Goal: Information Seeking & Learning: Learn about a topic

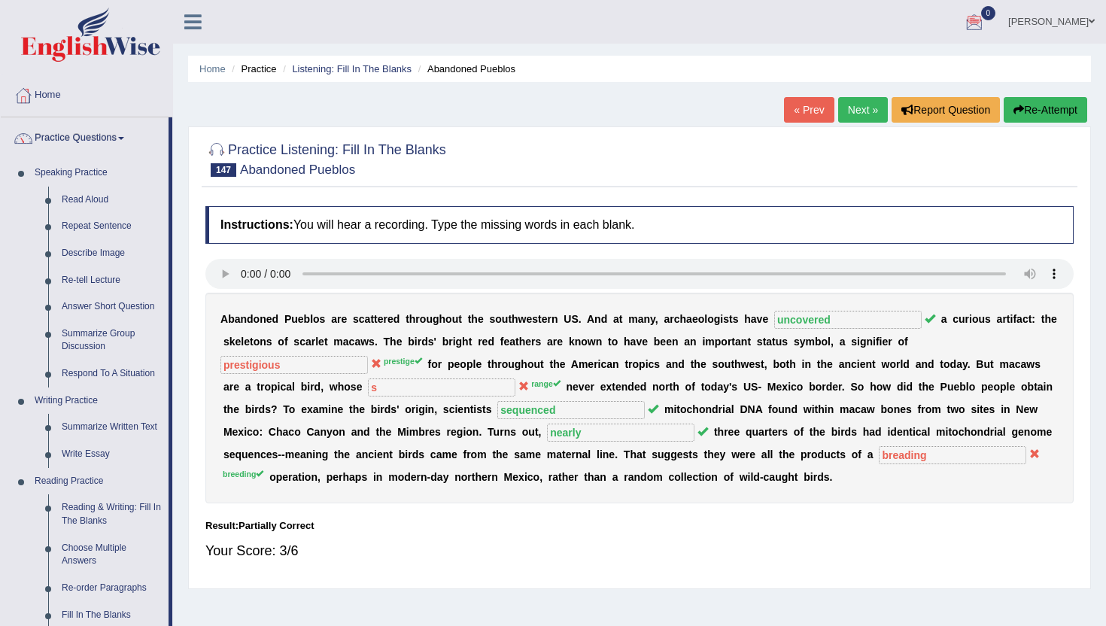
click at [854, 115] on link "Next »" at bounding box center [863, 110] width 50 height 26
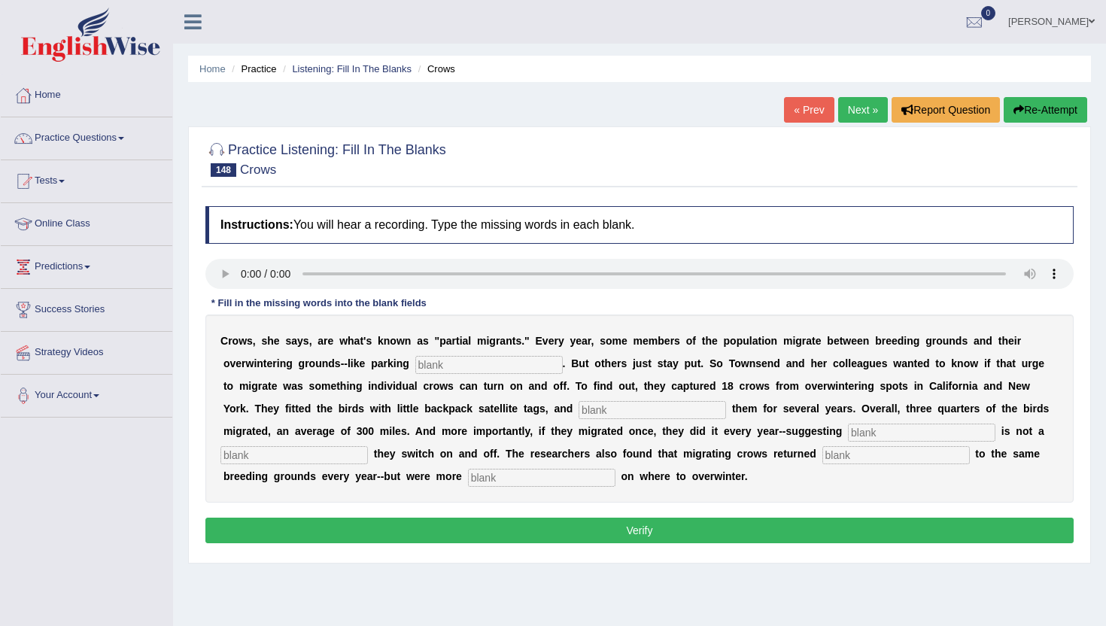
click at [448, 367] on input "text" at bounding box center [488, 365] width 147 height 18
type input "walk"
click at [591, 417] on input "text" at bounding box center [651, 410] width 147 height 18
type input "tracked"
click at [848, 434] on input "text" at bounding box center [921, 433] width 147 height 18
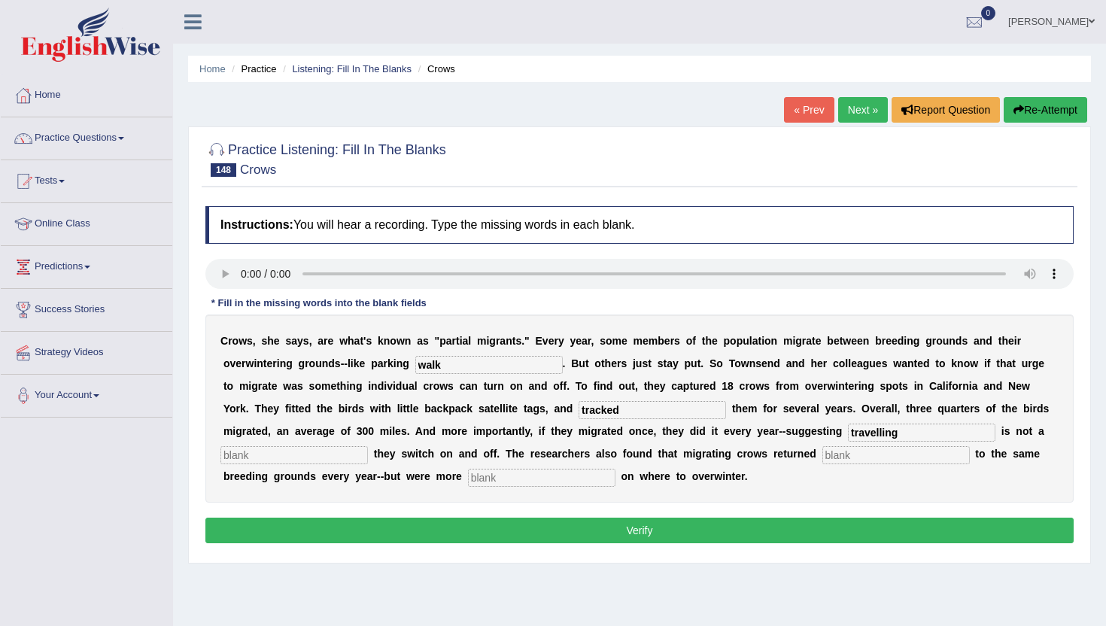
type input "travelling"
click at [232, 460] on input "text" at bounding box center [293, 455] width 147 height 18
type input "habit"
click at [824, 457] on input "text" at bounding box center [895, 455] width 147 height 18
type input "faithfully"
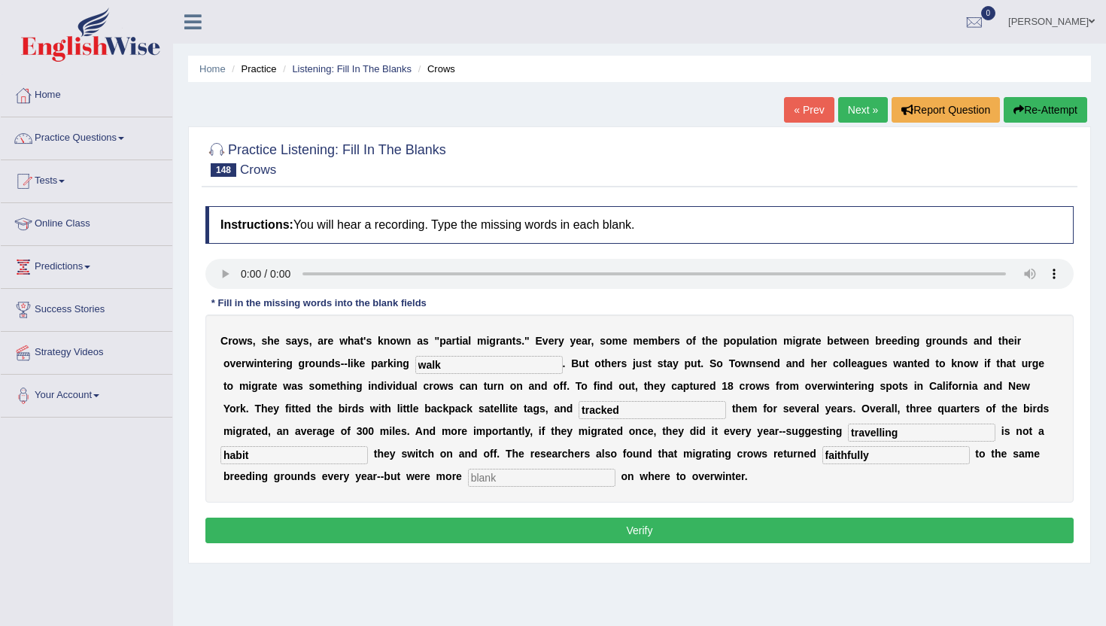
click at [468, 478] on input "text" at bounding box center [541, 478] width 147 height 18
type input "flexible"
click at [408, 528] on button "Verify" at bounding box center [639, 531] width 868 height 26
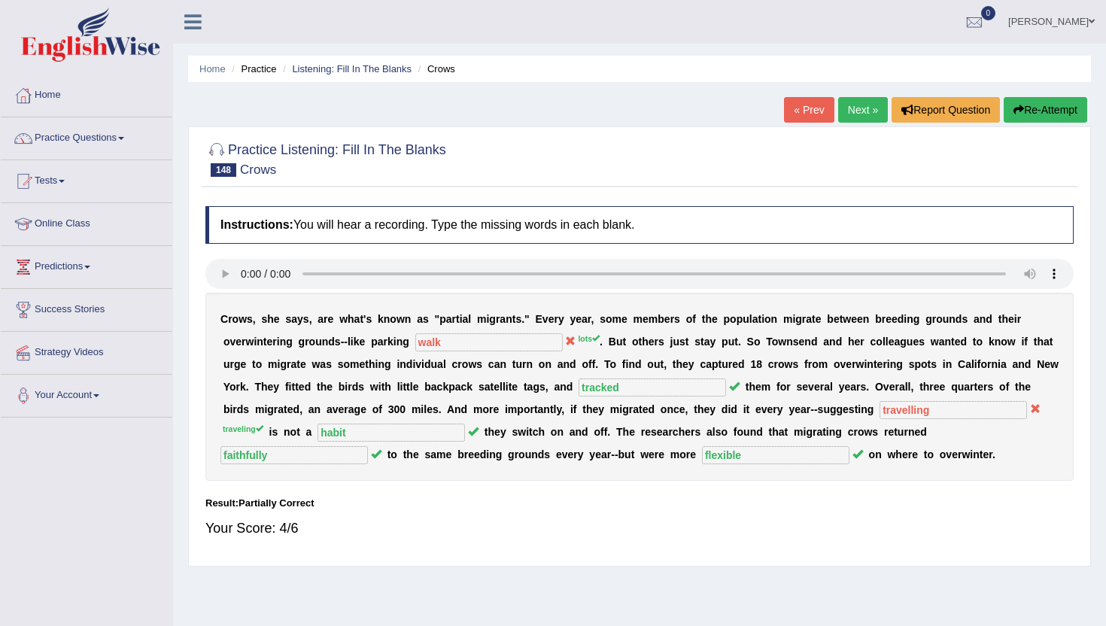
click at [852, 118] on link "Next »" at bounding box center [863, 110] width 50 height 26
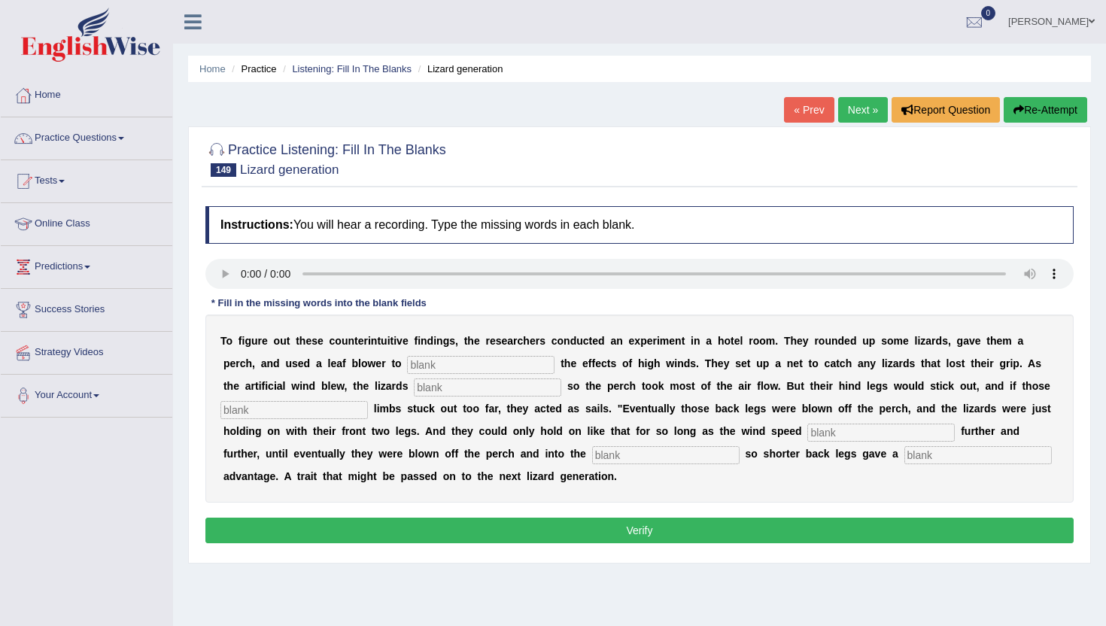
click at [424, 362] on input "text" at bounding box center [480, 365] width 147 height 18
type input "mimic"
click at [414, 387] on input "text" at bounding box center [487, 387] width 147 height 18
type input "move"
click at [244, 411] on input "text" at bounding box center [293, 410] width 147 height 18
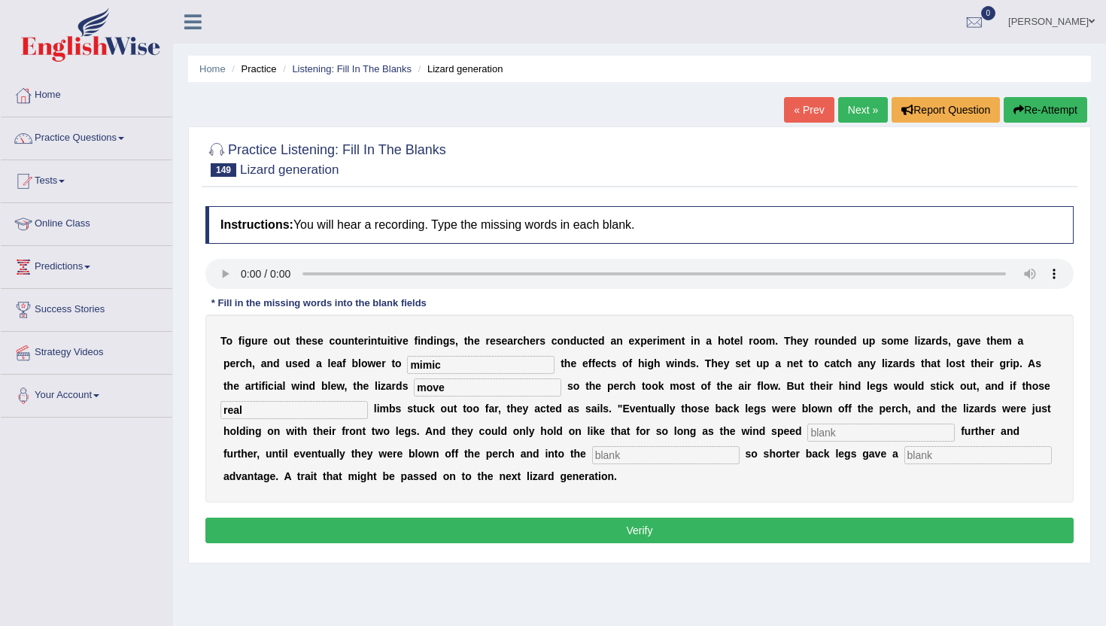
type input "real"
click at [817, 428] on input "text" at bounding box center [880, 433] width 147 height 18
type input "increased"
click at [592, 454] on input "text" at bounding box center [665, 455] width 147 height 18
type input "next"
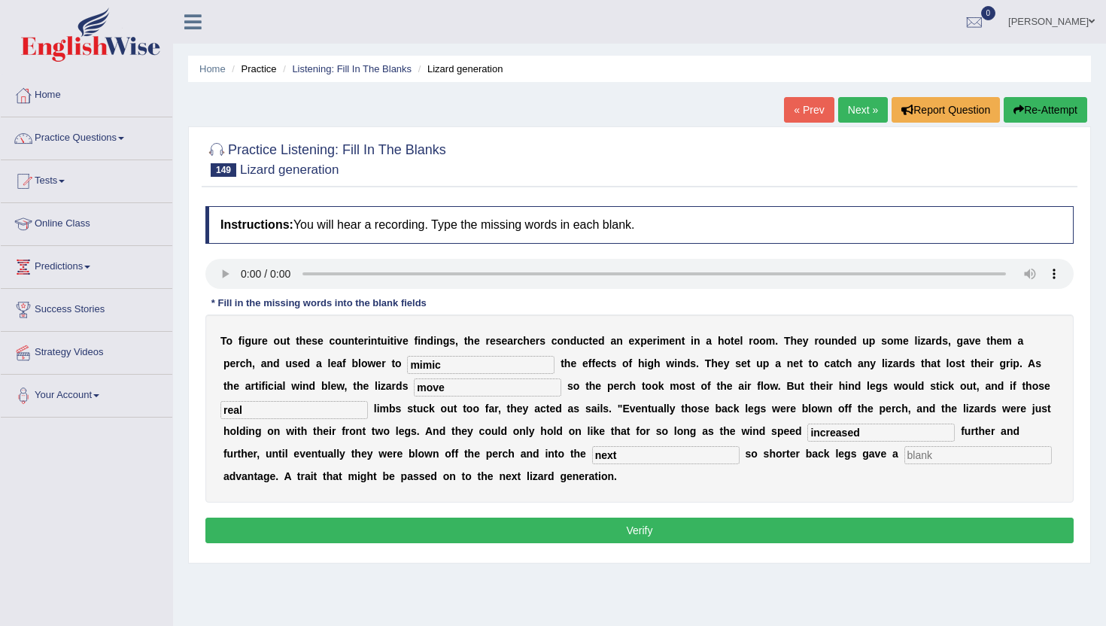
click at [904, 454] on input "text" at bounding box center [977, 455] width 147 height 18
type input "survival"
click at [776, 537] on button "Verify" at bounding box center [639, 531] width 868 height 26
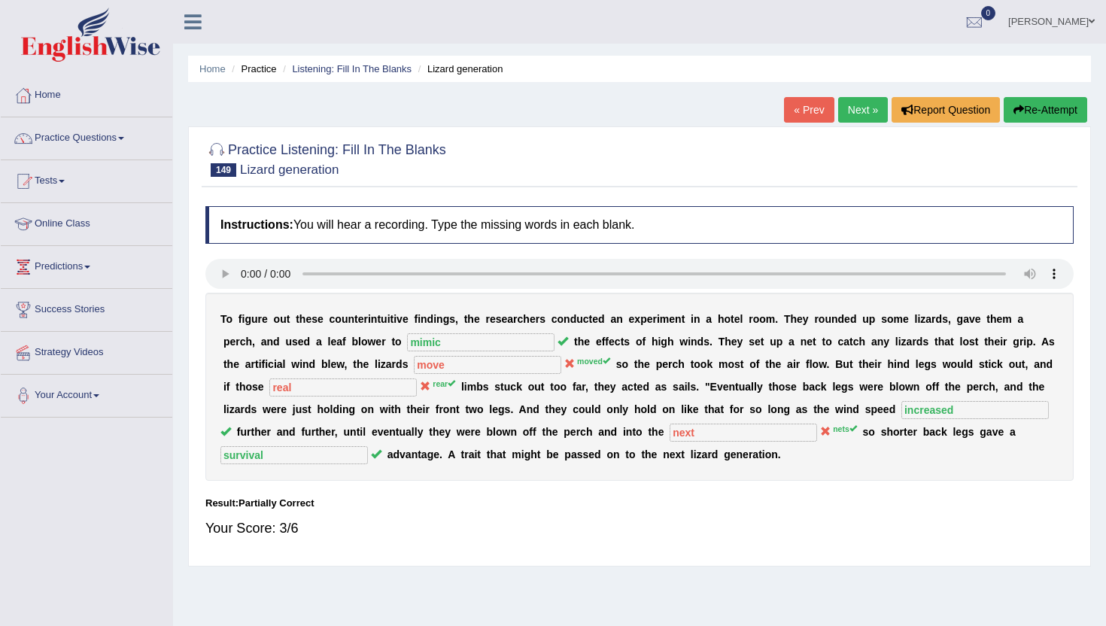
click at [854, 107] on link "Next »" at bounding box center [863, 110] width 50 height 26
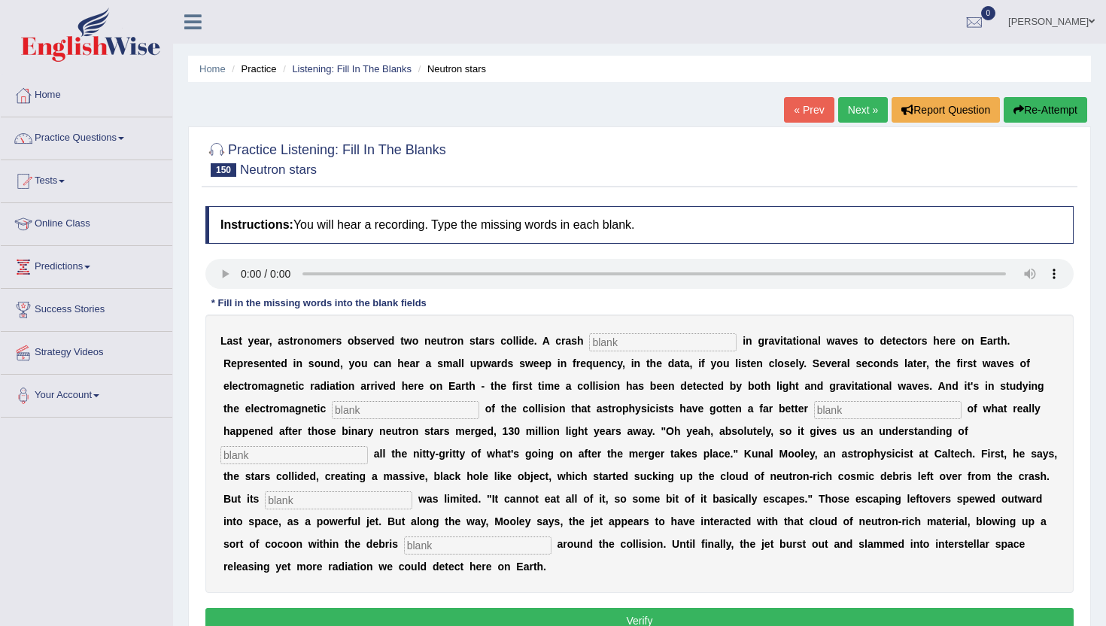
click at [601, 348] on input "text" at bounding box center [662, 342] width 147 height 18
type input "transmitted"
click at [332, 411] on input "text" at bounding box center [405, 410] width 147 height 18
click at [337, 411] on input "text" at bounding box center [405, 410] width 147 height 18
click at [332, 414] on input "glums" at bounding box center [405, 410] width 147 height 18
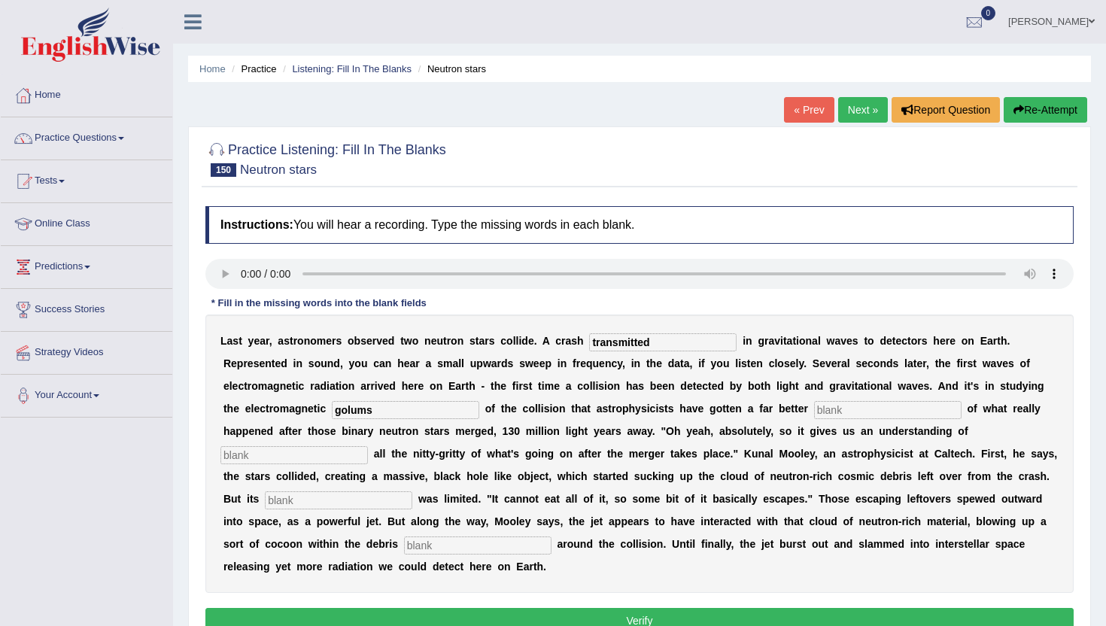
click at [814, 418] on input "text" at bounding box center [887, 410] width 147 height 18
click at [355, 408] on input "golums" at bounding box center [405, 410] width 147 height 18
type input "g"
type input "icons"
click at [814, 408] on input "text" at bounding box center [887, 410] width 147 height 18
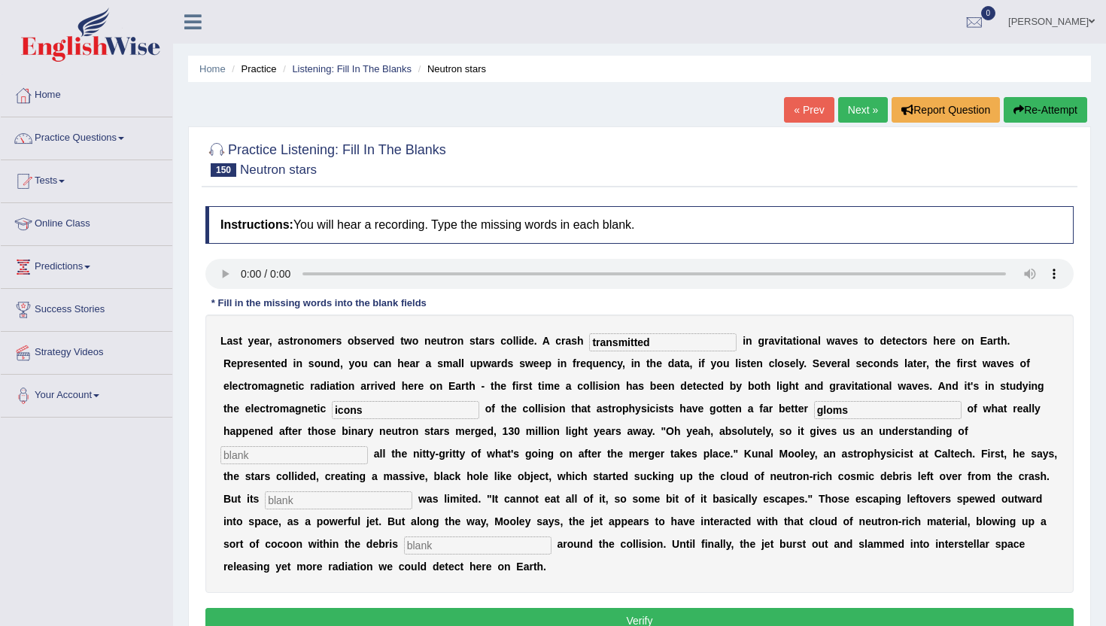
type input "gloms"
click at [368, 446] on input "text" at bounding box center [293, 455] width 147 height 18
type input "basically"
click at [268, 502] on input "text" at bounding box center [338, 500] width 147 height 18
type input "appetite"
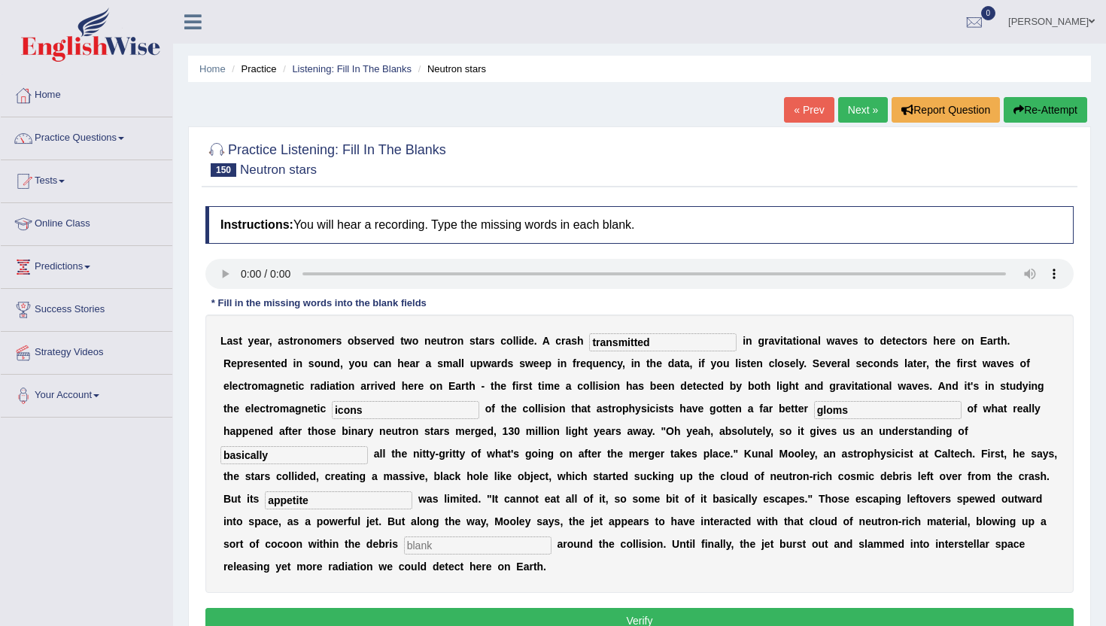
click at [404, 545] on input "text" at bounding box center [477, 545] width 147 height 18
type input "flotting"
click at [337, 612] on button "Verify" at bounding box center [639, 621] width 868 height 26
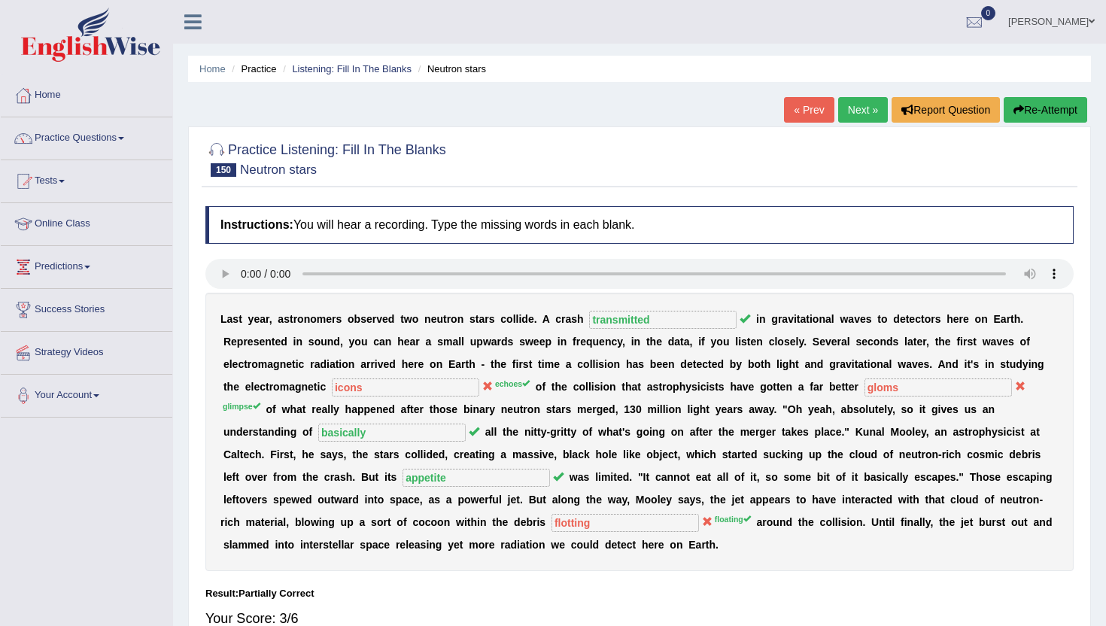
click at [863, 107] on link "Next »" at bounding box center [863, 110] width 50 height 26
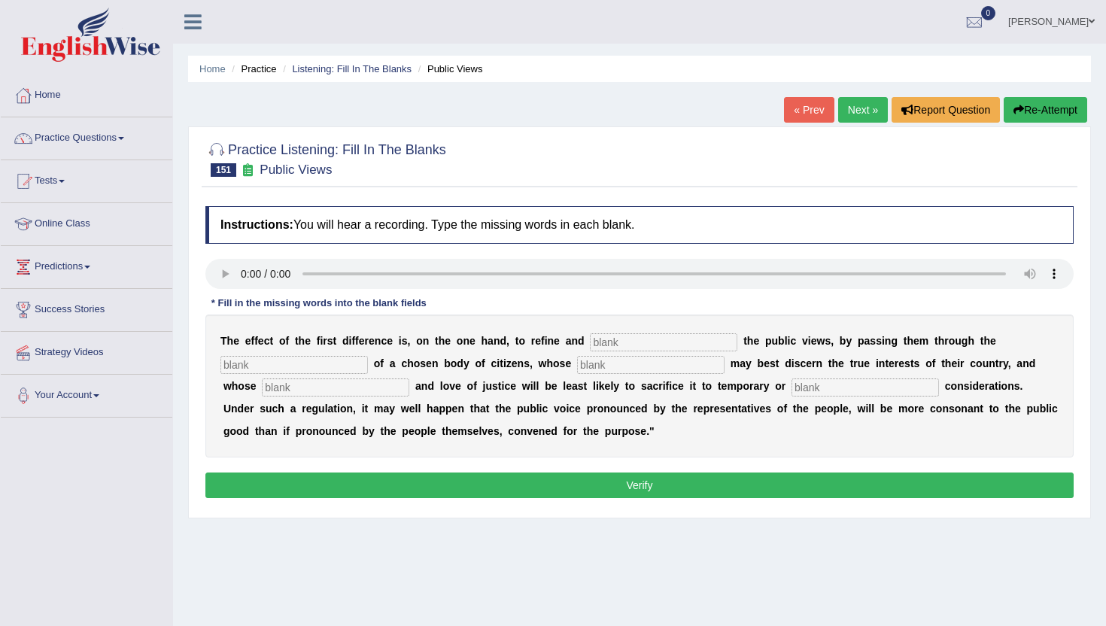
click at [606, 349] on input "text" at bounding box center [663, 342] width 147 height 18
type input "medium"
click at [269, 365] on input "text" at bounding box center [293, 365] width 147 height 18
click at [577, 363] on input "text" at bounding box center [650, 365] width 147 height 18
type input "wisdom"
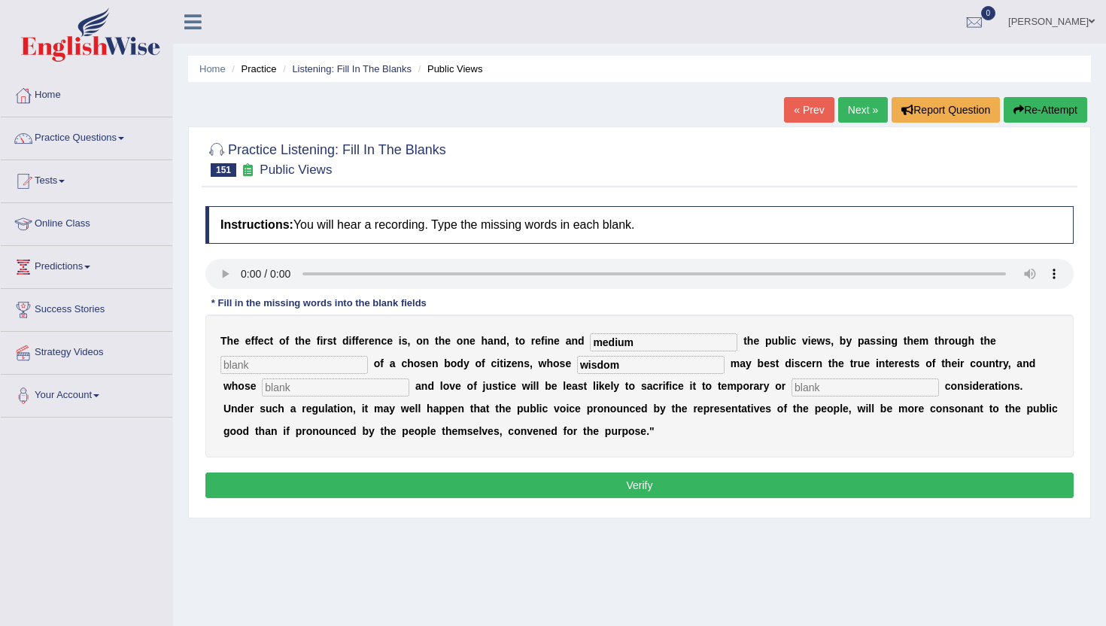
click at [275, 363] on input "text" at bounding box center [293, 365] width 147 height 18
type input "enlarge"
click at [791, 386] on input "text" at bounding box center [864, 387] width 147 height 18
type input "partial"
click at [292, 390] on input "text" at bounding box center [335, 387] width 147 height 18
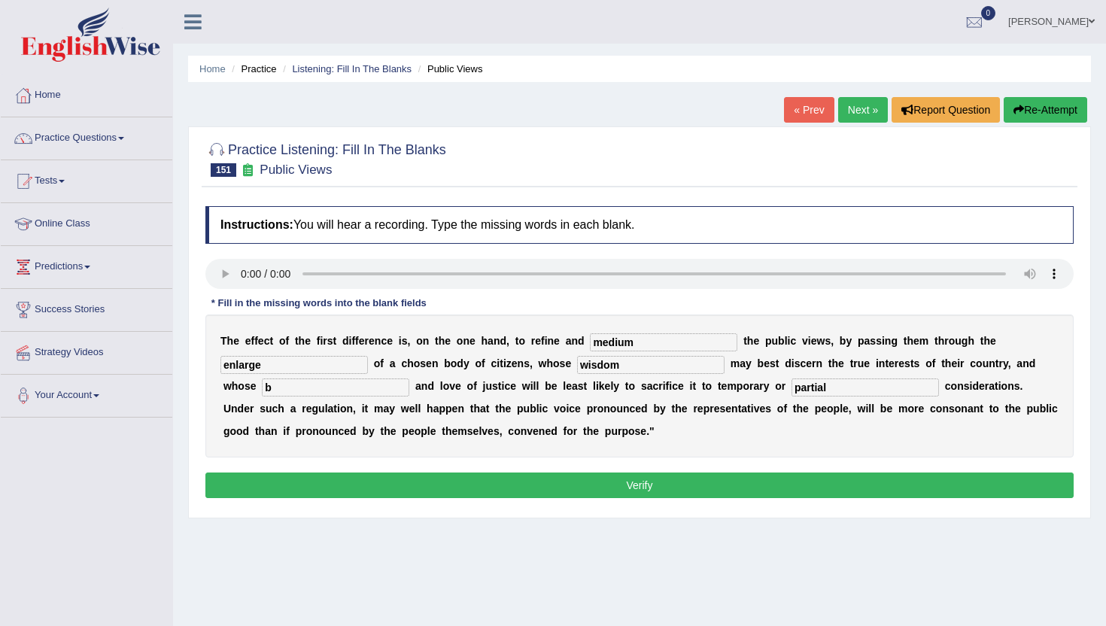
type input "b"
click at [277, 482] on button "Verify" at bounding box center [639, 485] width 868 height 26
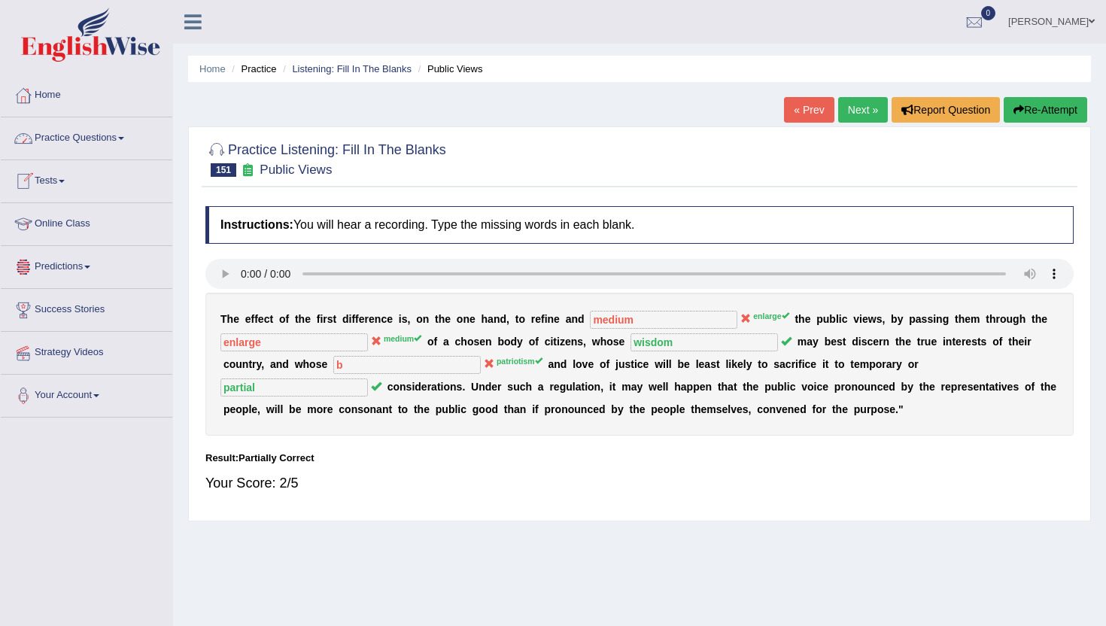
click at [77, 143] on link "Practice Questions" at bounding box center [87, 136] width 172 height 38
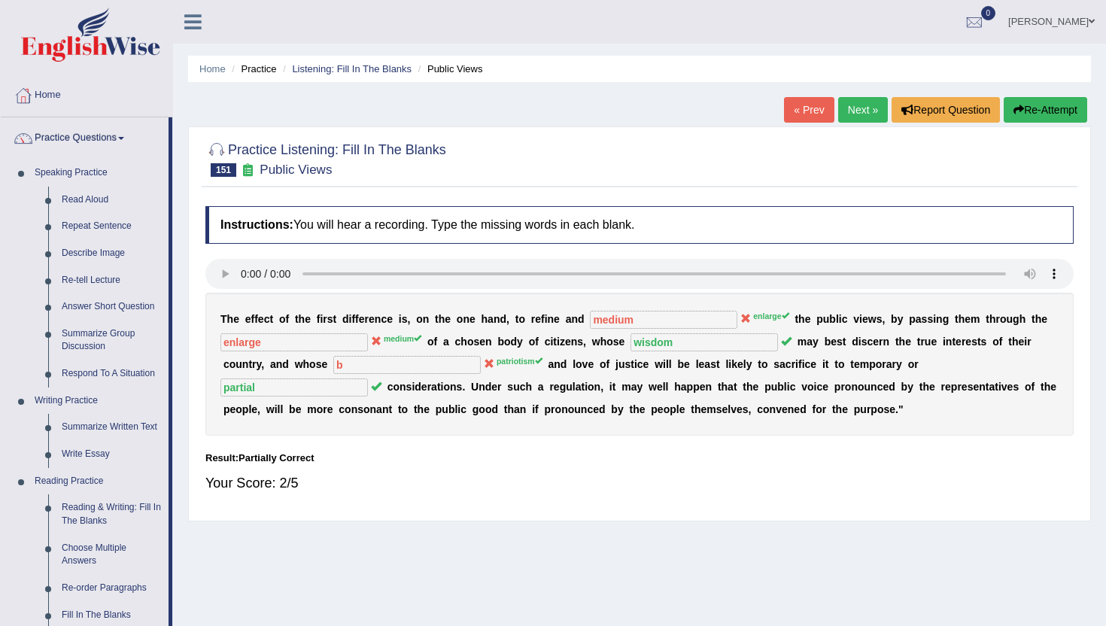
click at [175, 605] on div "Home Practice Listening: Fill In The Blanks Public Views « Prev Next » Report Q…" at bounding box center [639, 376] width 933 height 752
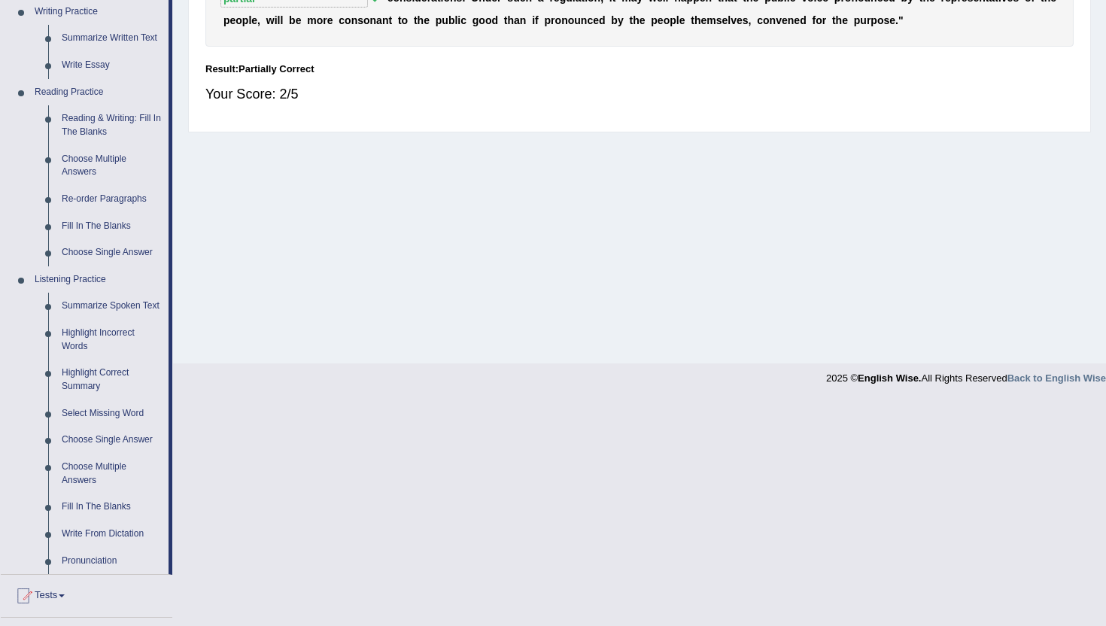
scroll to position [391, 0]
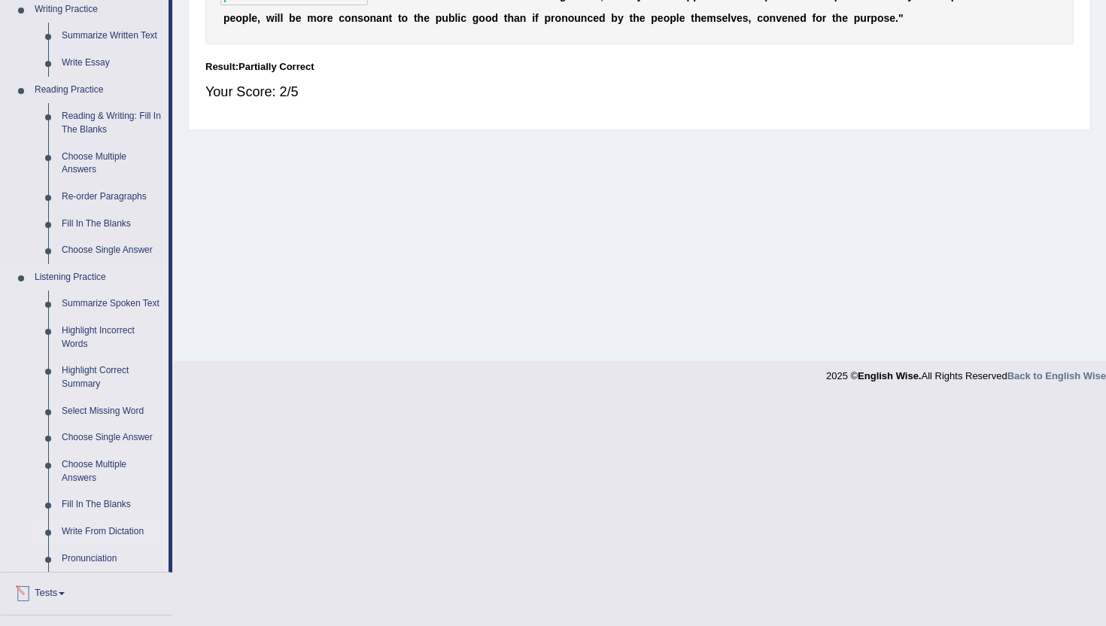
click at [124, 542] on link "Write From Dictation" at bounding box center [112, 531] width 114 height 27
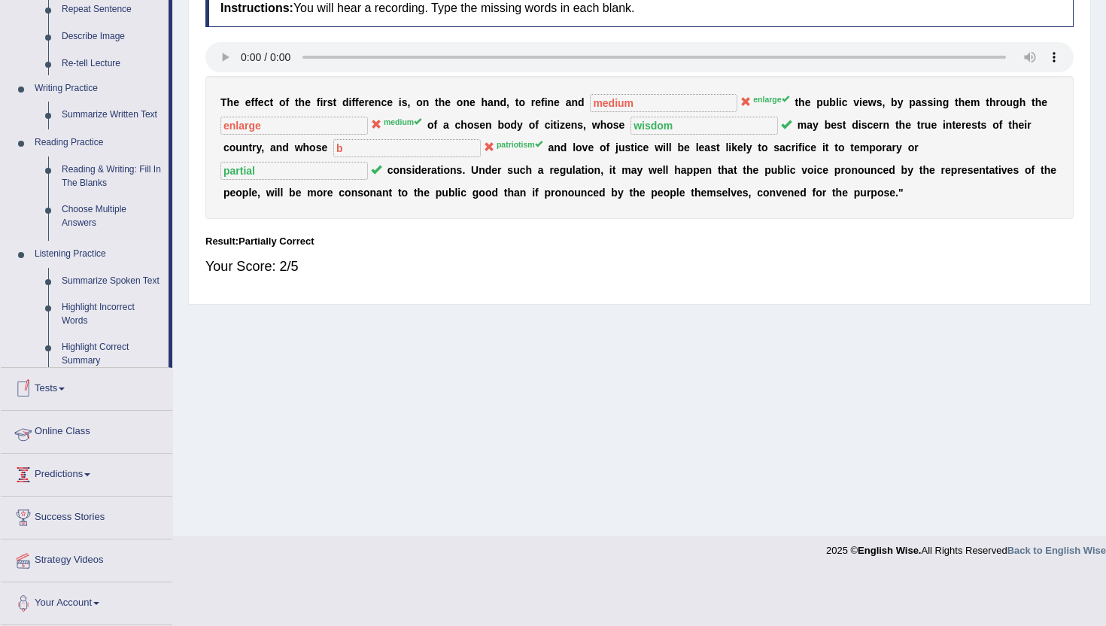
scroll to position [164, 0]
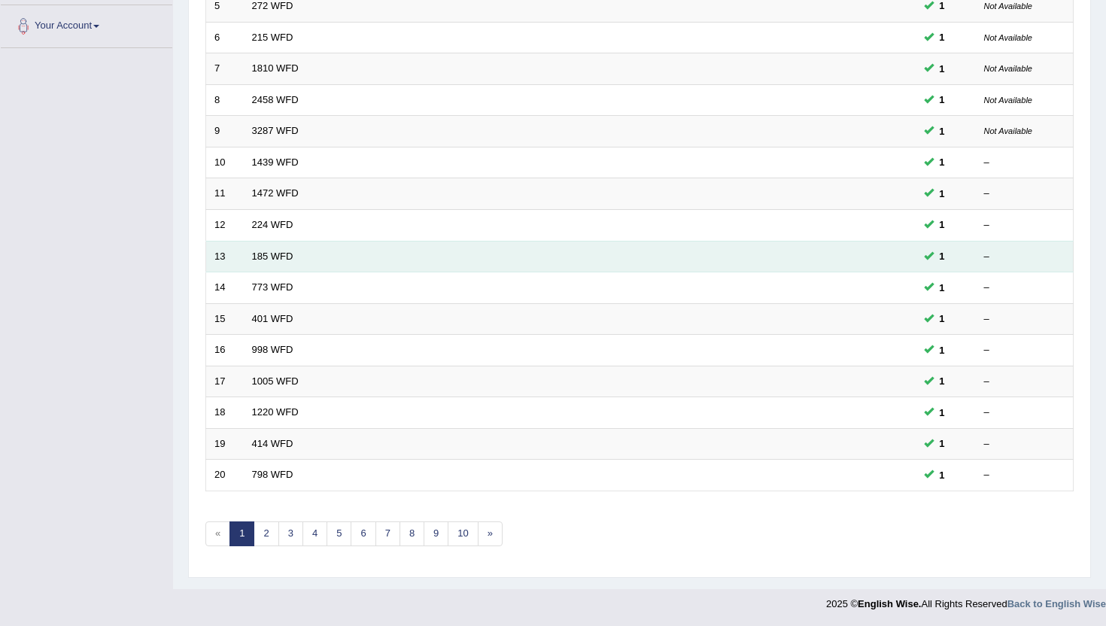
scroll to position [370, 0]
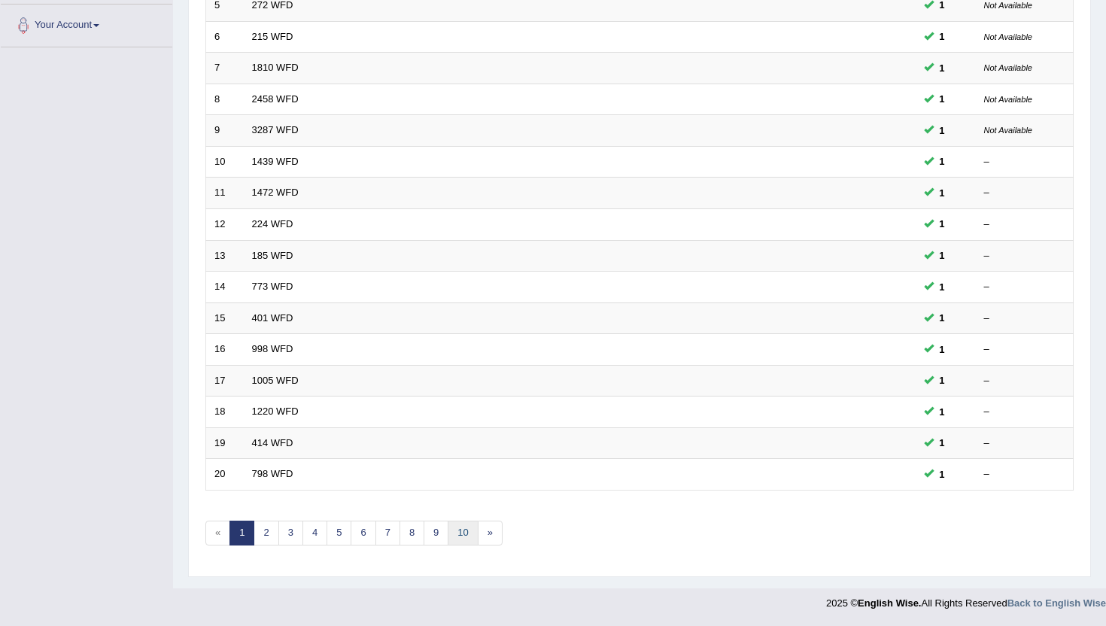
click at [454, 534] on link "10" at bounding box center [463, 533] width 30 height 25
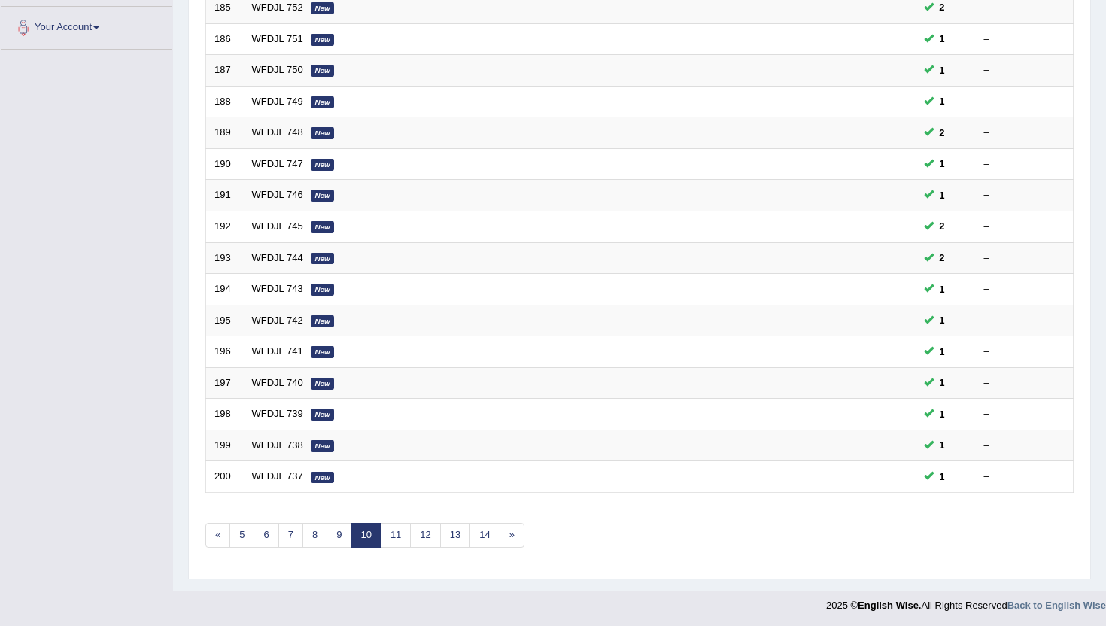
scroll to position [370, 0]
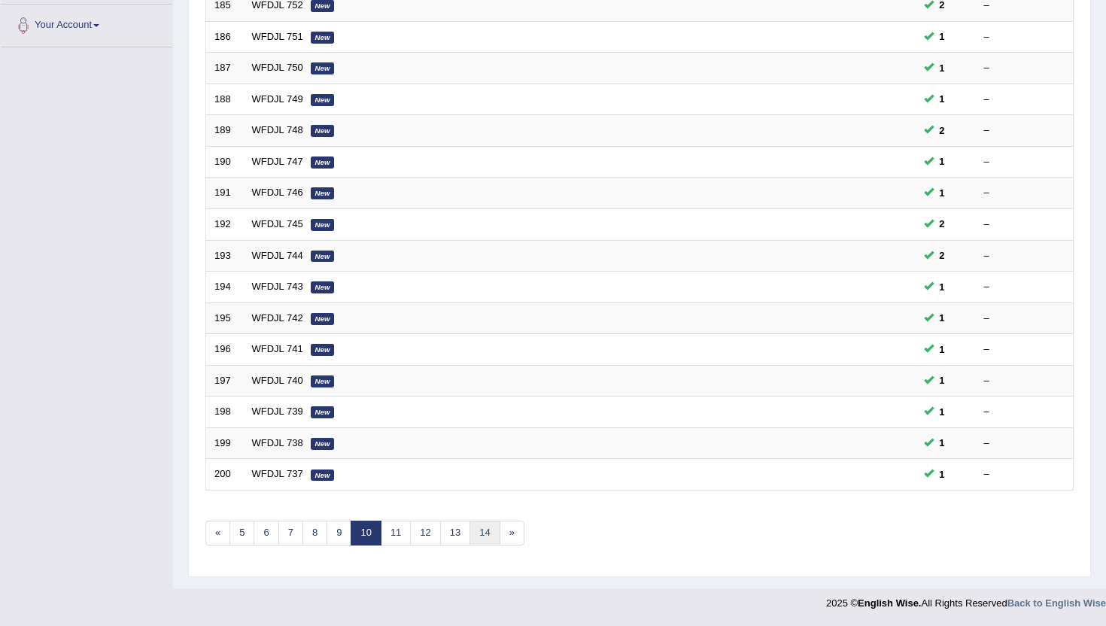
click at [479, 537] on link "14" at bounding box center [484, 533] width 30 height 25
click at [499, 540] on link "18" at bounding box center [506, 533] width 30 height 25
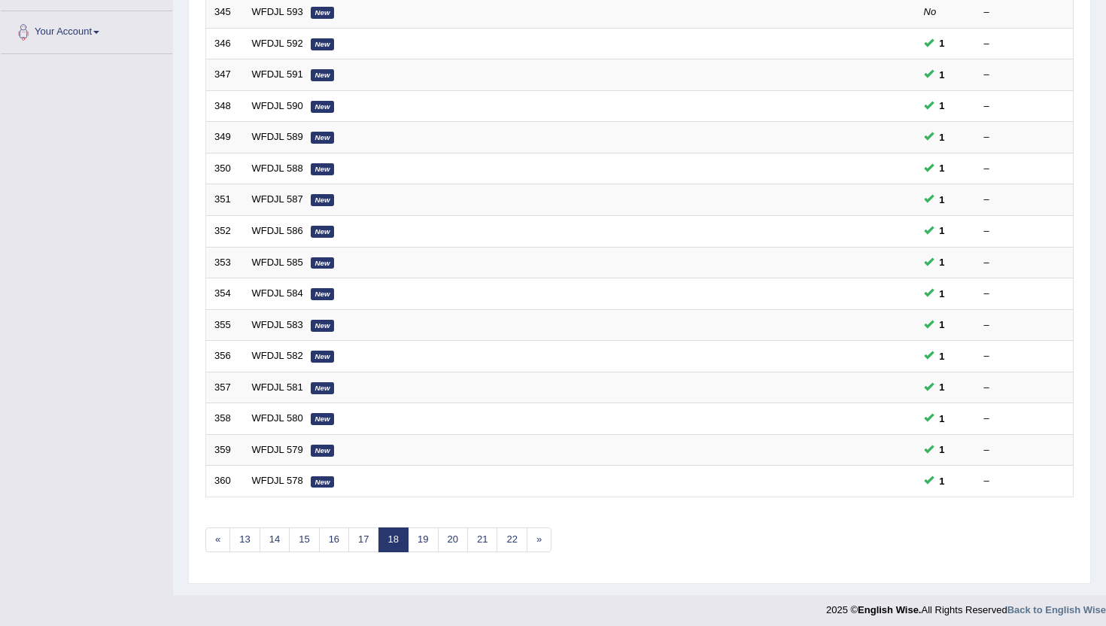
scroll to position [370, 0]
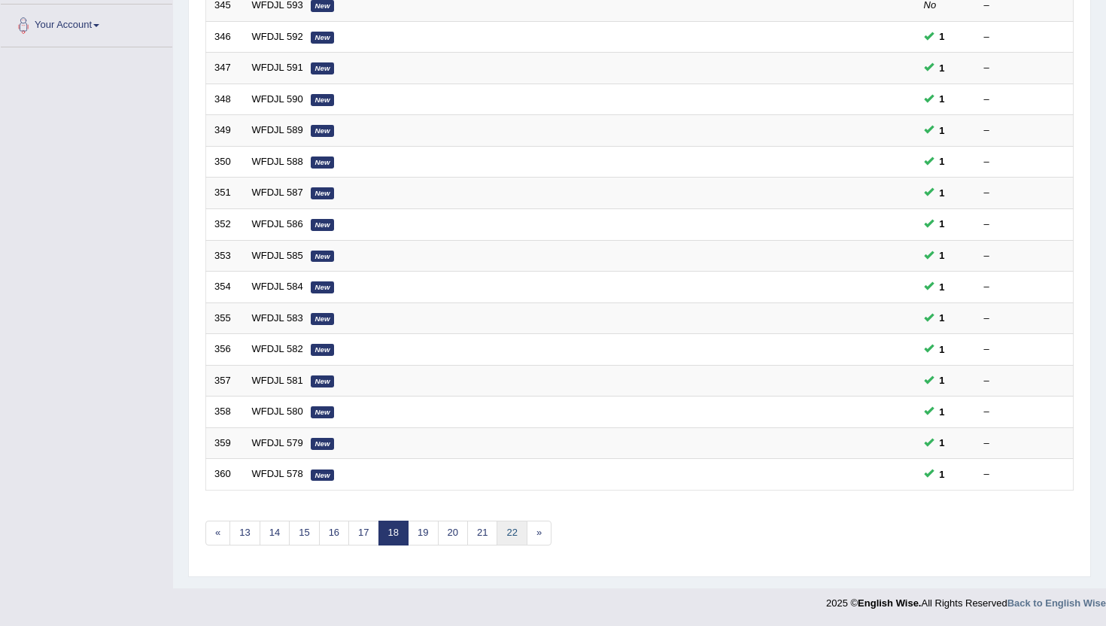
click at [499, 541] on link "22" at bounding box center [511, 533] width 30 height 25
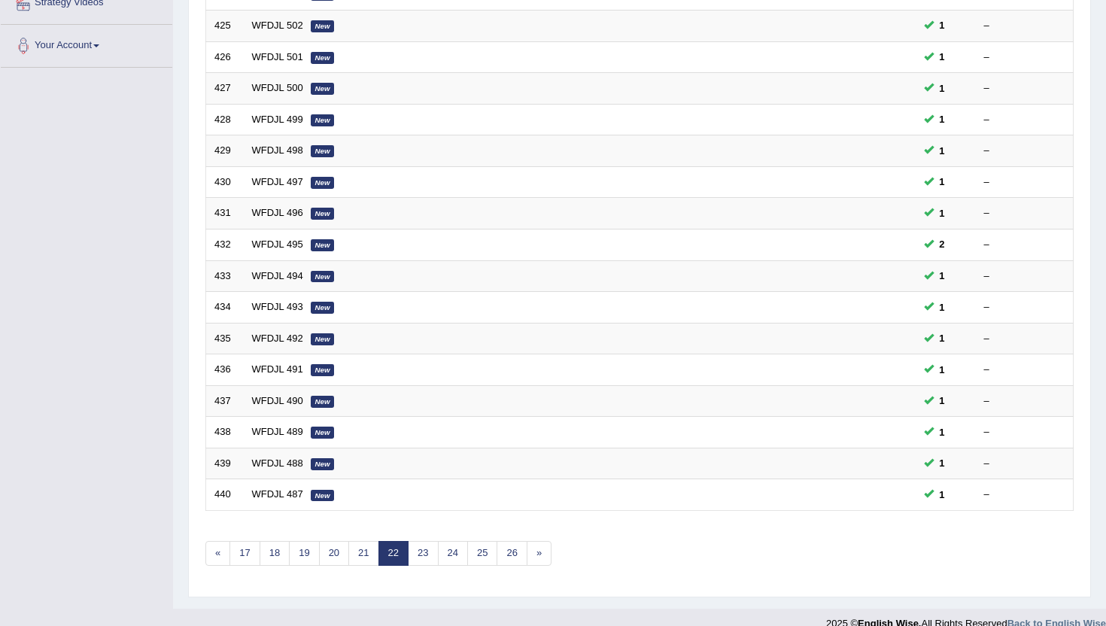
scroll to position [370, 0]
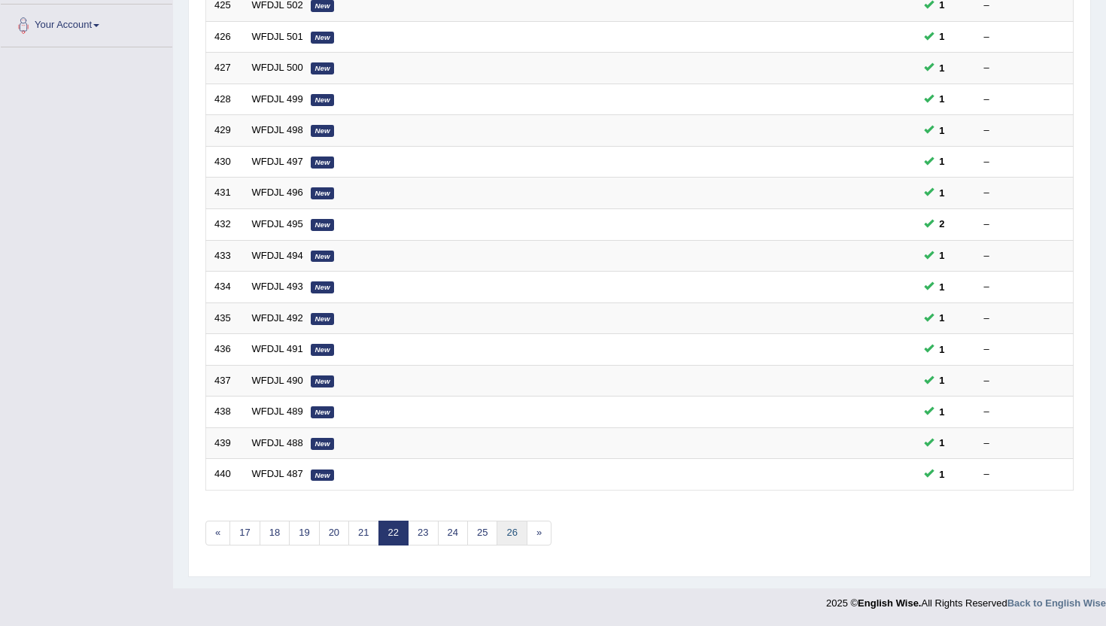
click at [499, 541] on link "26" at bounding box center [511, 533] width 30 height 25
click at [499, 541] on link "30" at bounding box center [511, 533] width 30 height 25
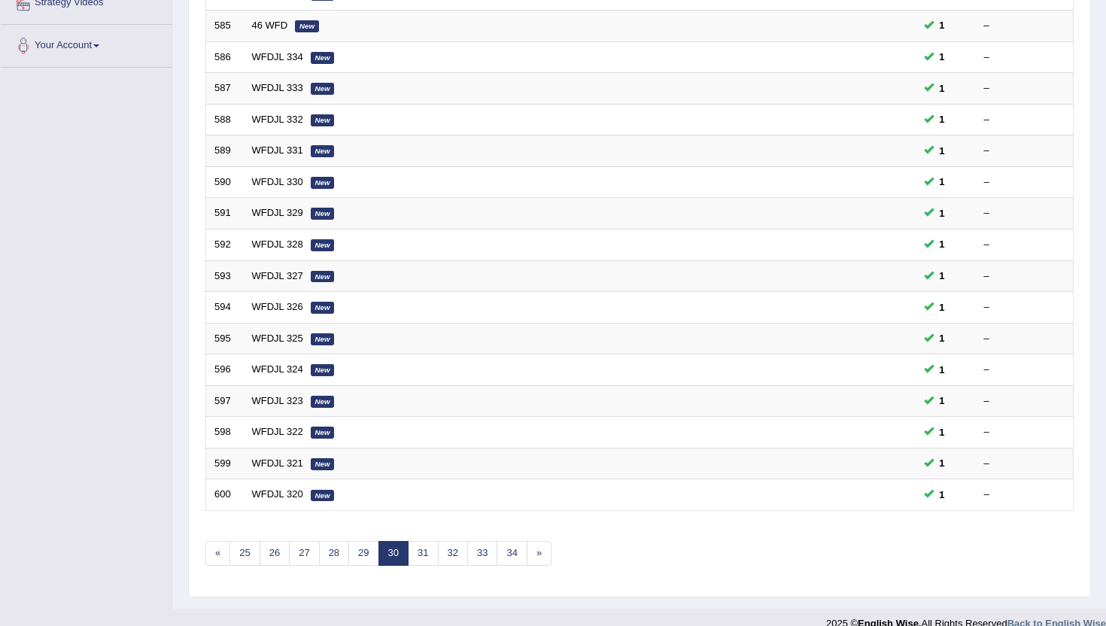
scroll to position [361, 0]
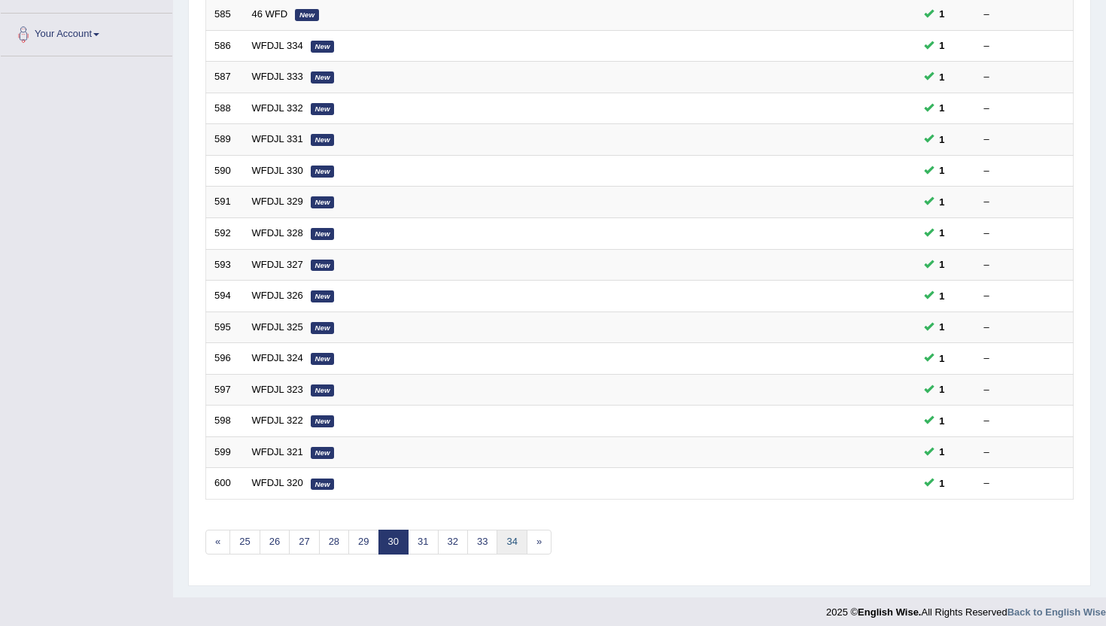
click at [499, 541] on link "34" at bounding box center [511, 542] width 30 height 25
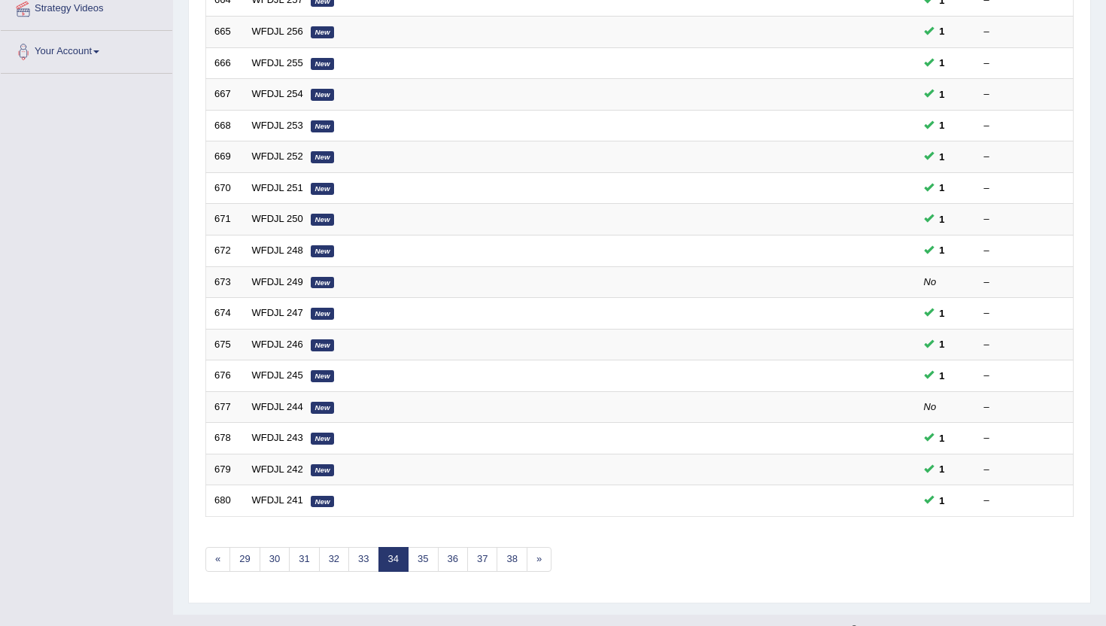
scroll to position [370, 0]
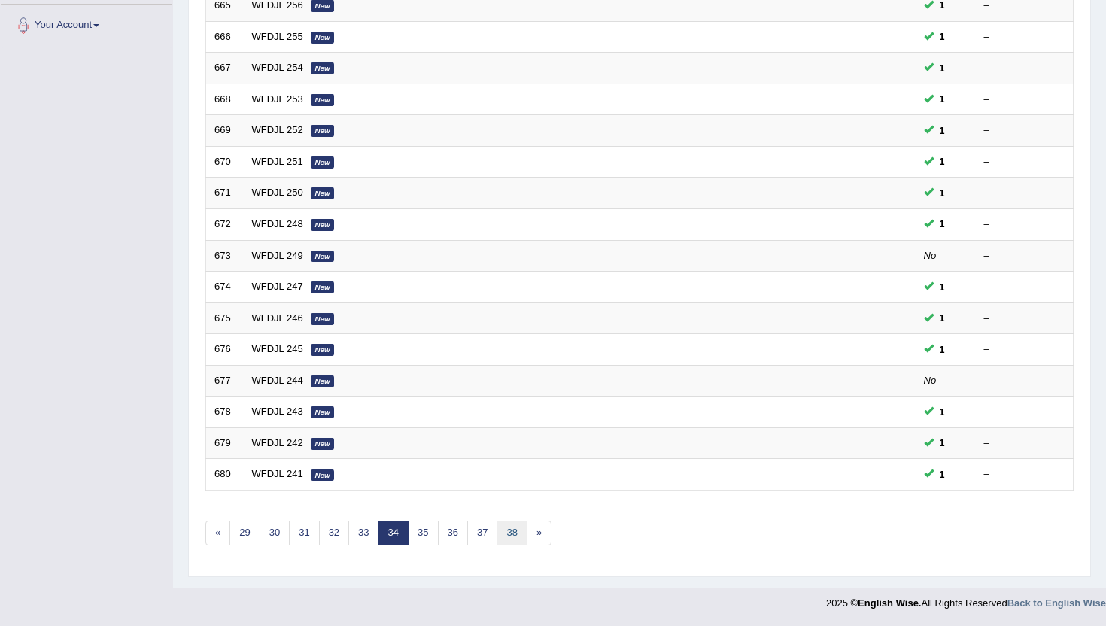
click at [506, 543] on link "38" at bounding box center [511, 533] width 30 height 25
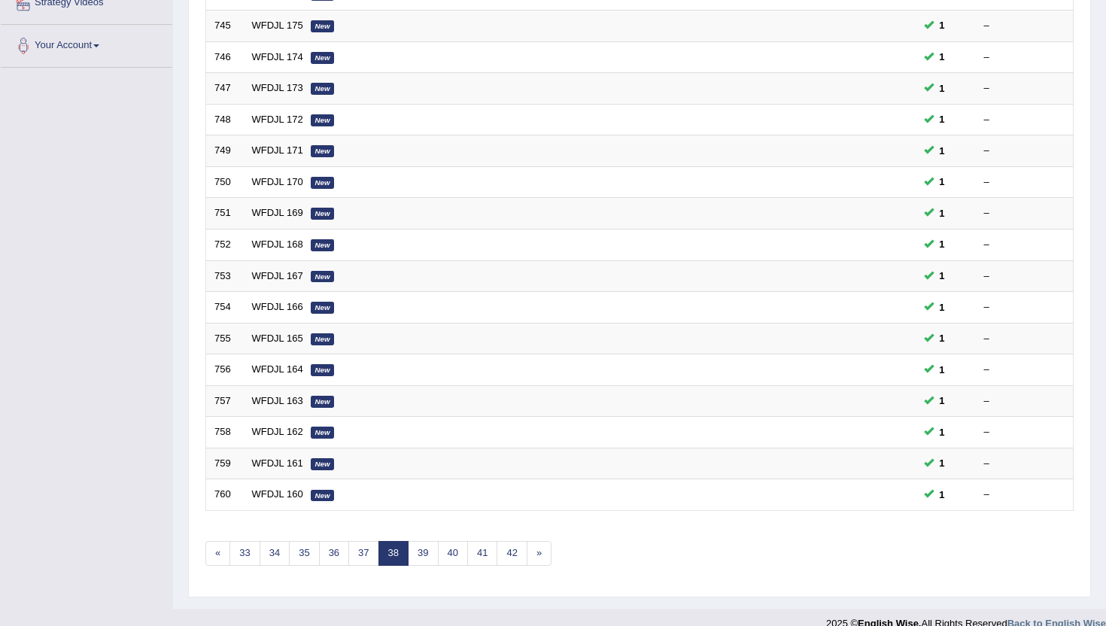
scroll to position [370, 0]
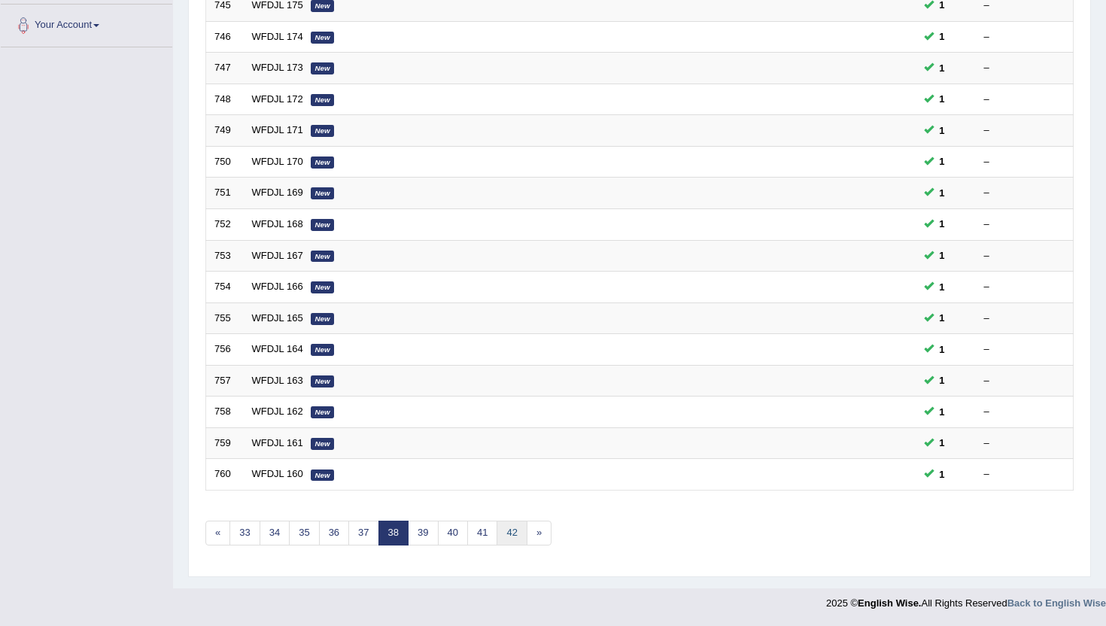
click at [506, 543] on link "42" at bounding box center [511, 533] width 30 height 25
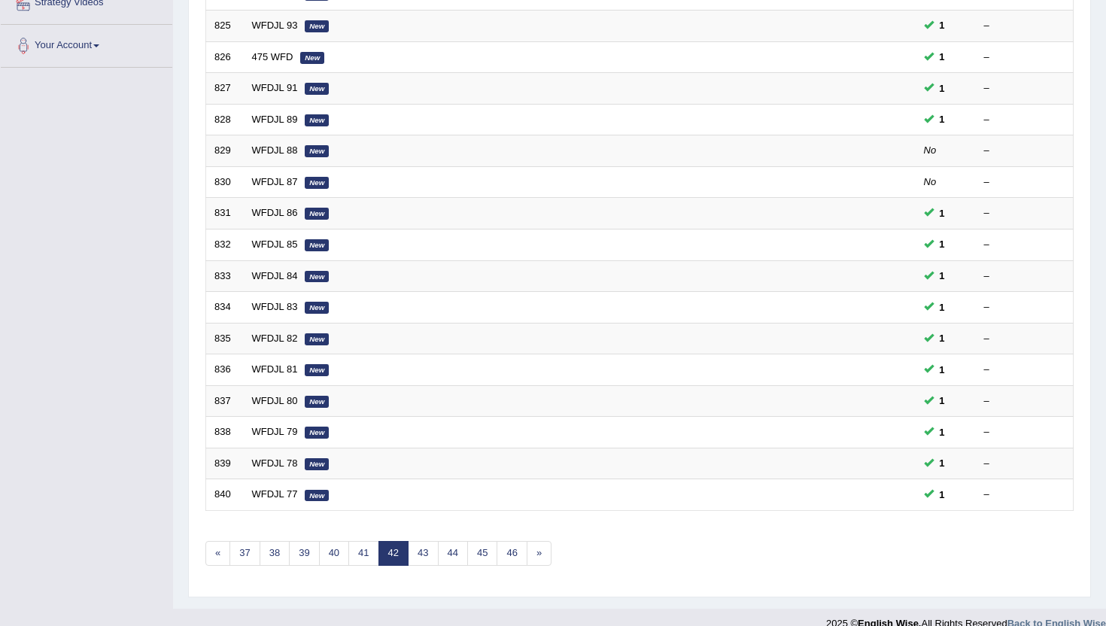
scroll to position [361, 0]
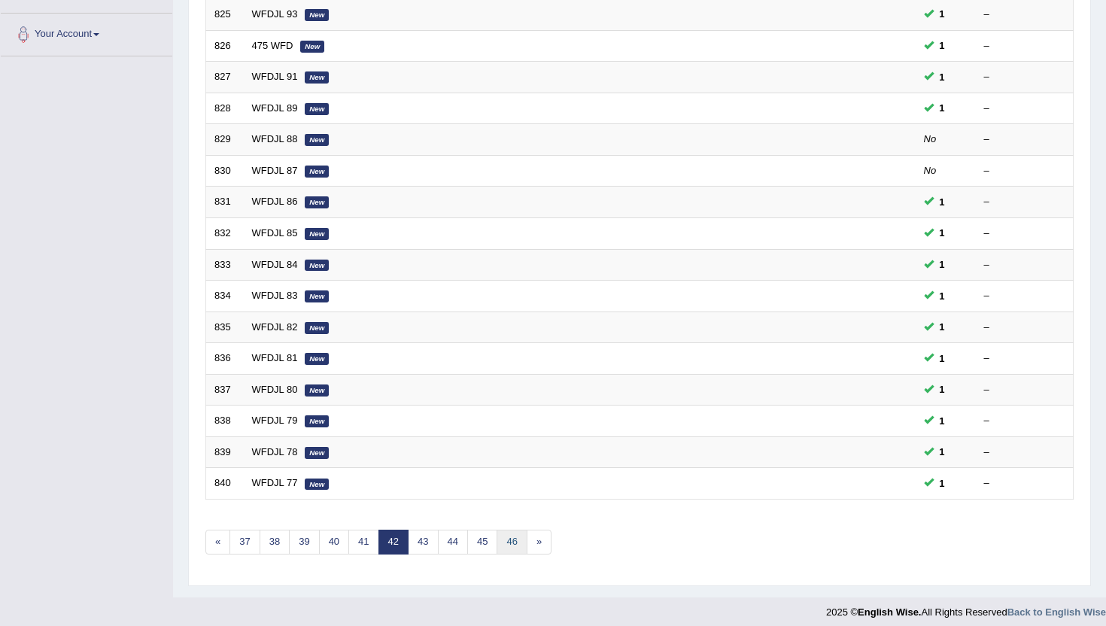
click at [506, 543] on link "46" at bounding box center [511, 542] width 30 height 25
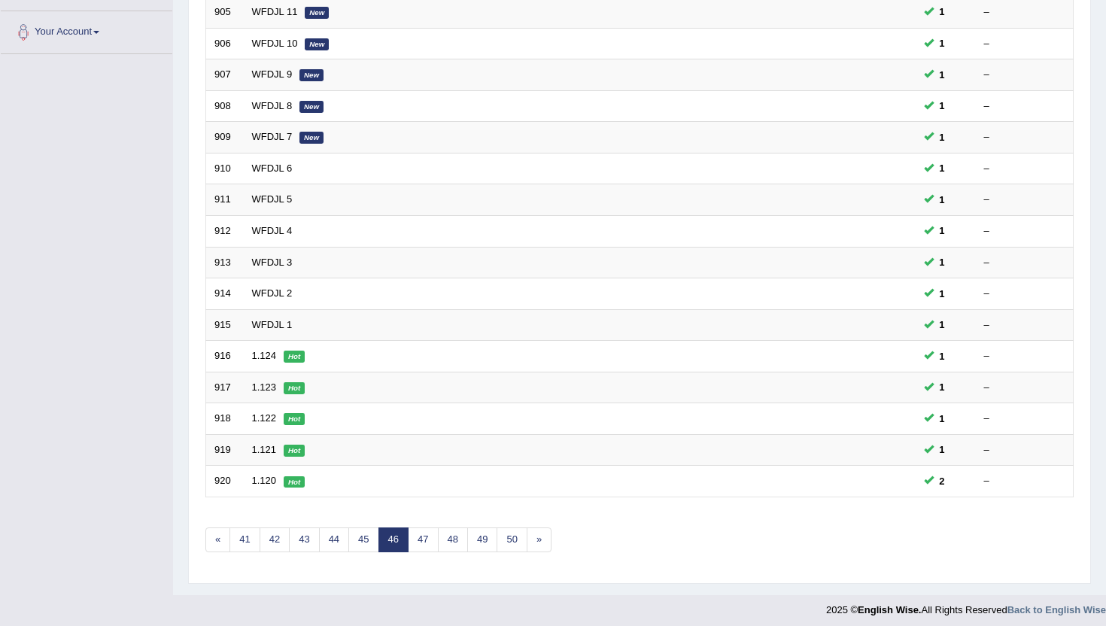
scroll to position [370, 0]
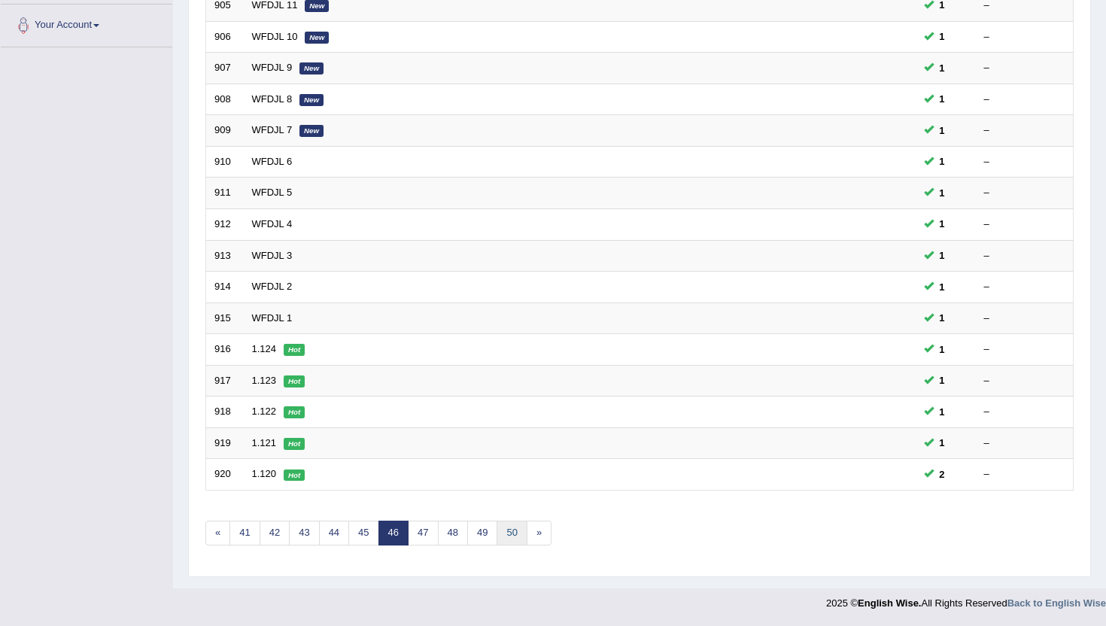
click at [506, 543] on link "50" at bounding box center [511, 533] width 30 height 25
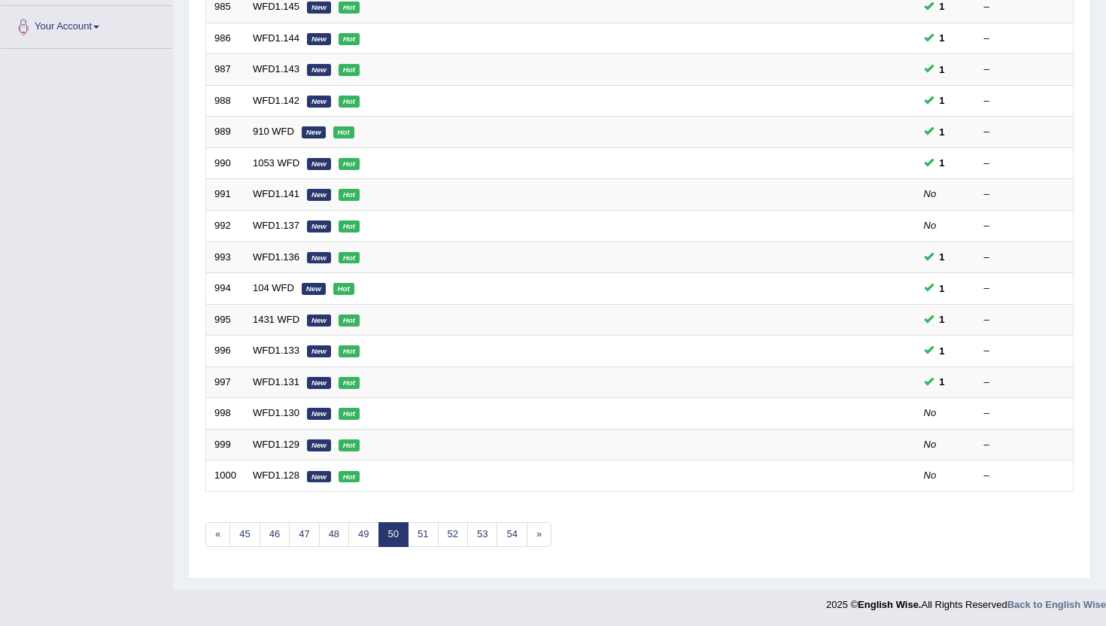
scroll to position [370, 0]
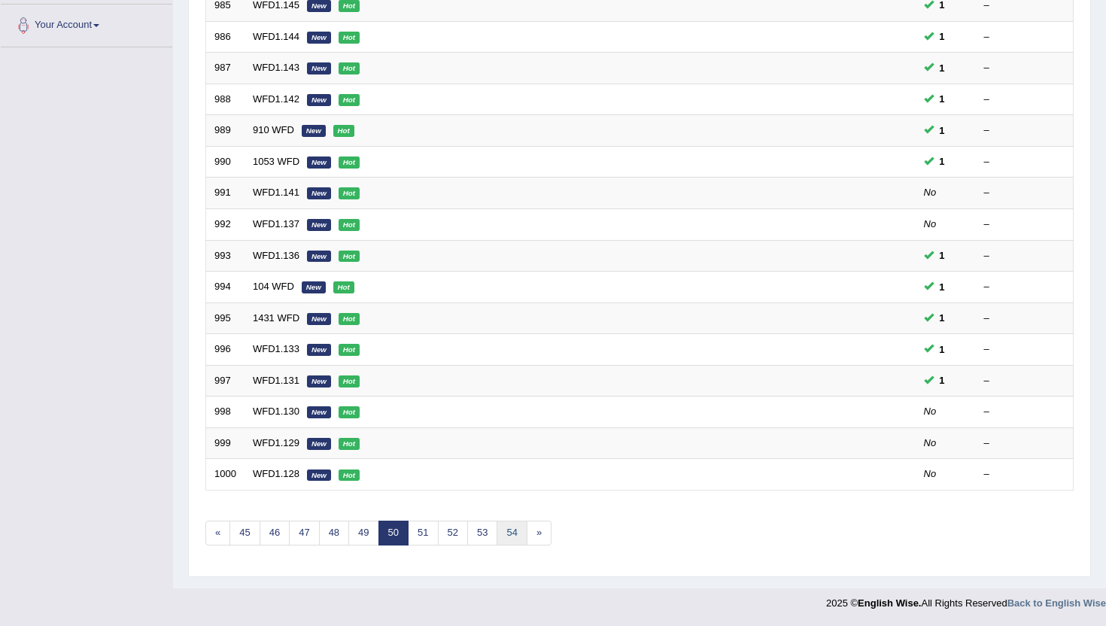
click at [515, 535] on link "54" at bounding box center [511, 533] width 30 height 25
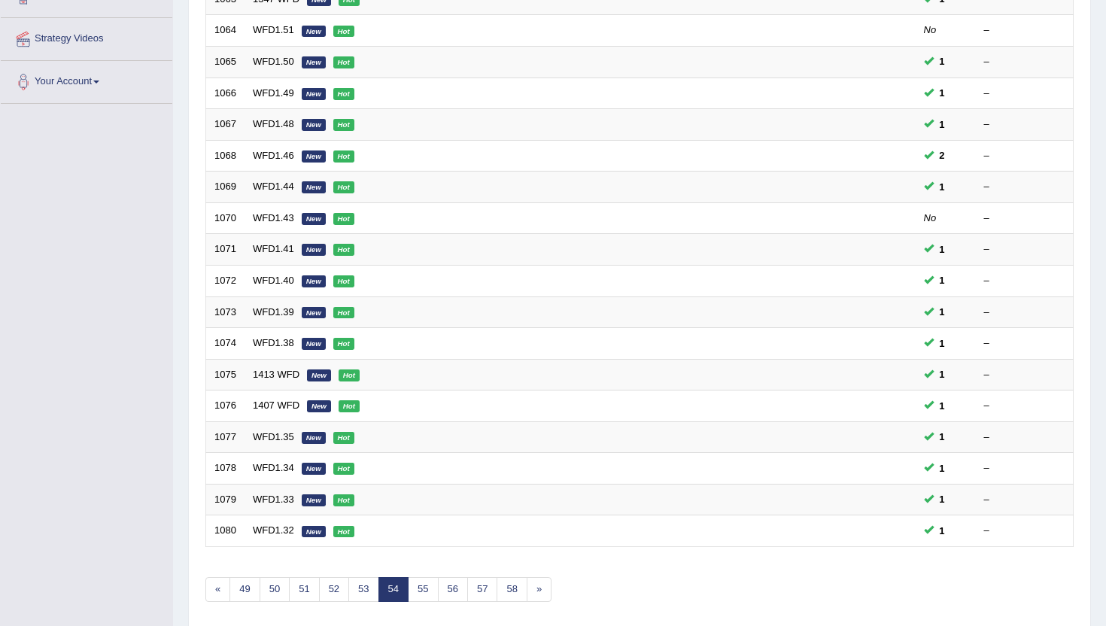
scroll to position [331, 0]
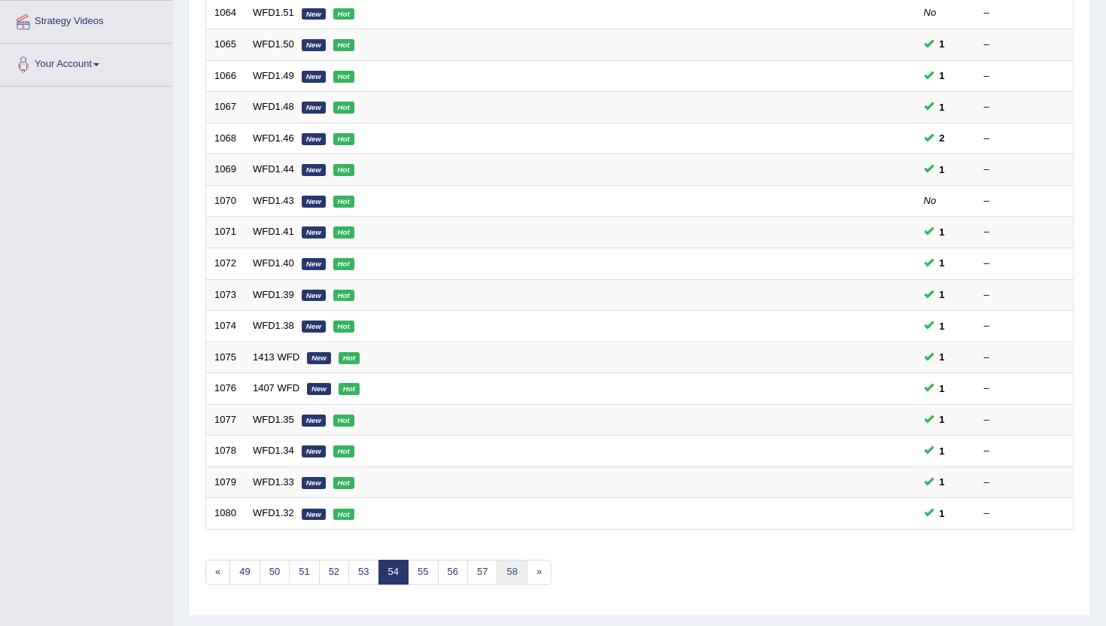
click at [509, 575] on link "58" at bounding box center [511, 572] width 30 height 25
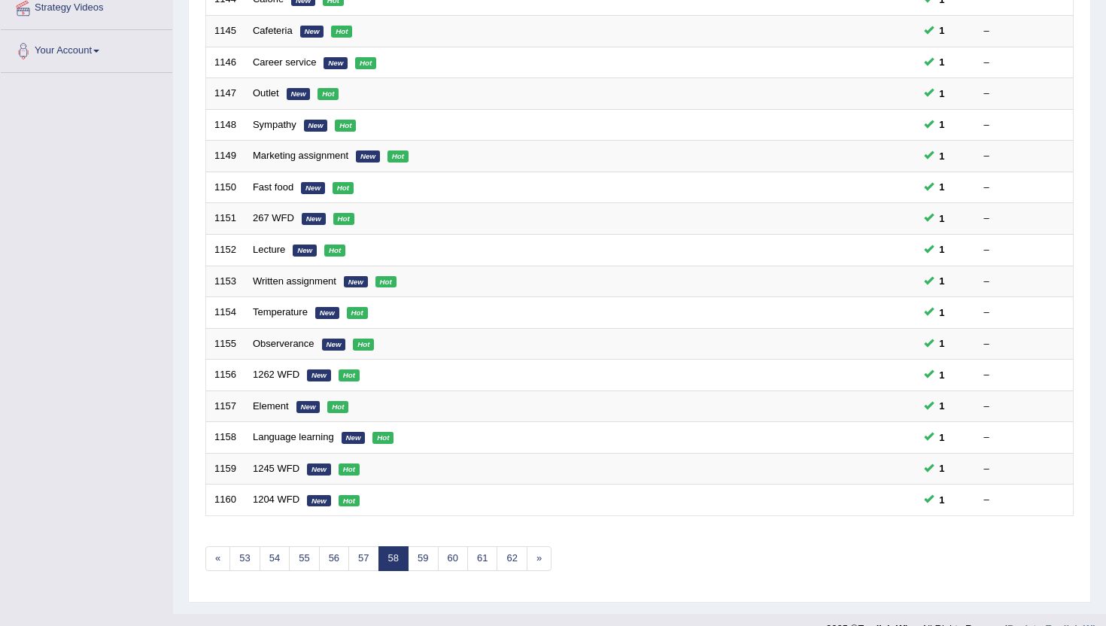
scroll to position [370, 0]
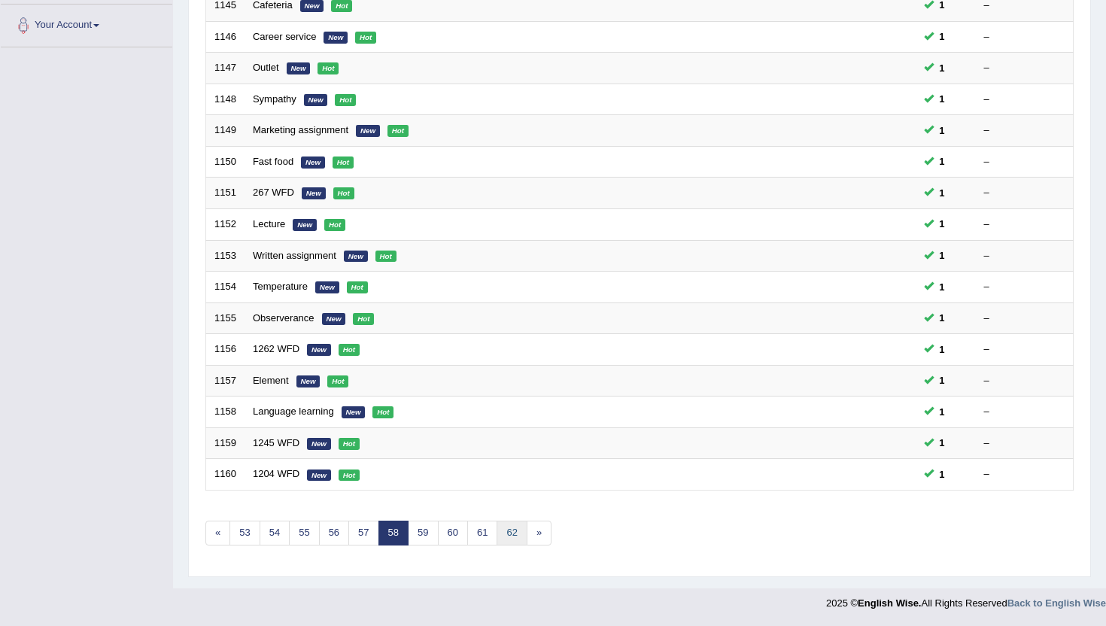
click at [511, 541] on link "62" at bounding box center [511, 533] width 30 height 25
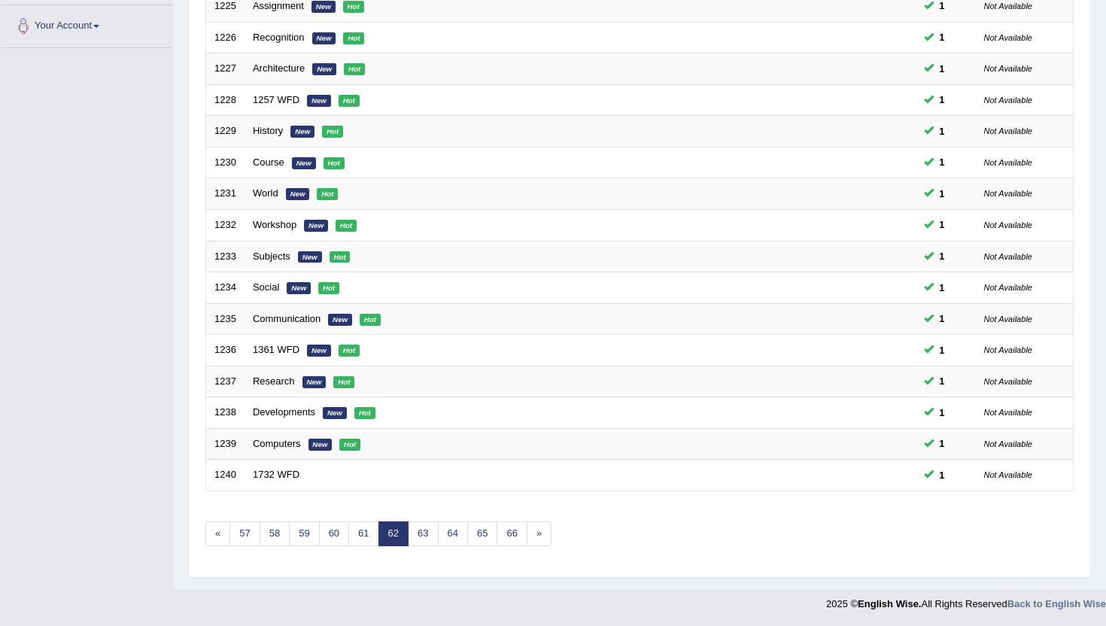
scroll to position [370, 0]
click at [511, 541] on link "66" at bounding box center [511, 533] width 30 height 25
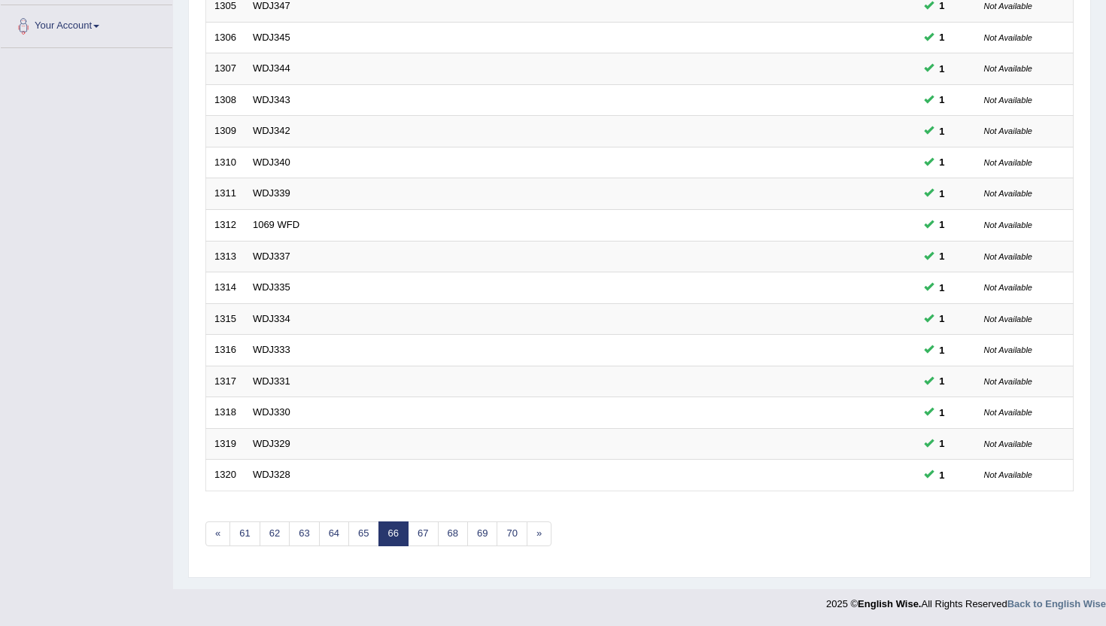
scroll to position [370, 0]
click at [511, 541] on link "70" at bounding box center [511, 533] width 30 height 25
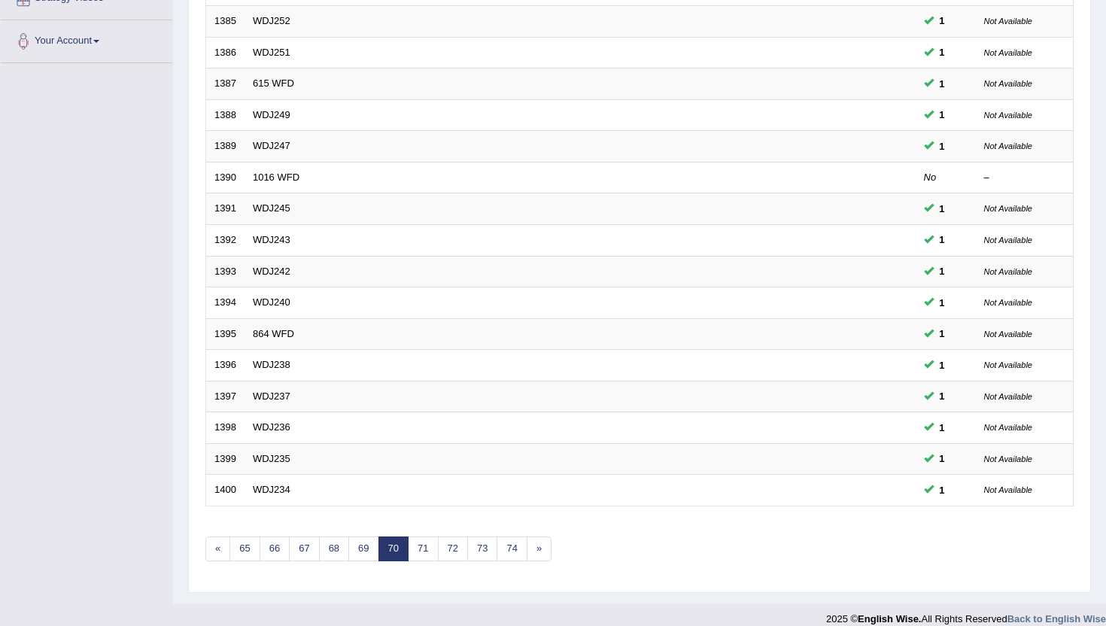
scroll to position [361, 0]
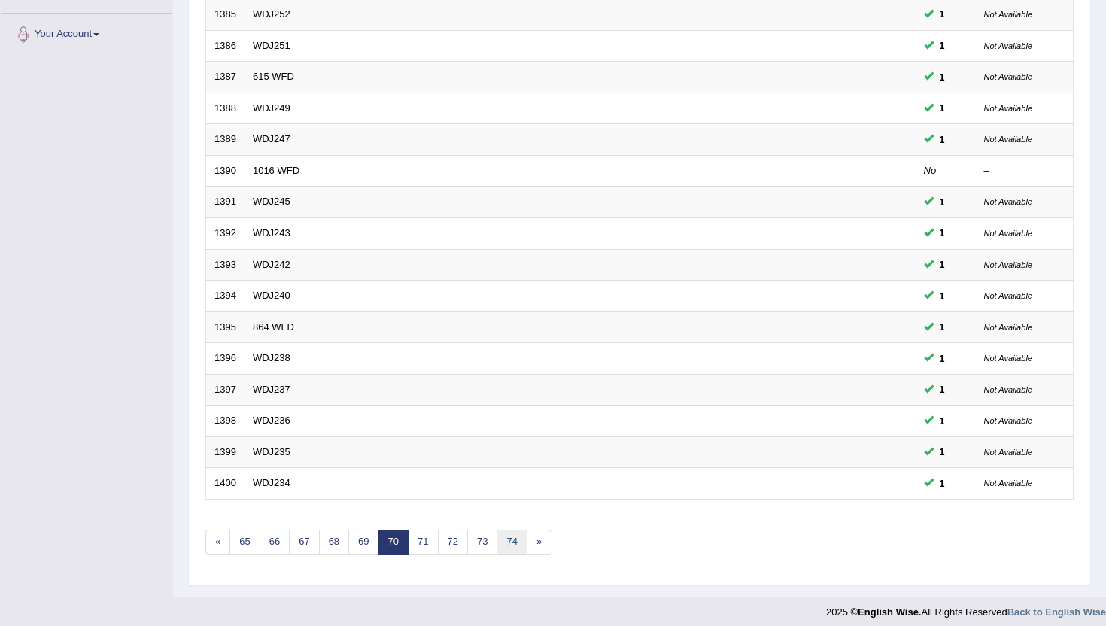
click at [511, 541] on link "74" at bounding box center [511, 542] width 30 height 25
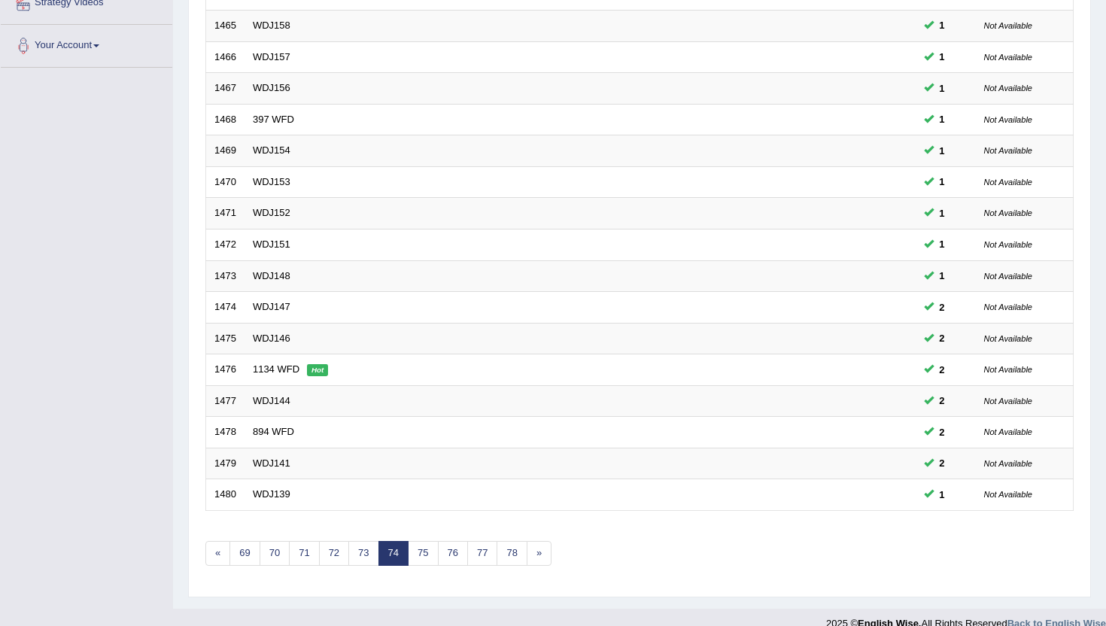
scroll to position [361, 0]
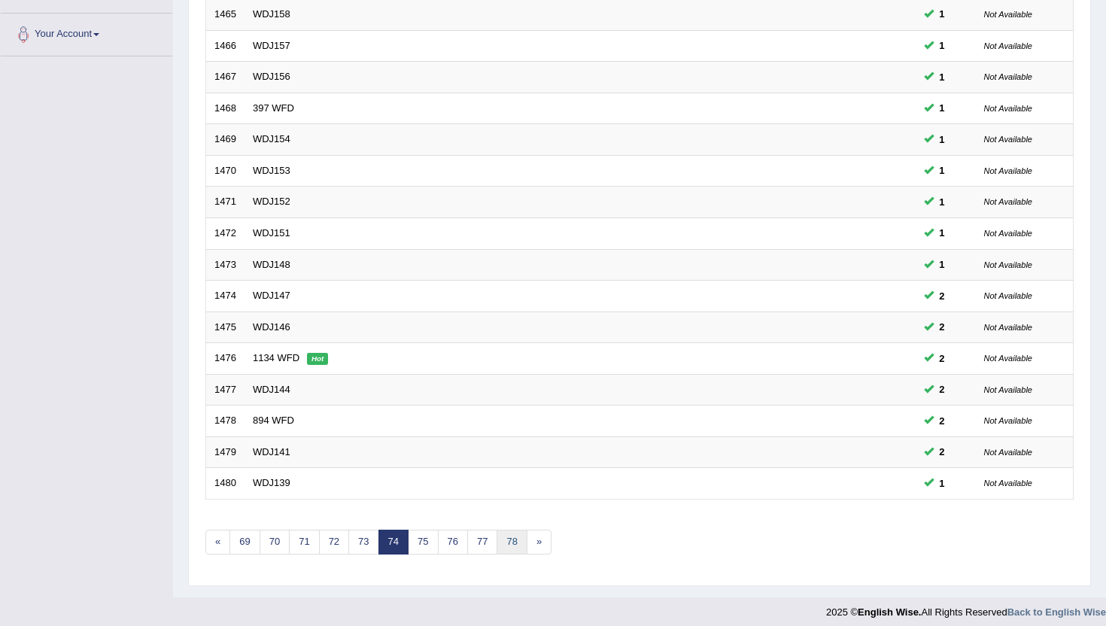
click at [509, 540] on link "78" at bounding box center [511, 542] width 30 height 25
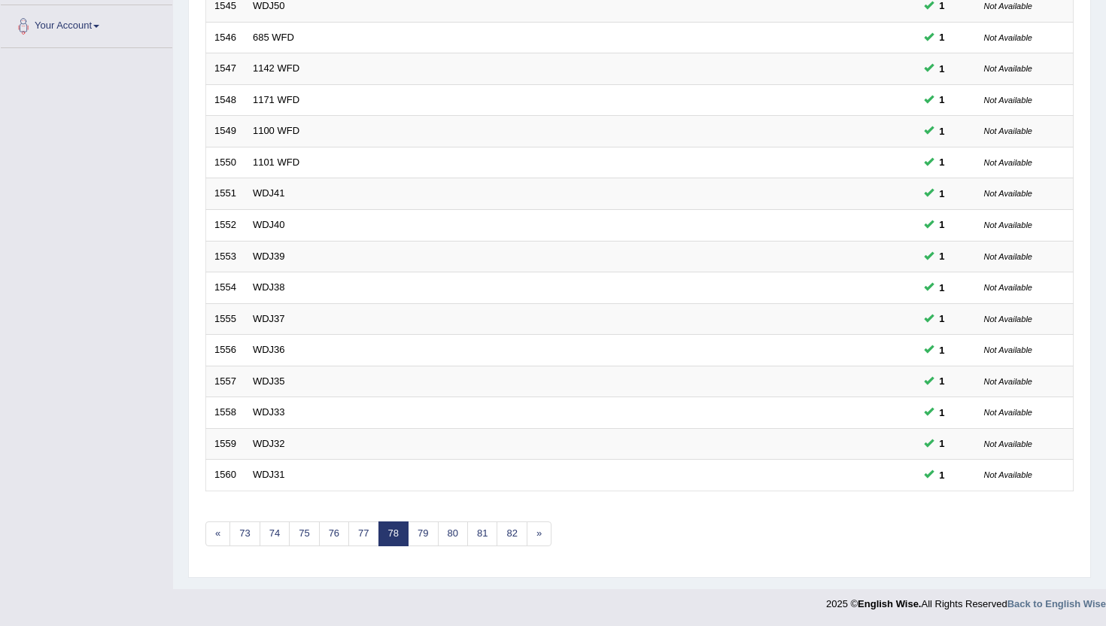
scroll to position [370, 0]
click at [513, 539] on link "82" at bounding box center [511, 533] width 30 height 25
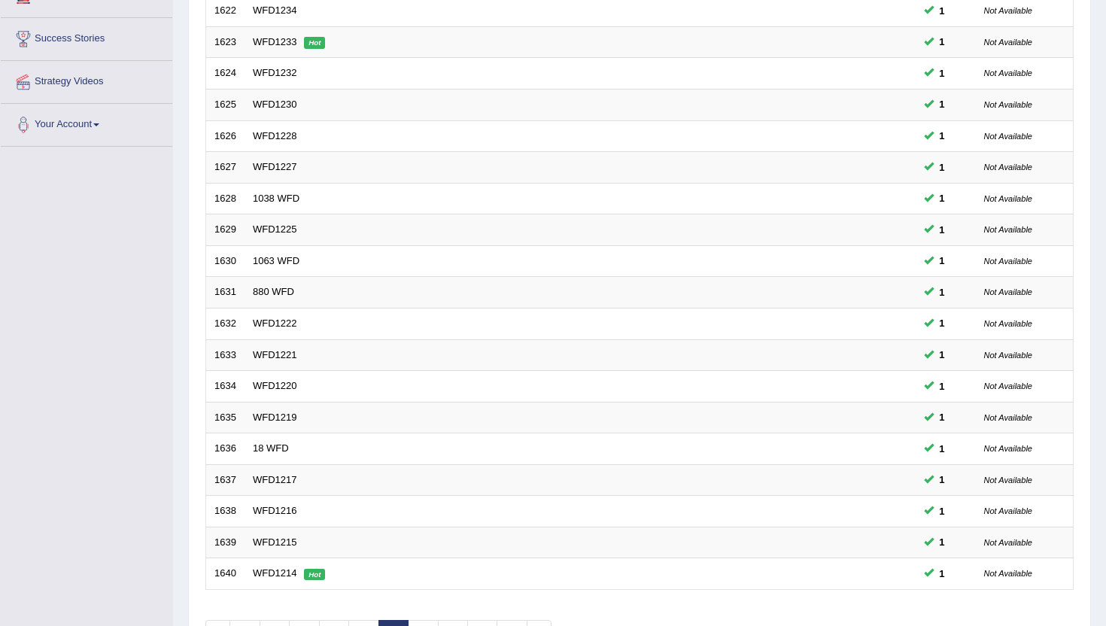
scroll to position [301, 0]
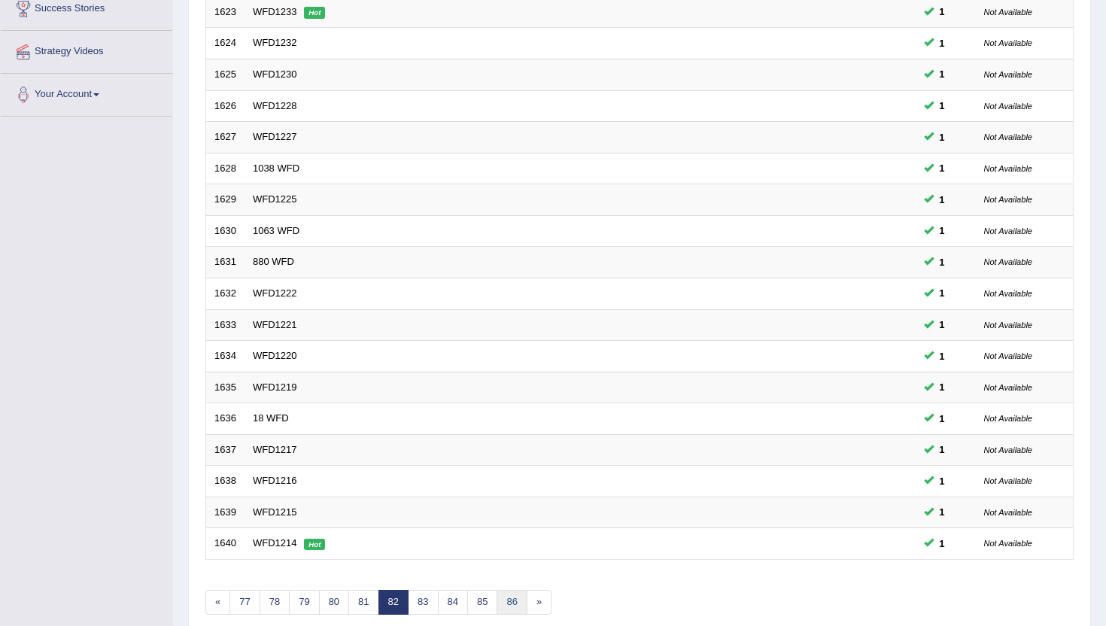
click at [507, 598] on link "86" at bounding box center [511, 602] width 30 height 25
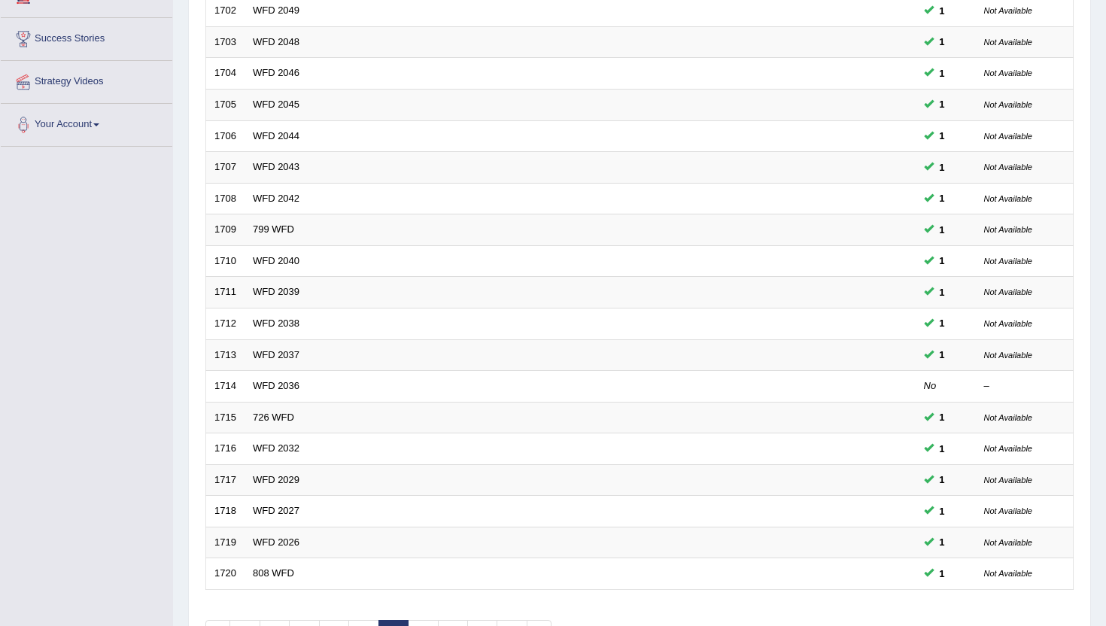
scroll to position [301, 0]
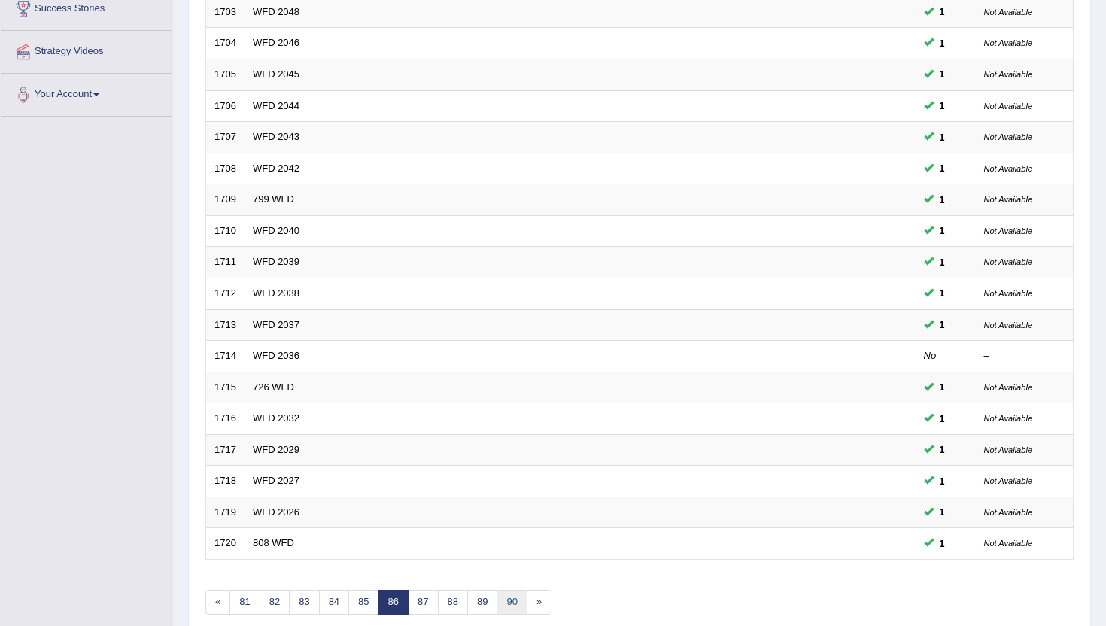
click at [512, 598] on link "90" at bounding box center [511, 602] width 30 height 25
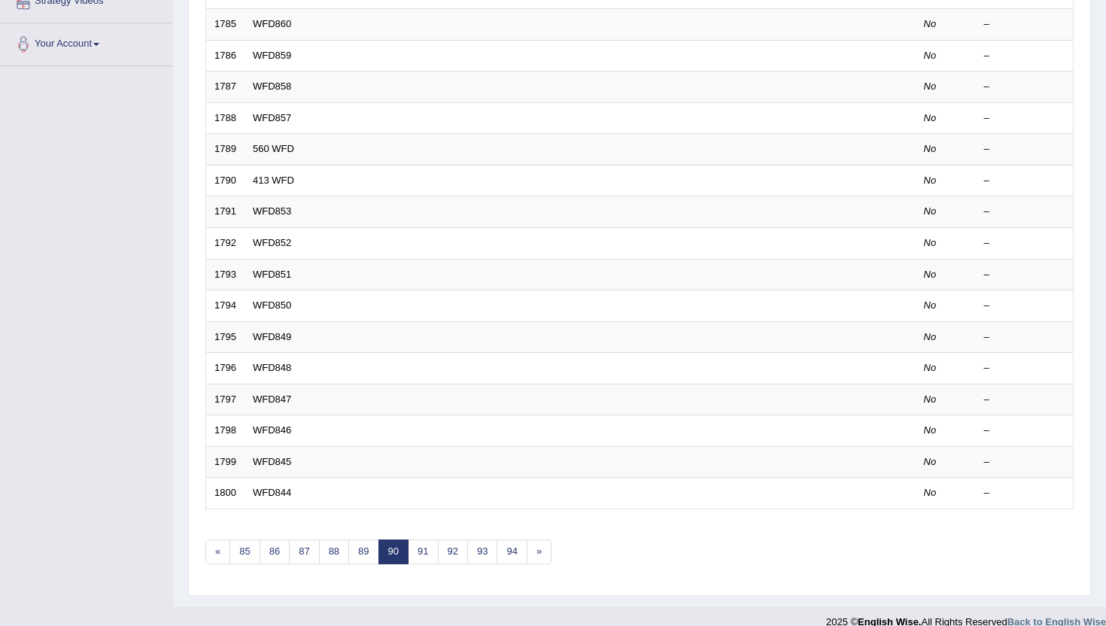
scroll to position [370, 0]
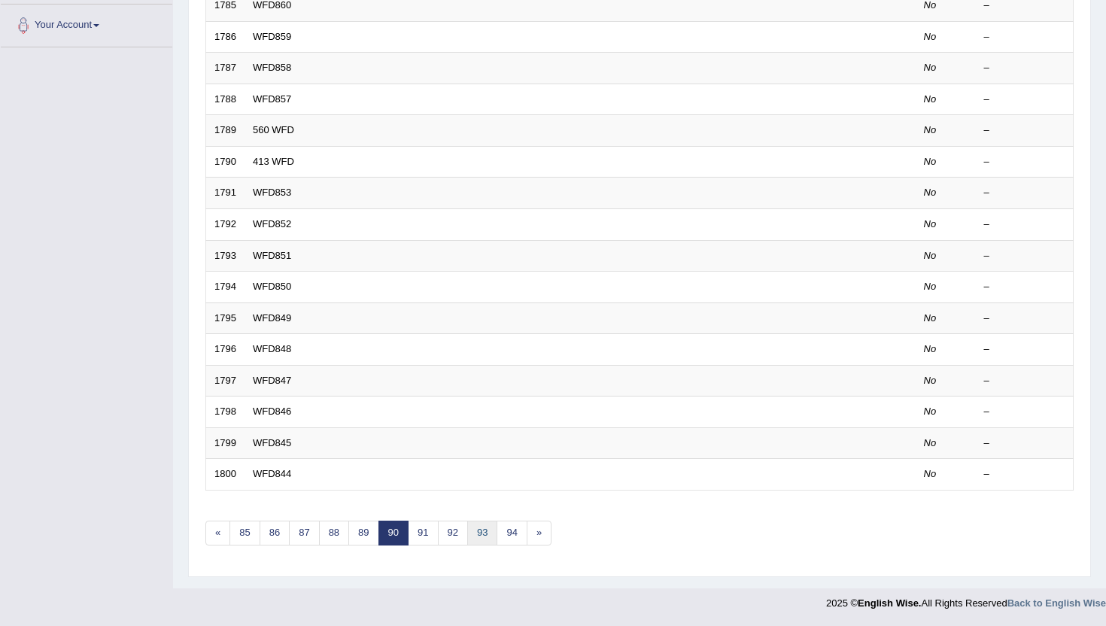
click at [482, 535] on link "93" at bounding box center [482, 533] width 30 height 25
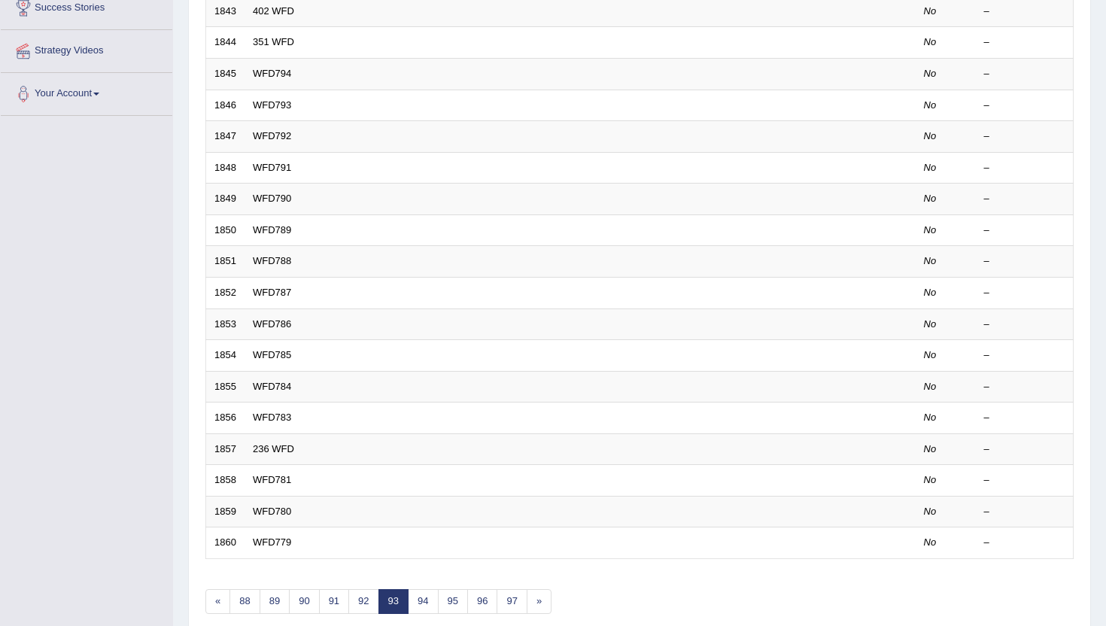
scroll to position [331, 0]
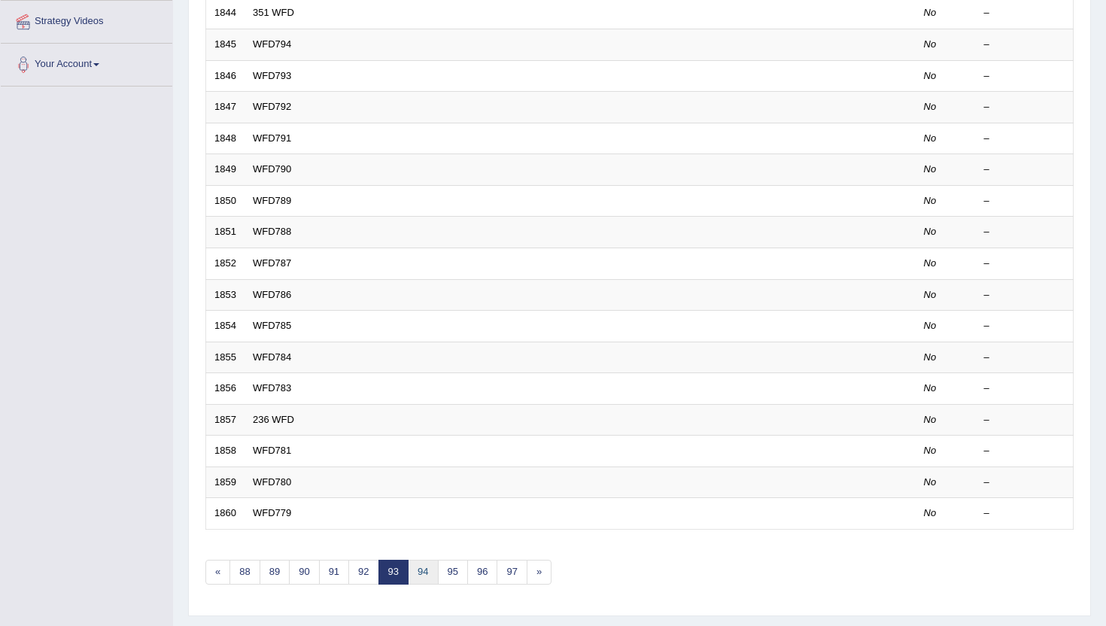
click at [433, 578] on link "94" at bounding box center [423, 572] width 30 height 25
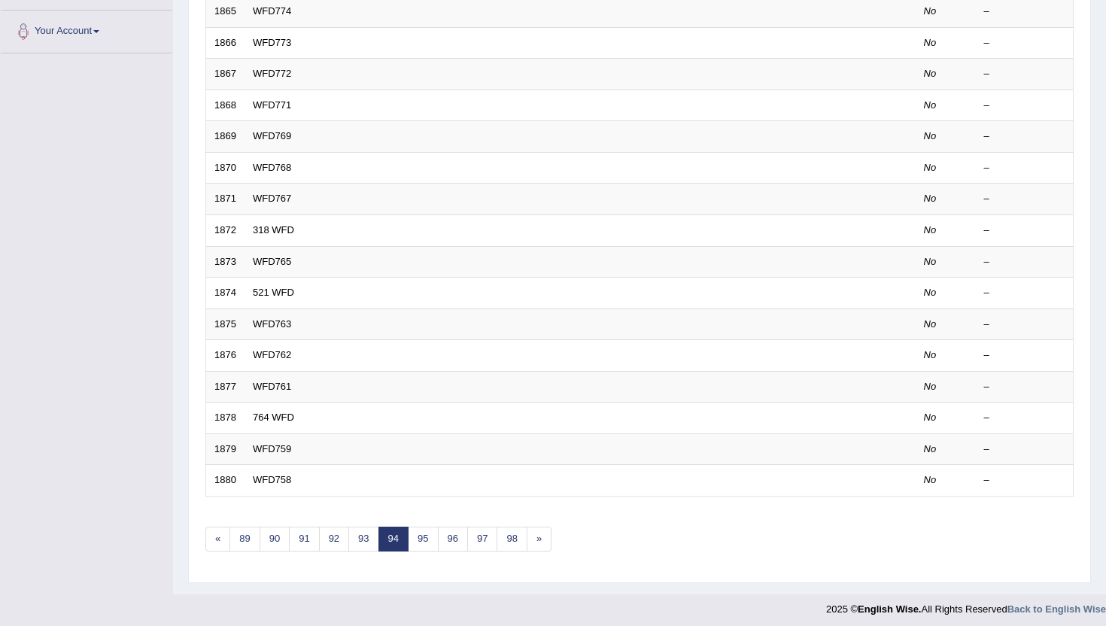
scroll to position [370, 0]
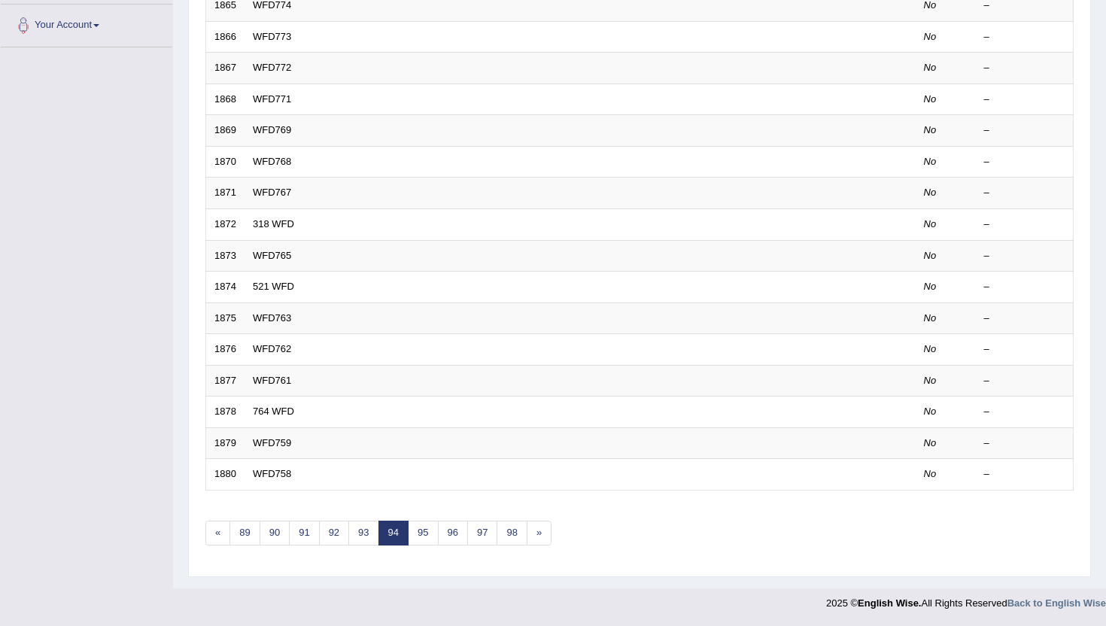
click at [399, 532] on link "94" at bounding box center [393, 533] width 30 height 25
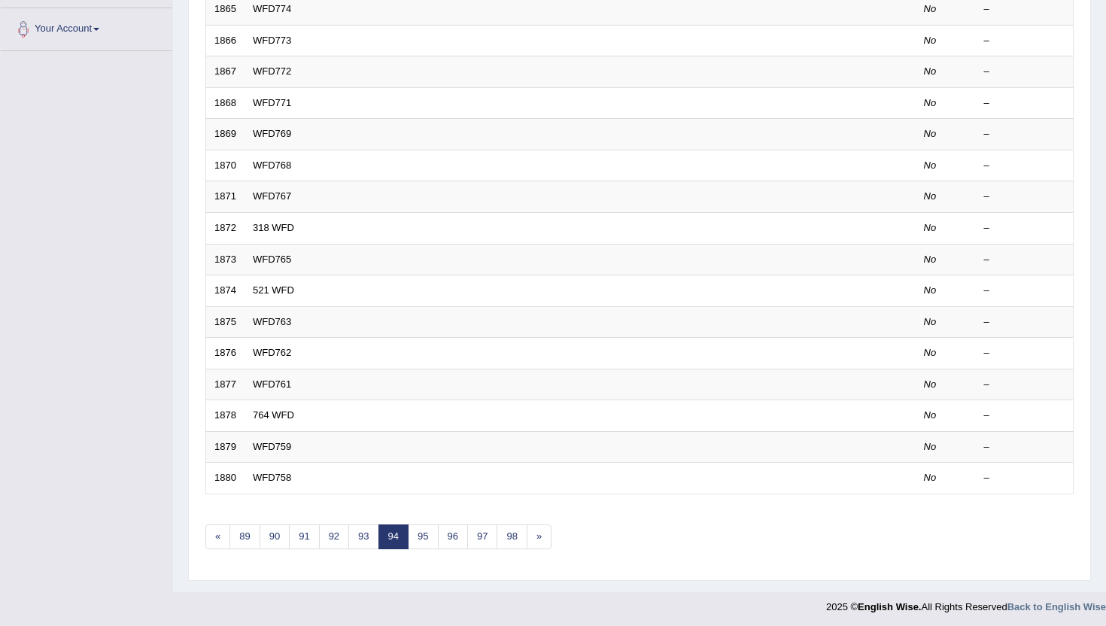
scroll to position [370, 0]
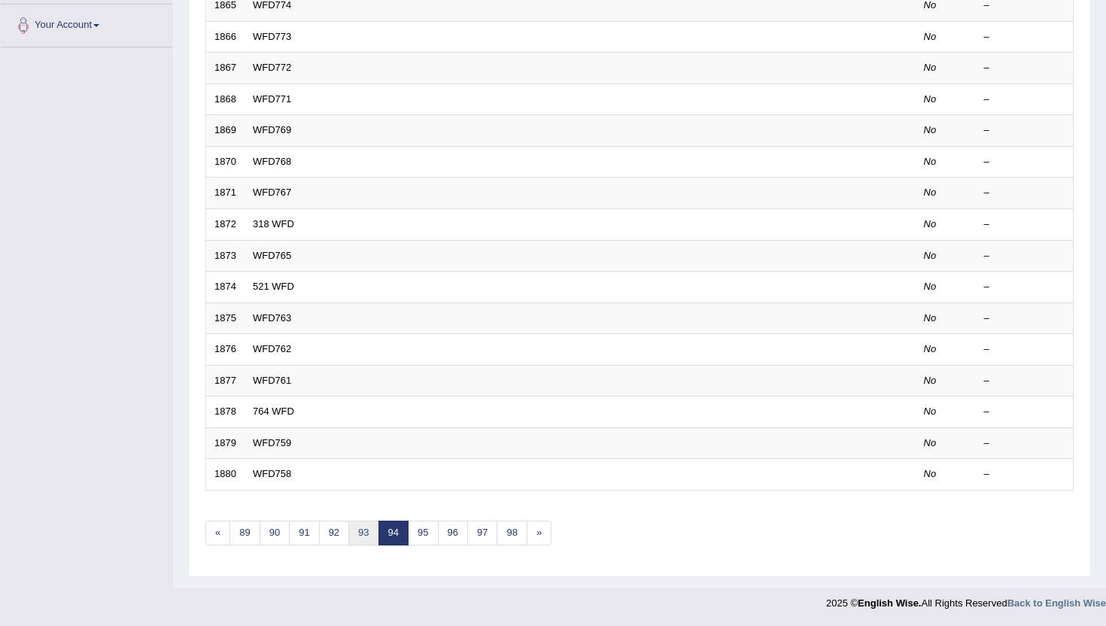
click at [367, 543] on link "93" at bounding box center [363, 533] width 30 height 25
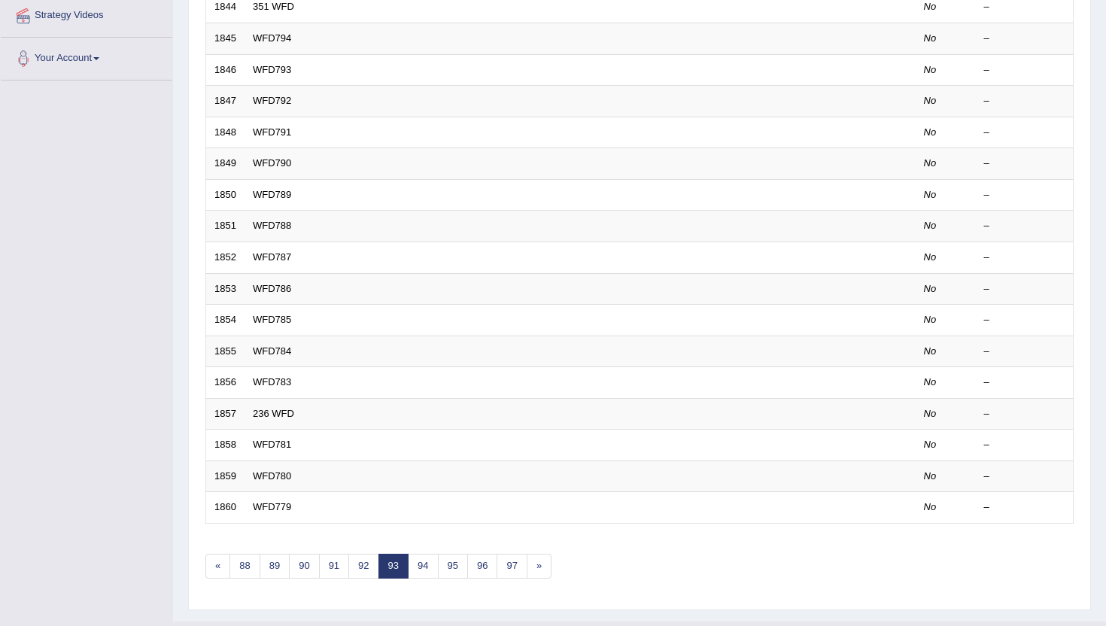
scroll to position [361, 0]
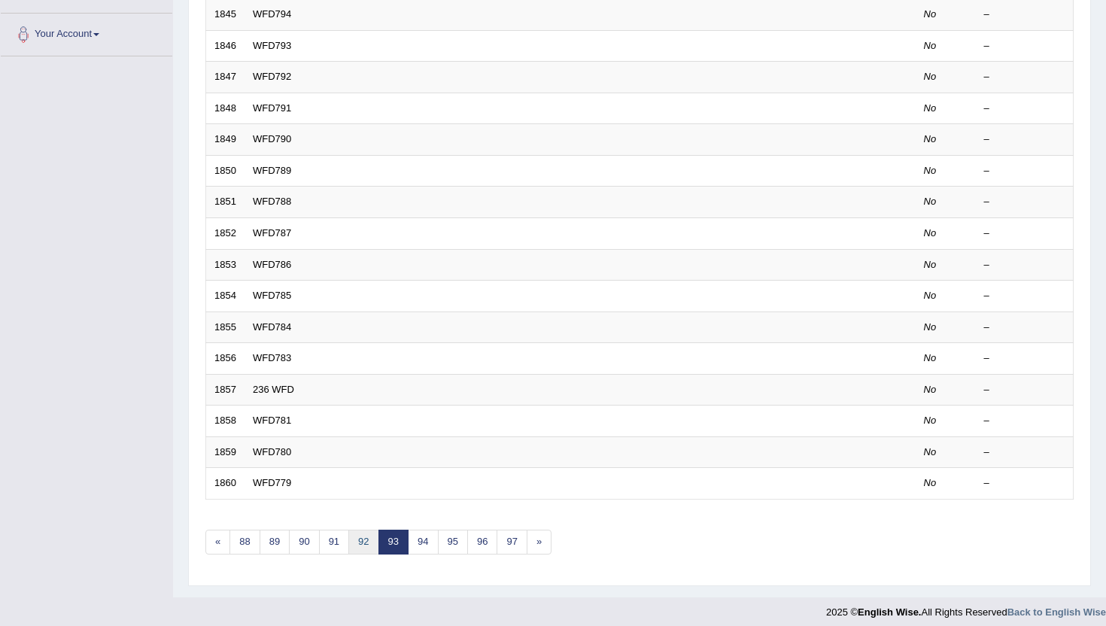
click at [367, 543] on link "92" at bounding box center [363, 542] width 30 height 25
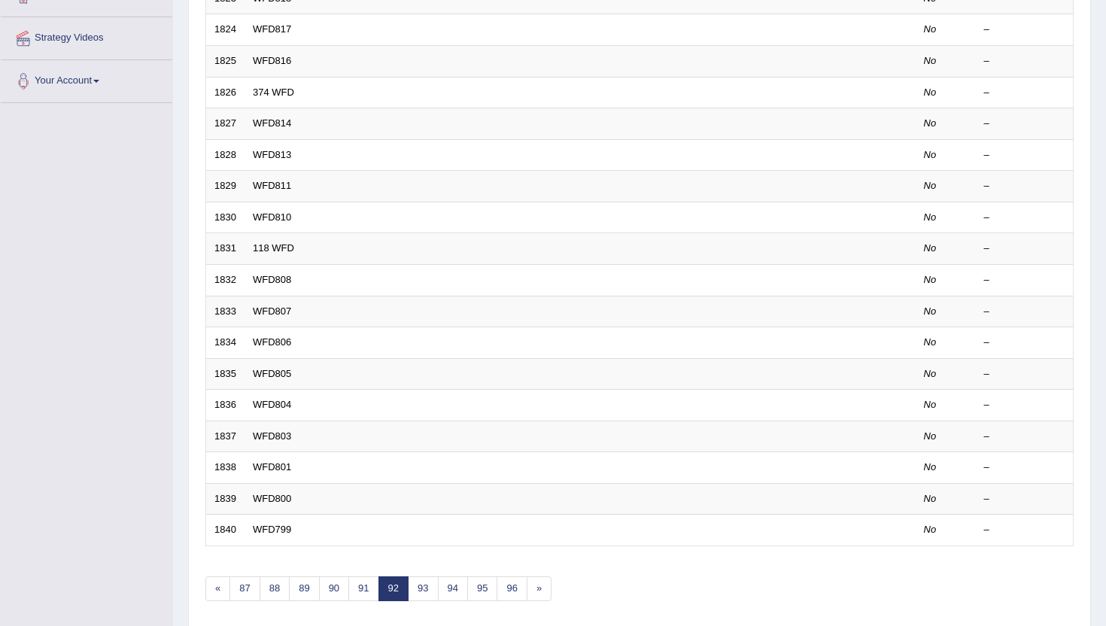
scroll to position [370, 0]
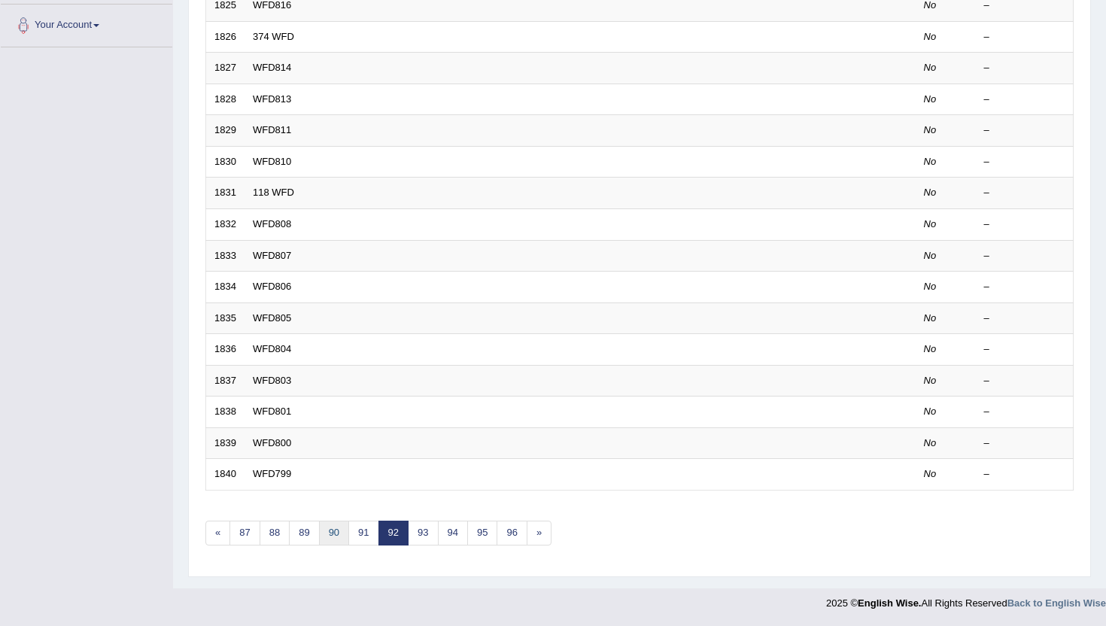
click at [337, 540] on link "90" at bounding box center [334, 533] width 30 height 25
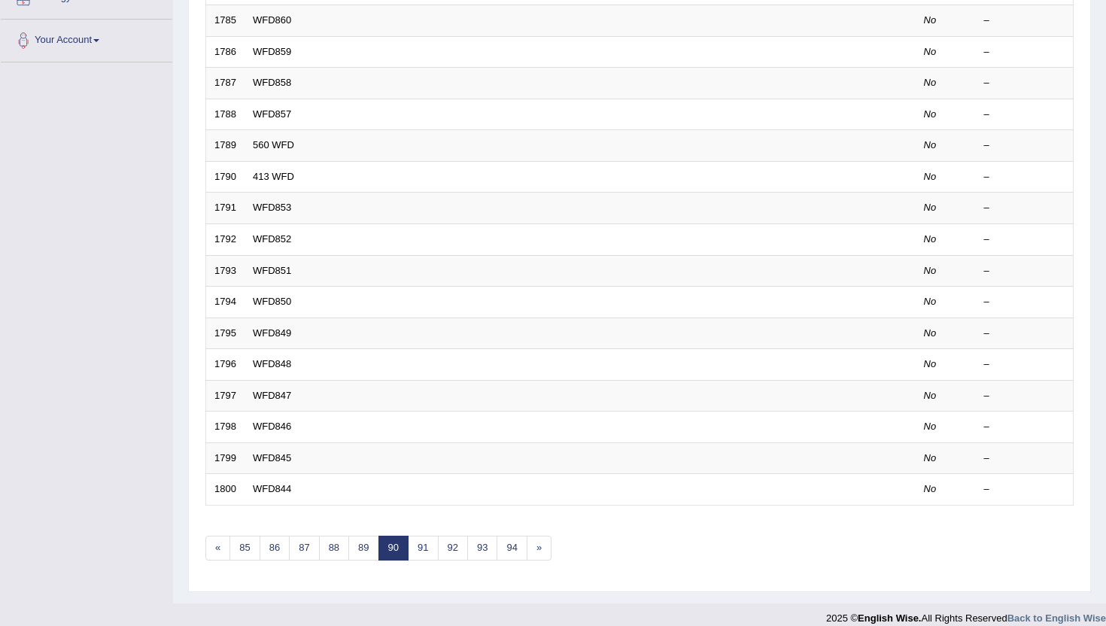
scroll to position [370, 0]
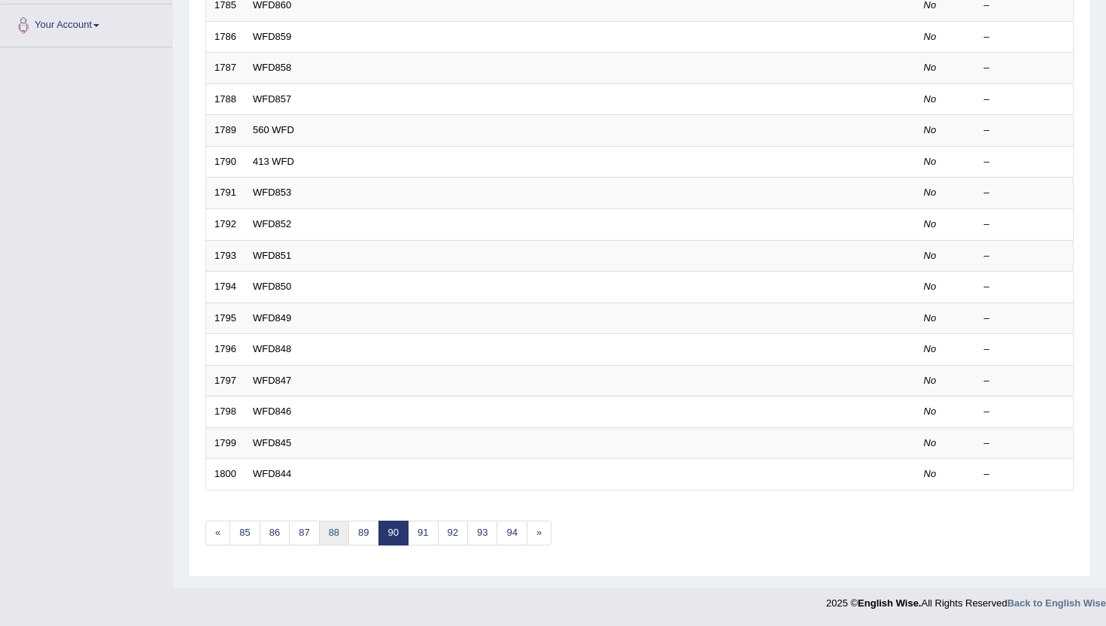
click at [337, 540] on link "88" at bounding box center [334, 533] width 30 height 25
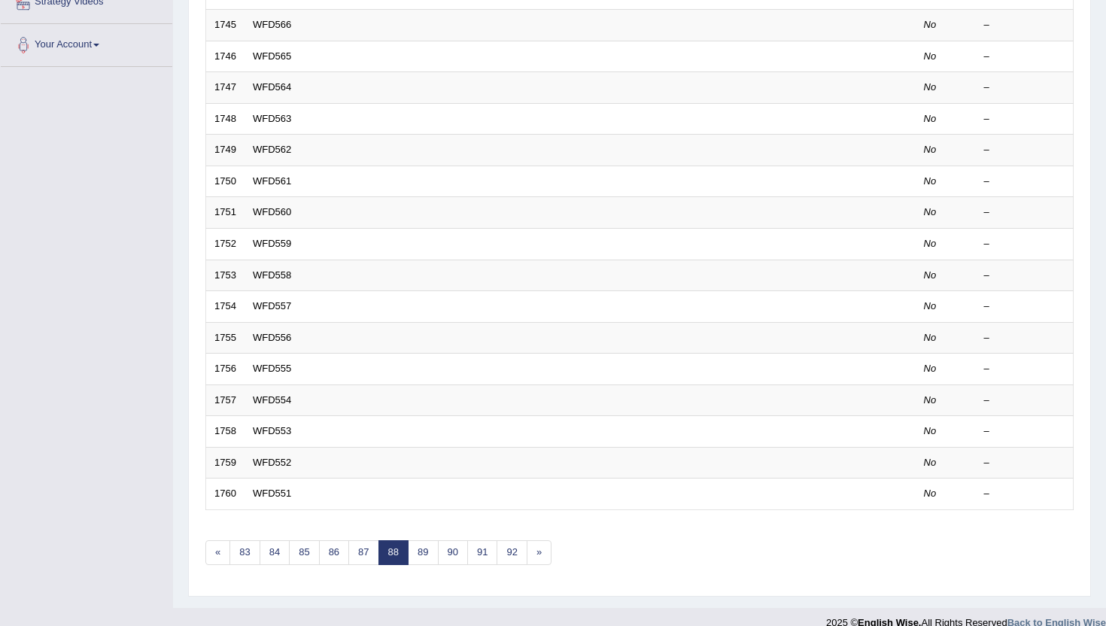
scroll to position [370, 0]
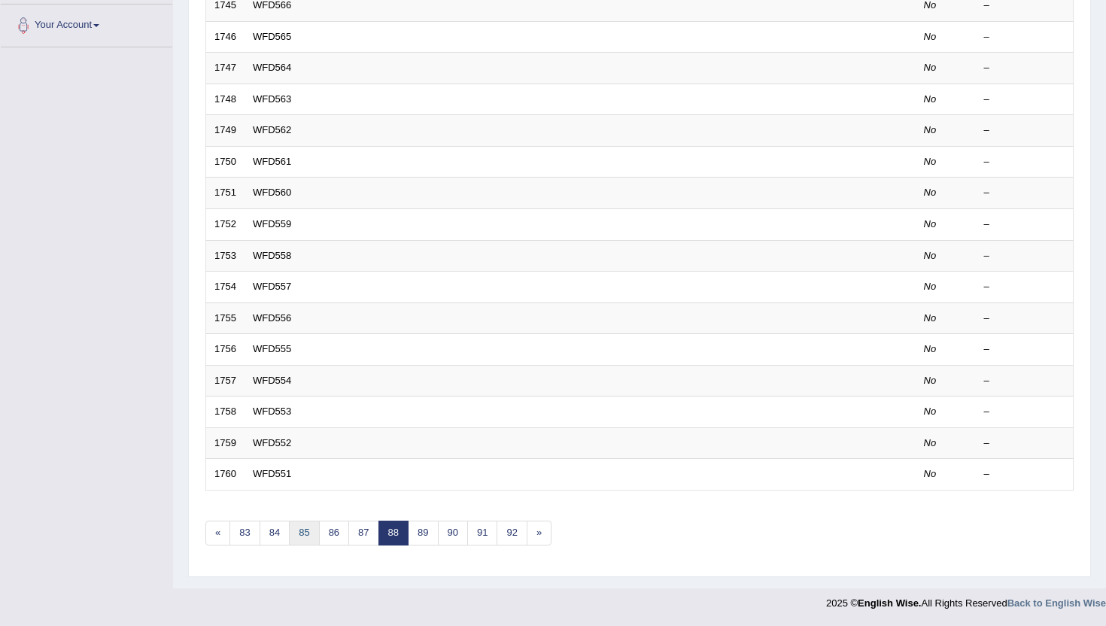
click at [299, 532] on link "85" at bounding box center [304, 533] width 30 height 25
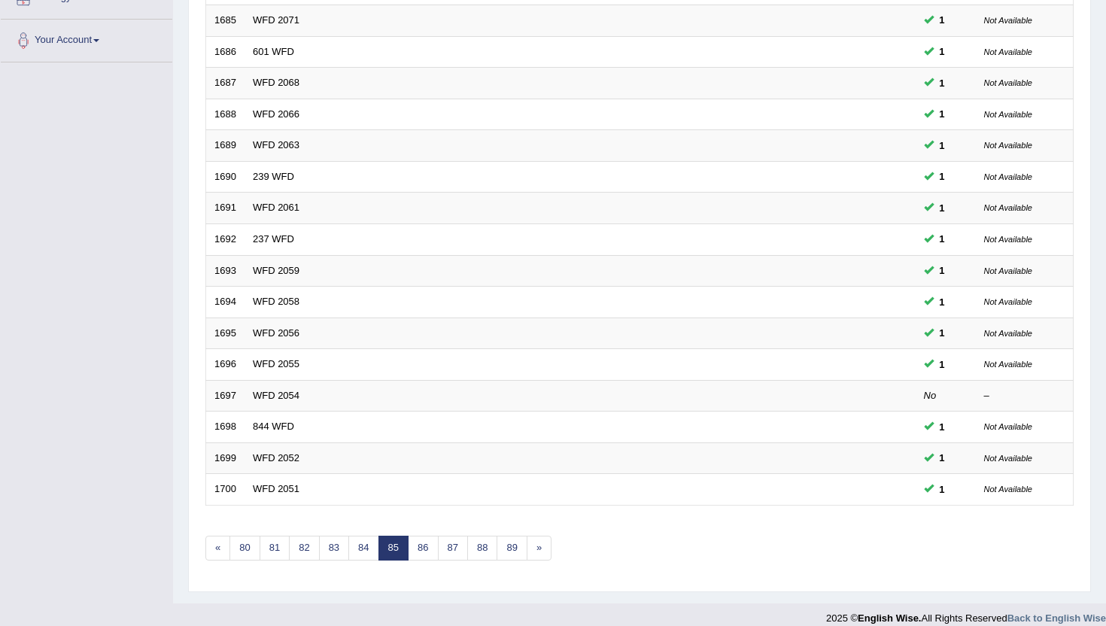
scroll to position [370, 0]
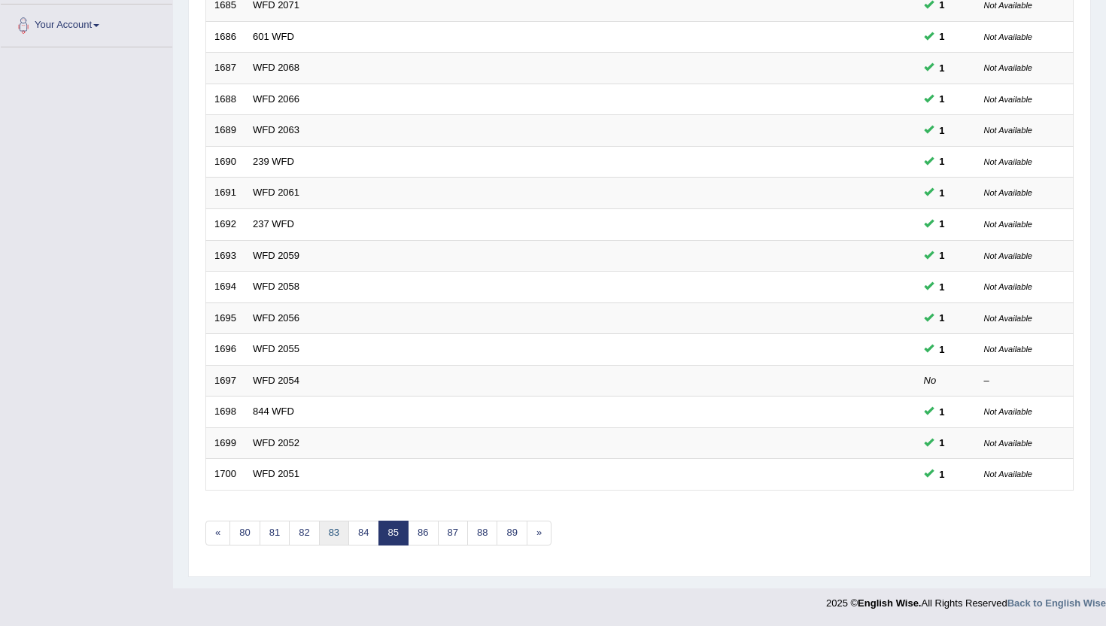
click at [324, 526] on link "83" at bounding box center [334, 533] width 30 height 25
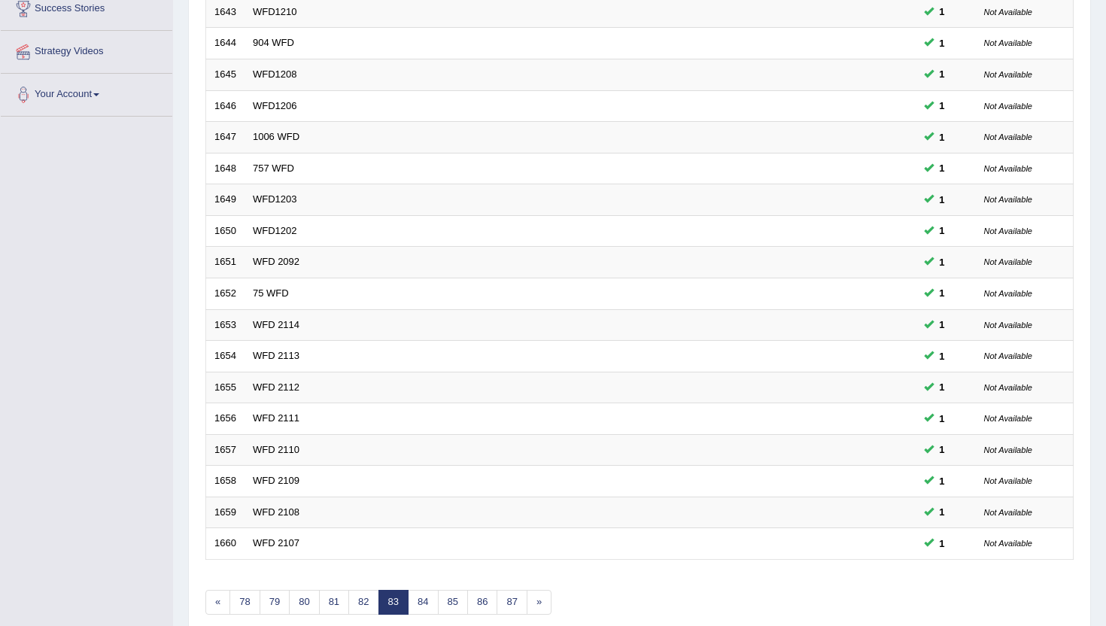
scroll to position [331, 0]
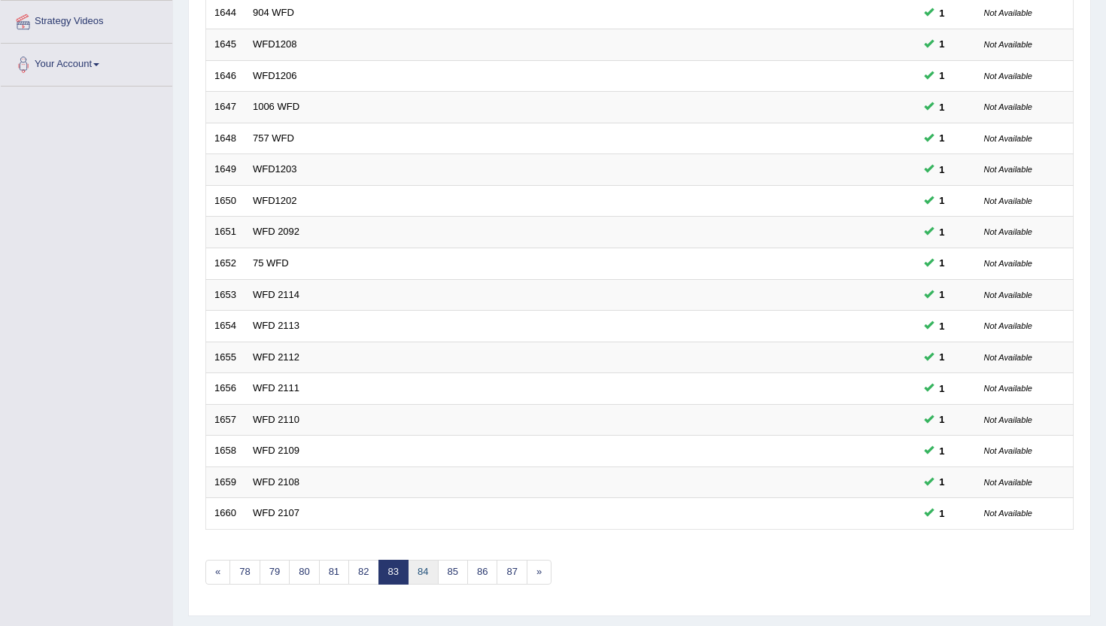
click at [424, 571] on link "84" at bounding box center [423, 572] width 30 height 25
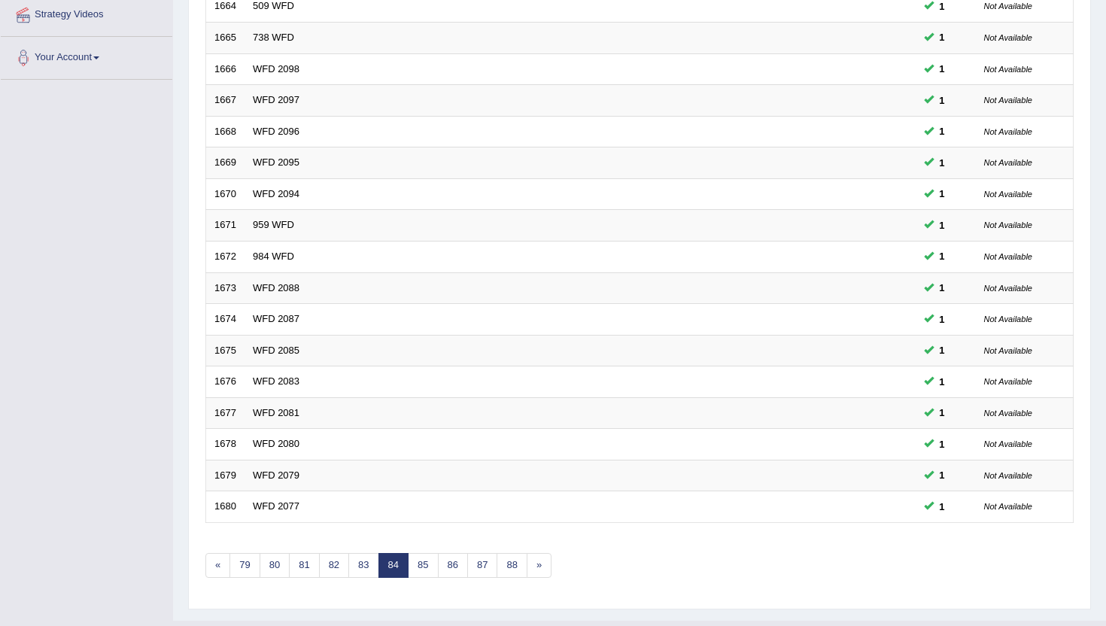
scroll to position [361, 0]
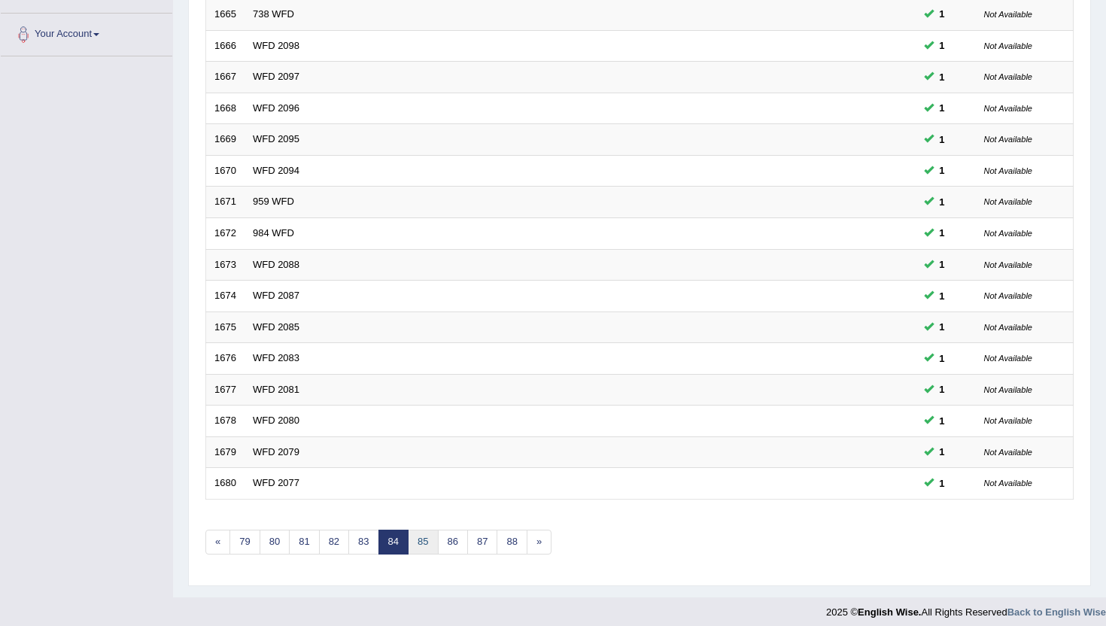
click at [423, 539] on link "85" at bounding box center [423, 542] width 30 height 25
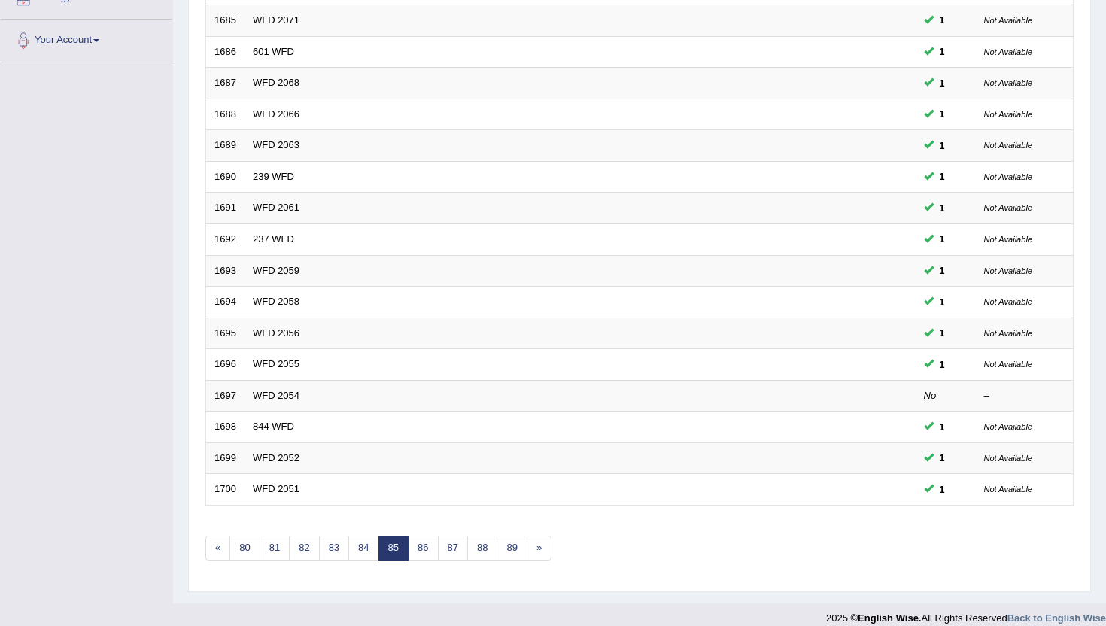
scroll to position [361, 0]
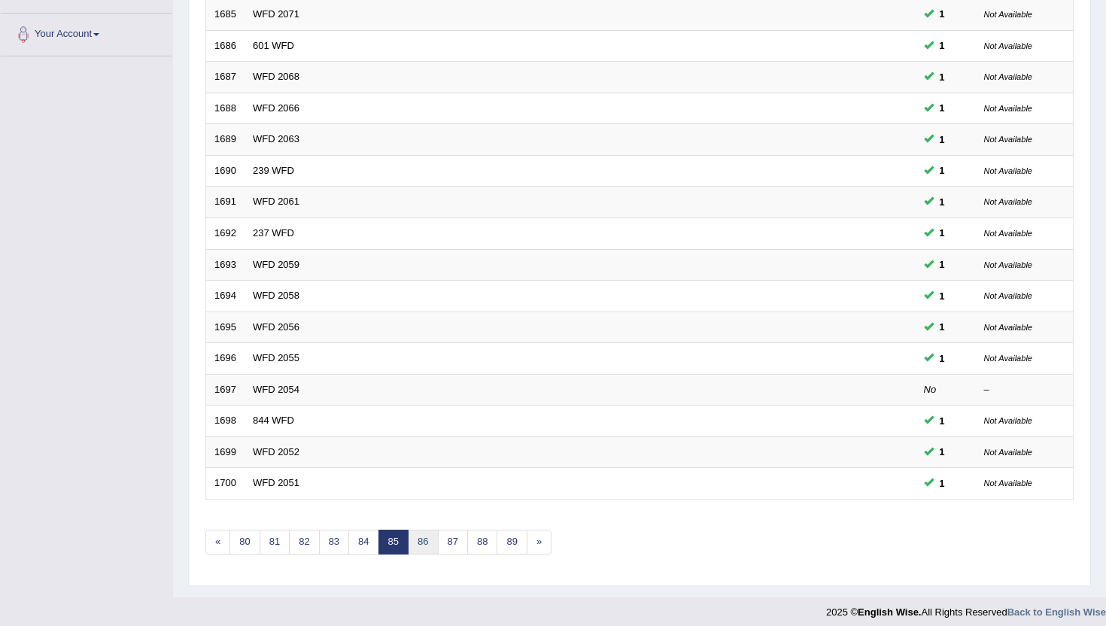
click at [423, 539] on link "86" at bounding box center [423, 542] width 30 height 25
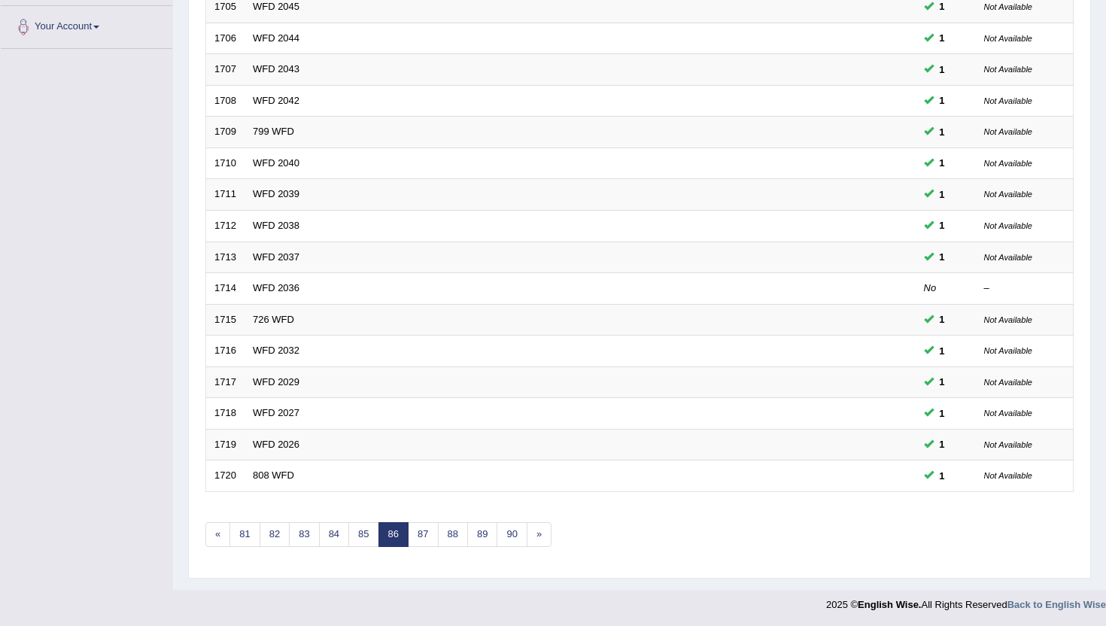
scroll to position [370, 0]
click at [423, 539] on link "87" at bounding box center [423, 533] width 30 height 25
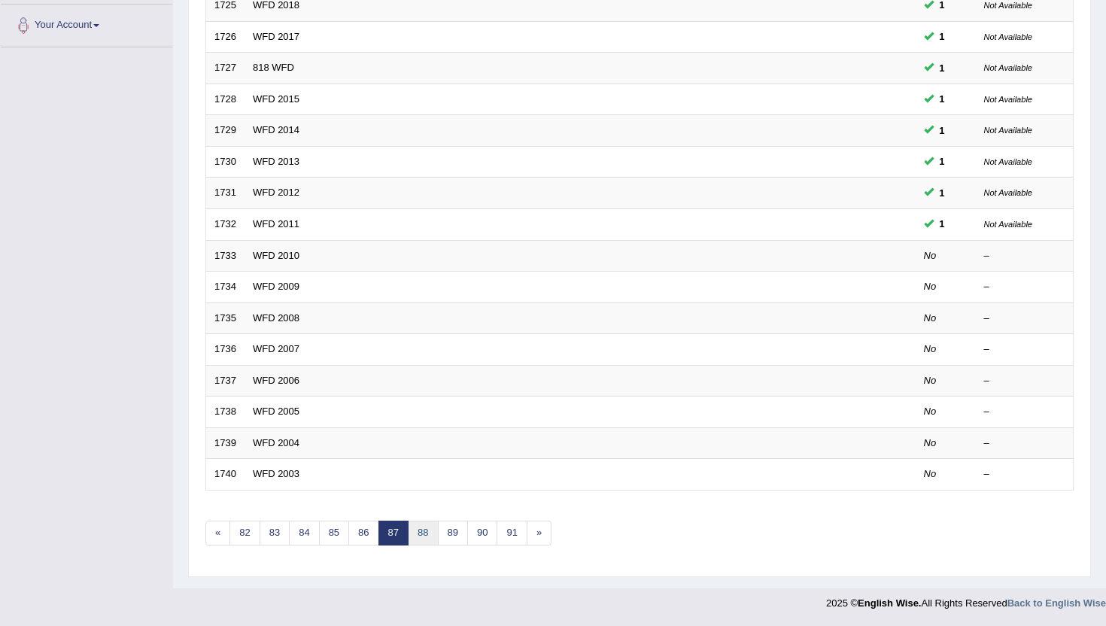
click at [423, 539] on link "88" at bounding box center [423, 533] width 30 height 25
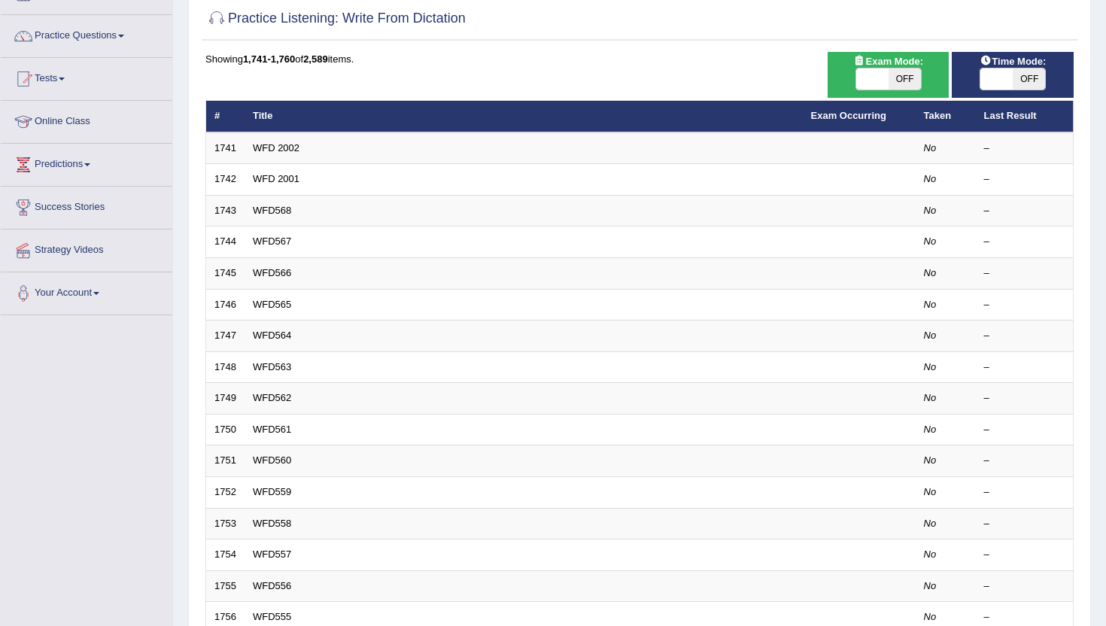
scroll to position [99, 0]
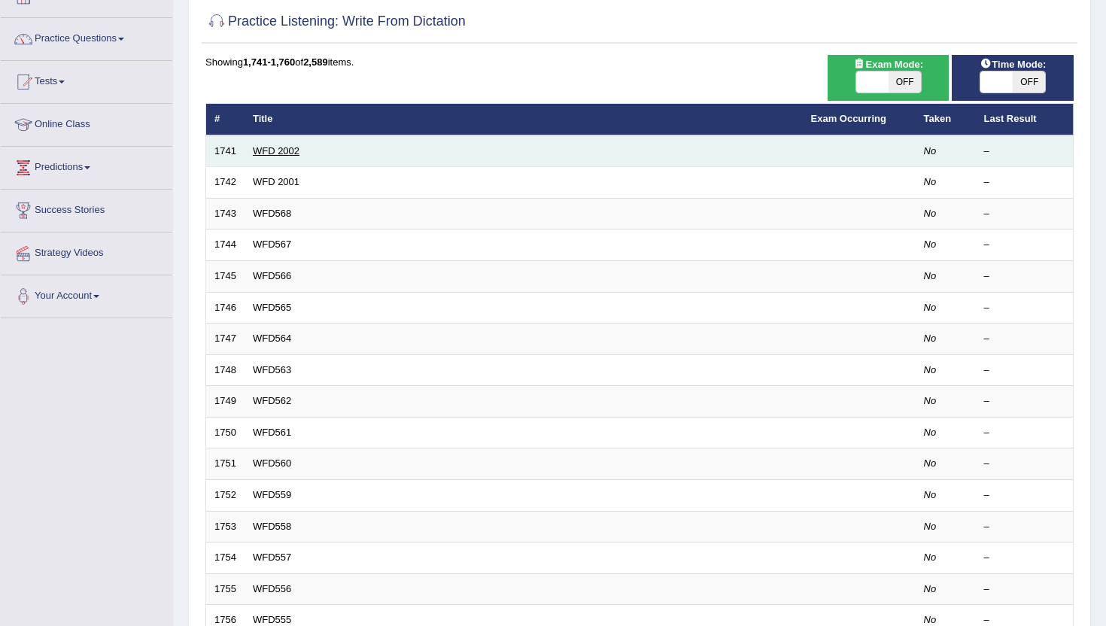
click at [269, 150] on link "WFD 2002" at bounding box center [276, 150] width 47 height 11
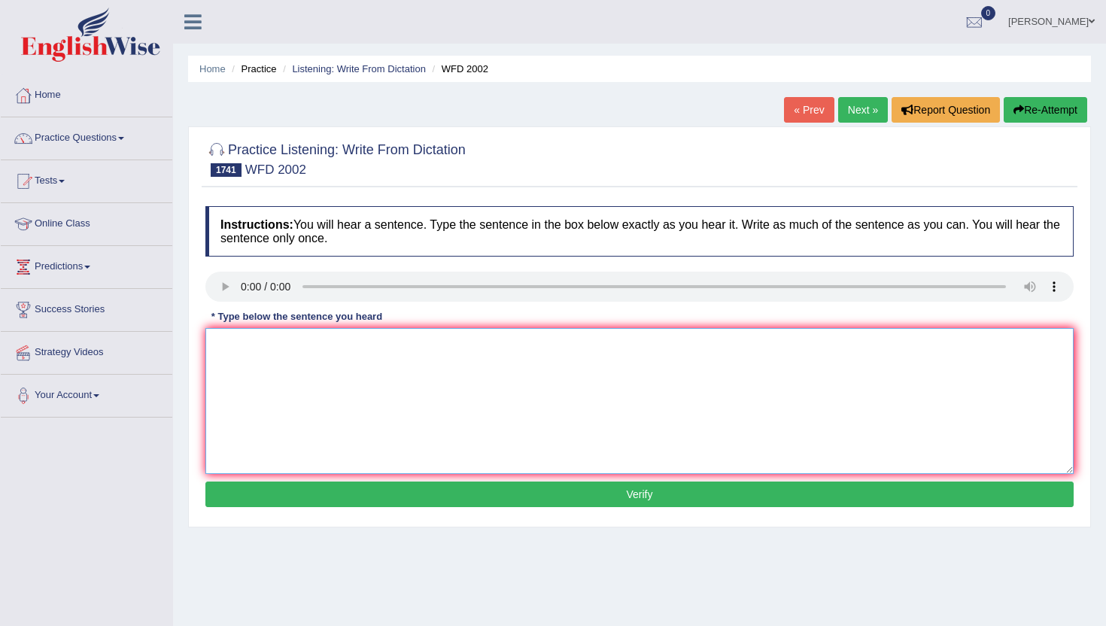
click at [284, 382] on textarea at bounding box center [639, 401] width 868 height 146
type textarea "m"
click at [272, 506] on button "Verify" at bounding box center [639, 494] width 868 height 26
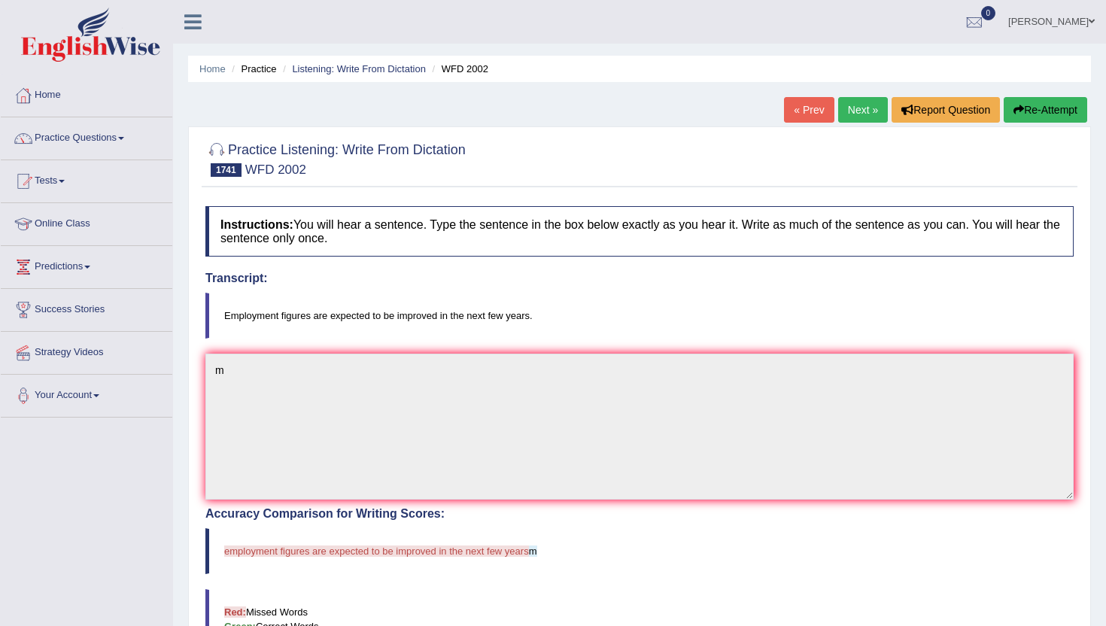
click at [864, 113] on link "Next »" at bounding box center [863, 110] width 50 height 26
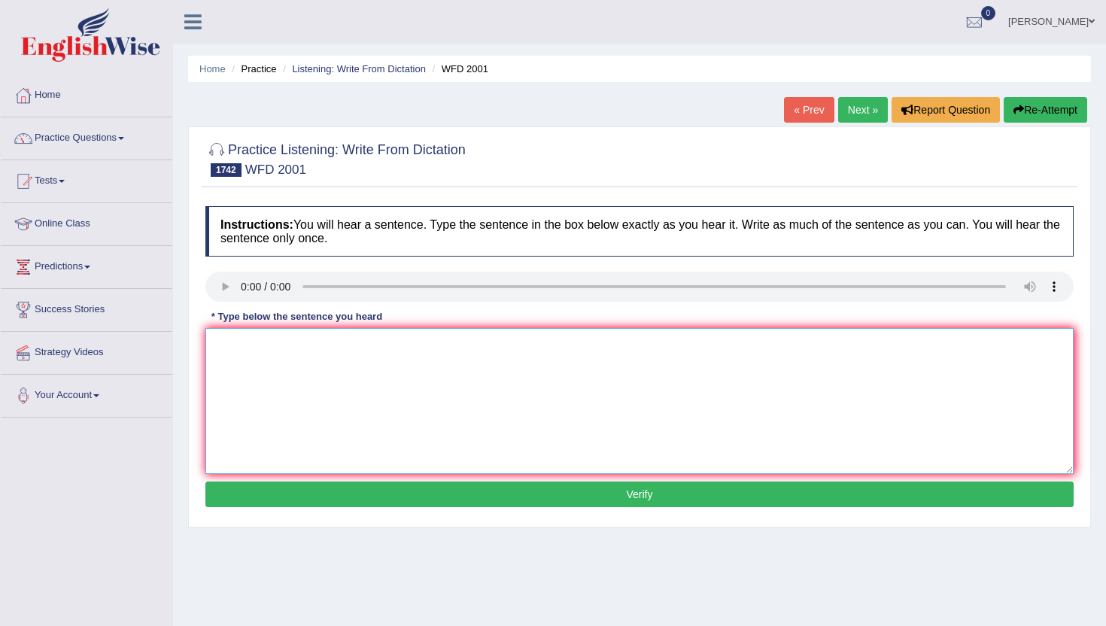
click at [290, 432] on textarea at bounding box center [639, 401] width 868 height 146
type textarea "n"
click at [297, 495] on button "Verify" at bounding box center [639, 494] width 868 height 26
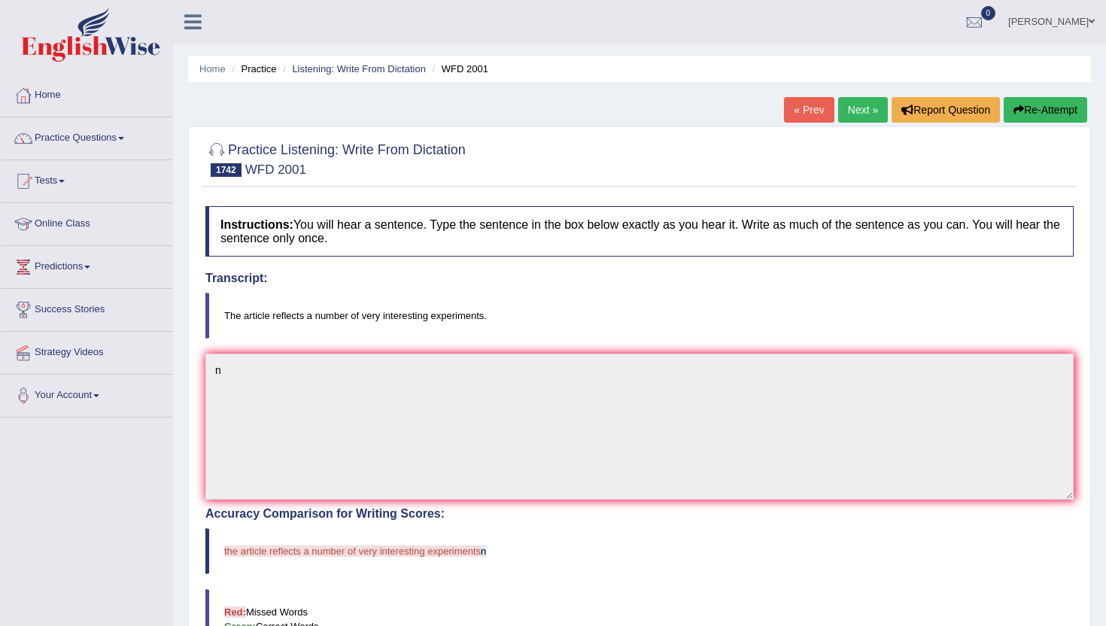
click at [857, 109] on link "Next »" at bounding box center [863, 110] width 50 height 26
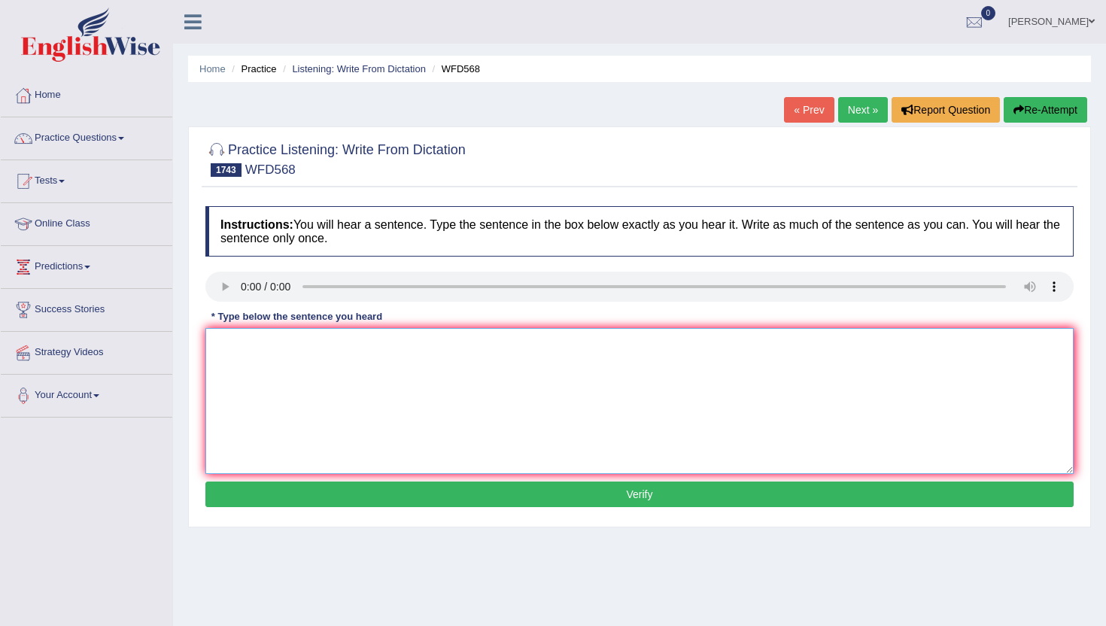
click at [238, 334] on textarea at bounding box center [639, 401] width 868 height 146
type textarea "n"
click at [233, 484] on button "Verify" at bounding box center [639, 494] width 868 height 26
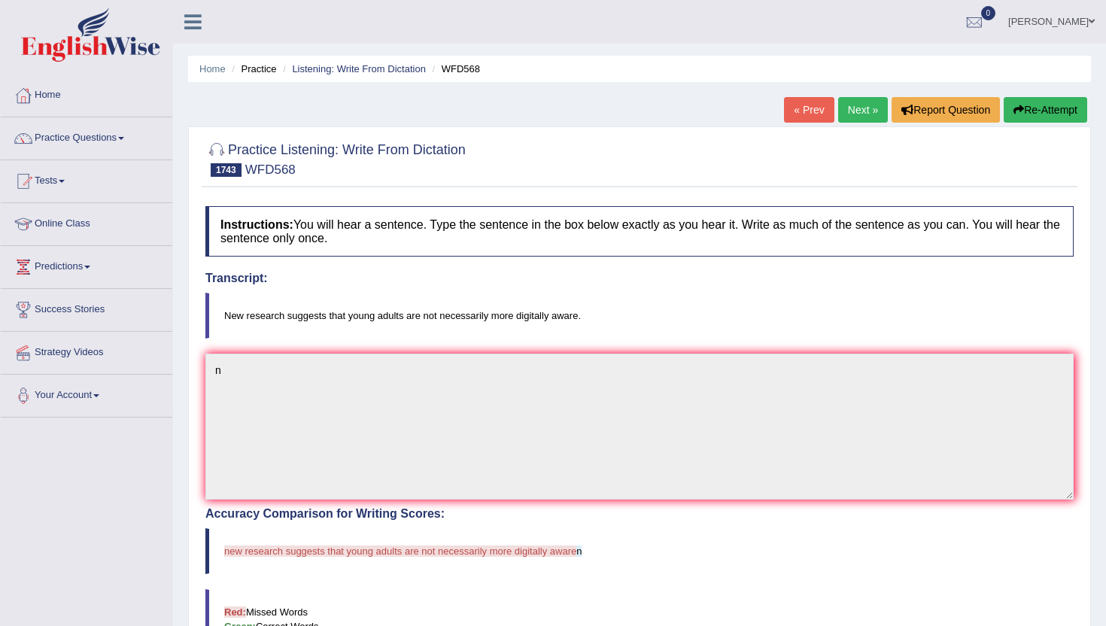
click at [852, 113] on link "Next »" at bounding box center [863, 110] width 50 height 26
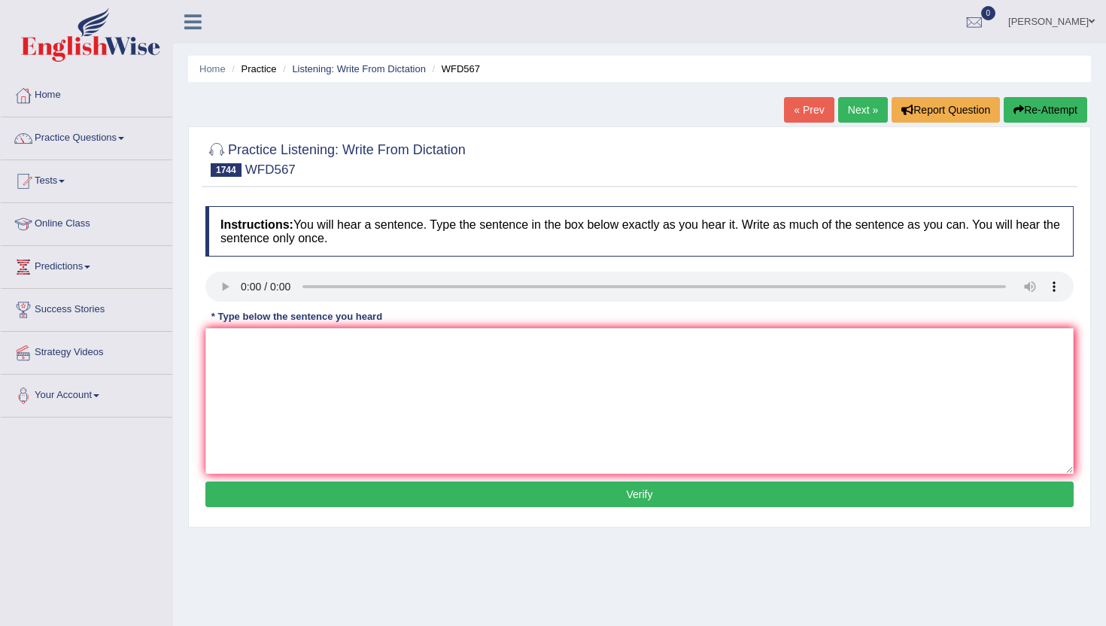
click at [230, 317] on div "Instructions: You will hear a sentence. Type the sentence in the box below exac…" at bounding box center [640, 359] width 876 height 320
click at [281, 421] on textarea at bounding box center [639, 401] width 868 height 146
type textarea "n"
click at [287, 510] on div "Instructions: You will hear a sentence. Type the sentence in the box below exac…" at bounding box center [640, 359] width 876 height 320
click at [289, 497] on button "Verify" at bounding box center [639, 494] width 868 height 26
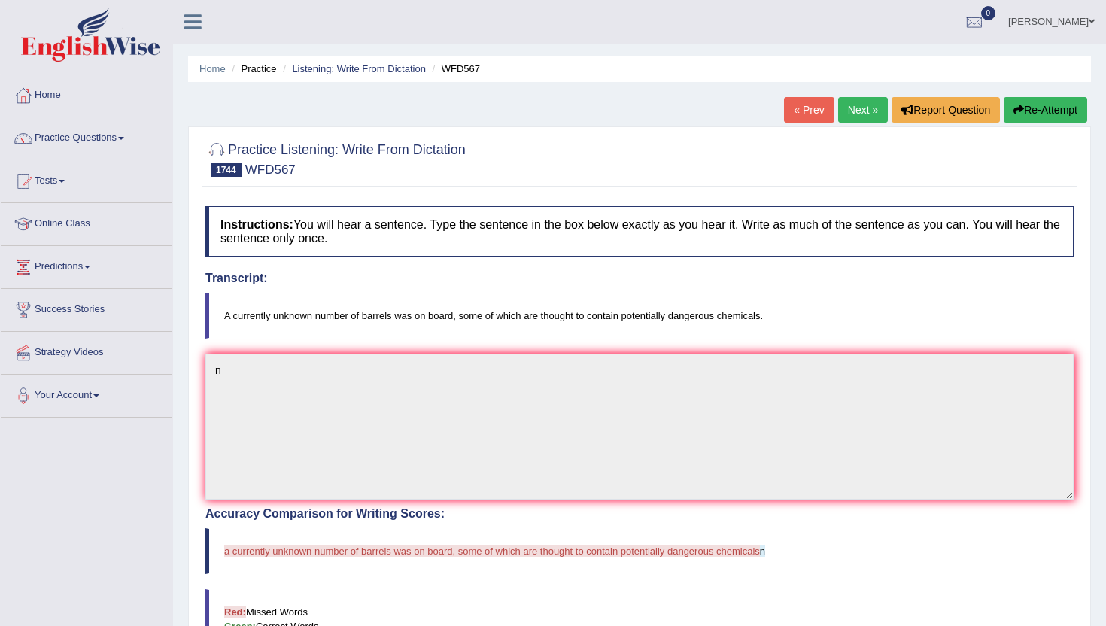
click at [850, 112] on link "Next »" at bounding box center [863, 110] width 50 height 26
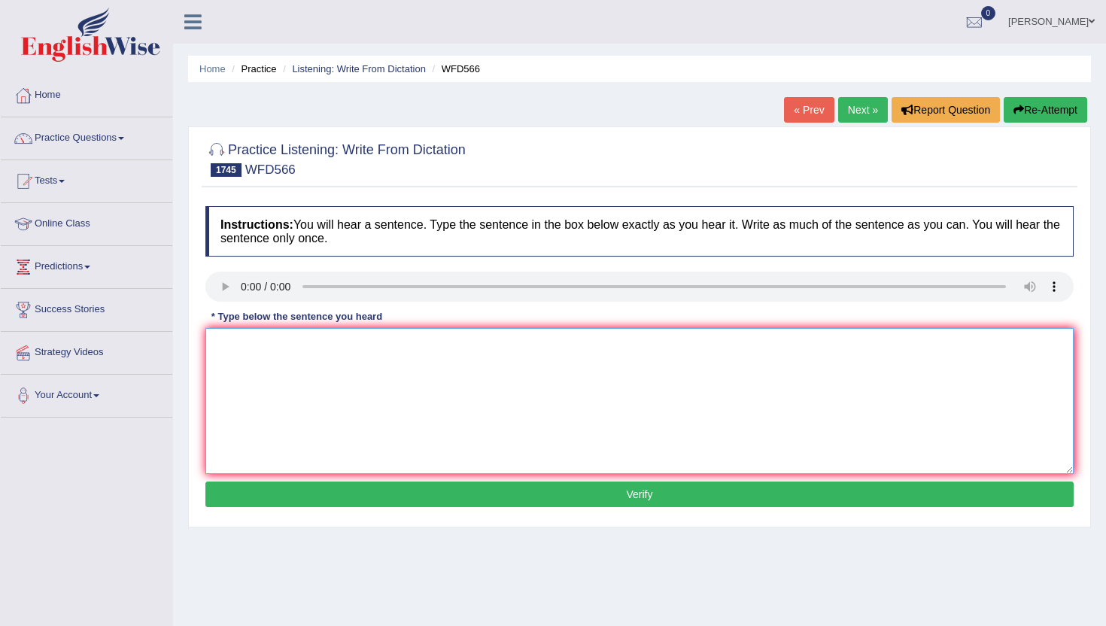
click at [246, 348] on textarea at bounding box center [639, 401] width 868 height 146
type textarea "b"
click at [244, 493] on button "Verify" at bounding box center [639, 494] width 868 height 26
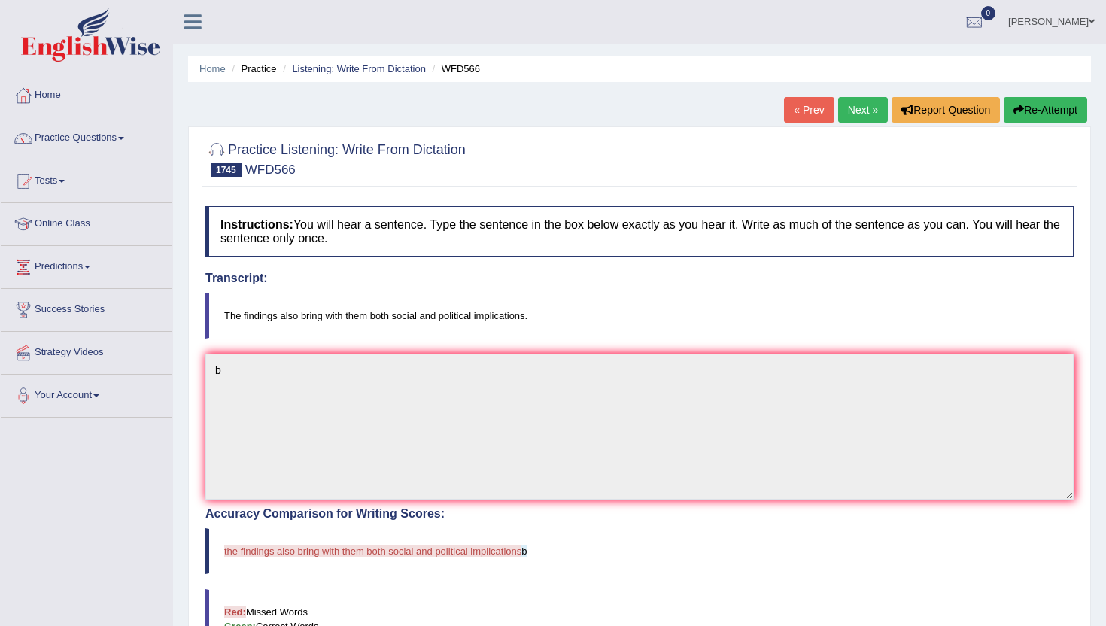
click at [847, 111] on link "Next »" at bounding box center [863, 110] width 50 height 26
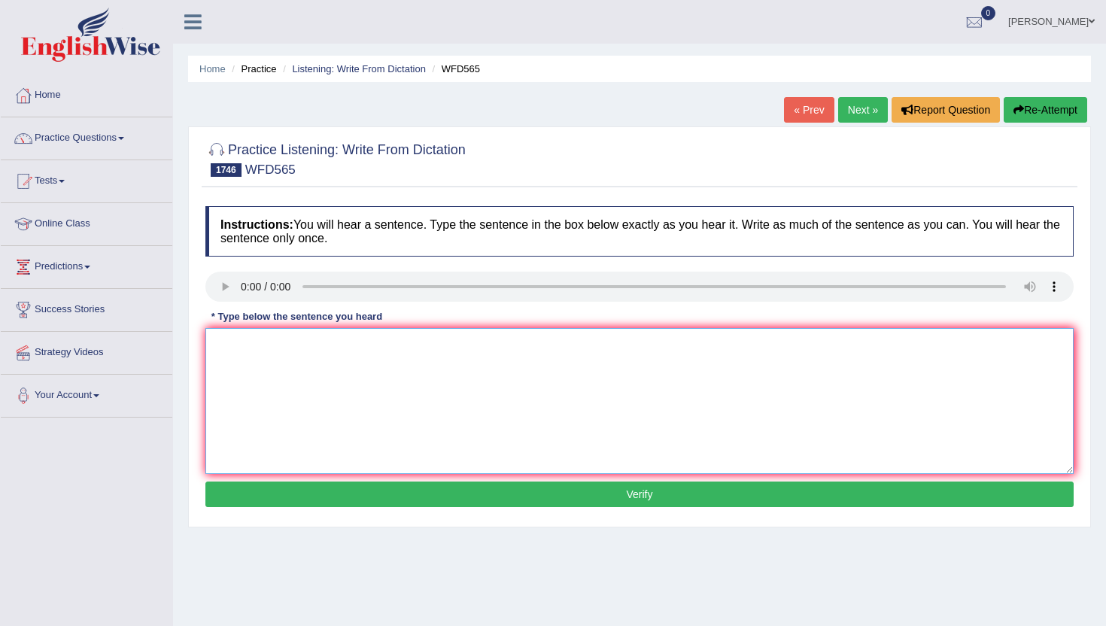
click at [258, 432] on textarea at bounding box center [639, 401] width 868 height 146
type textarea "n"
click at [271, 496] on button "Verify" at bounding box center [639, 494] width 868 height 26
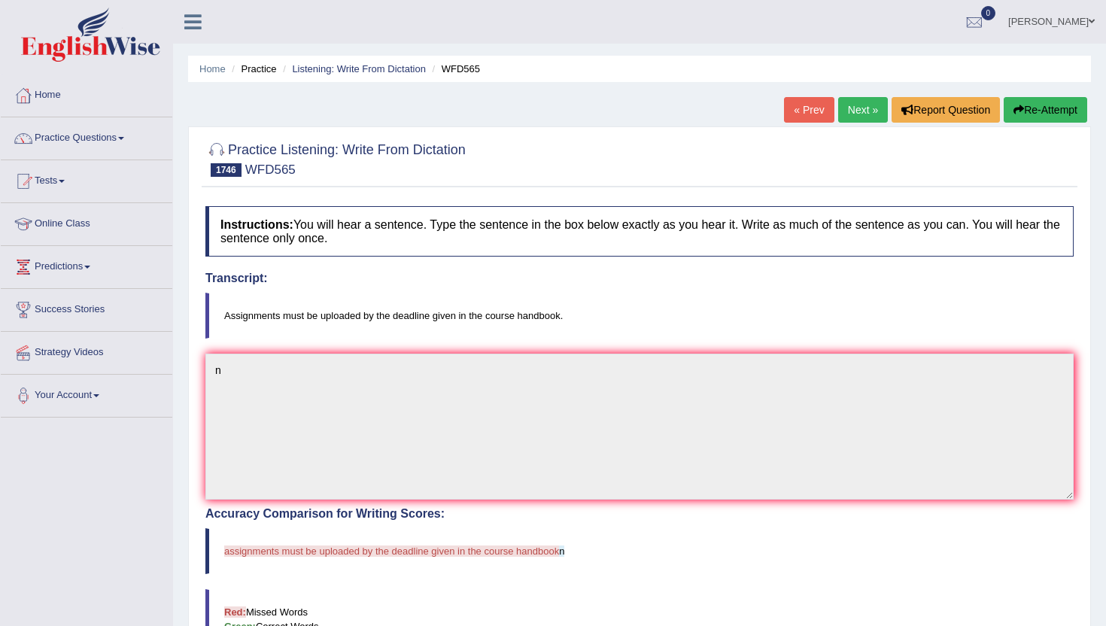
click at [844, 118] on link "Next »" at bounding box center [863, 110] width 50 height 26
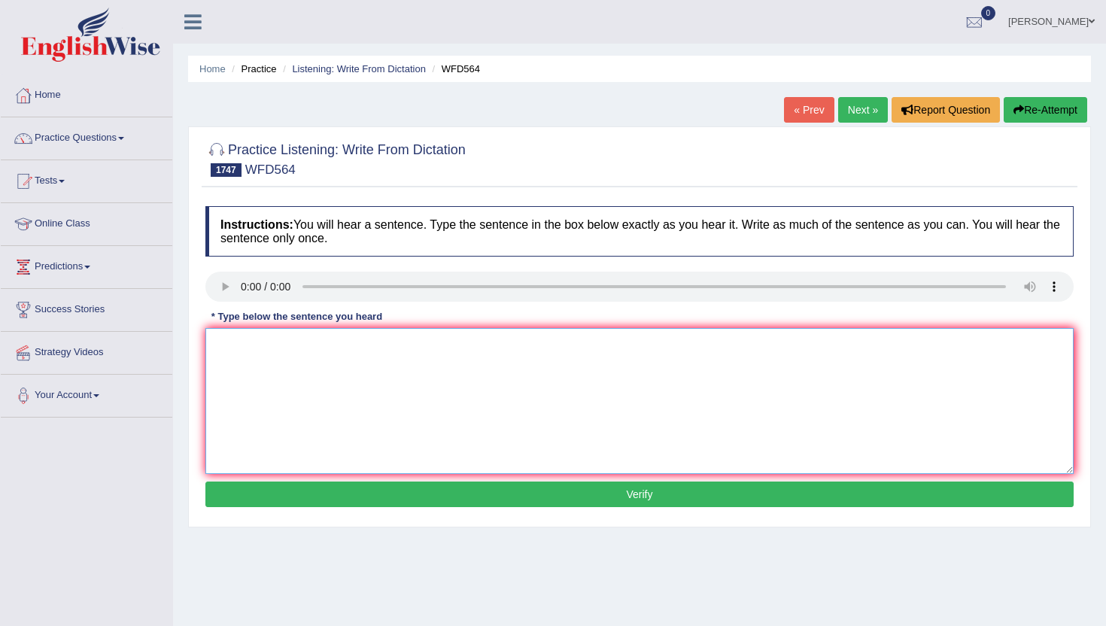
click at [252, 463] on textarea at bounding box center [639, 401] width 868 height 146
type textarea "n"
click at [281, 512] on div "Instructions: You will hear a sentence. Type the sentence in the box below exac…" at bounding box center [640, 359] width 876 height 320
click at [281, 498] on button "Verify" at bounding box center [639, 494] width 868 height 26
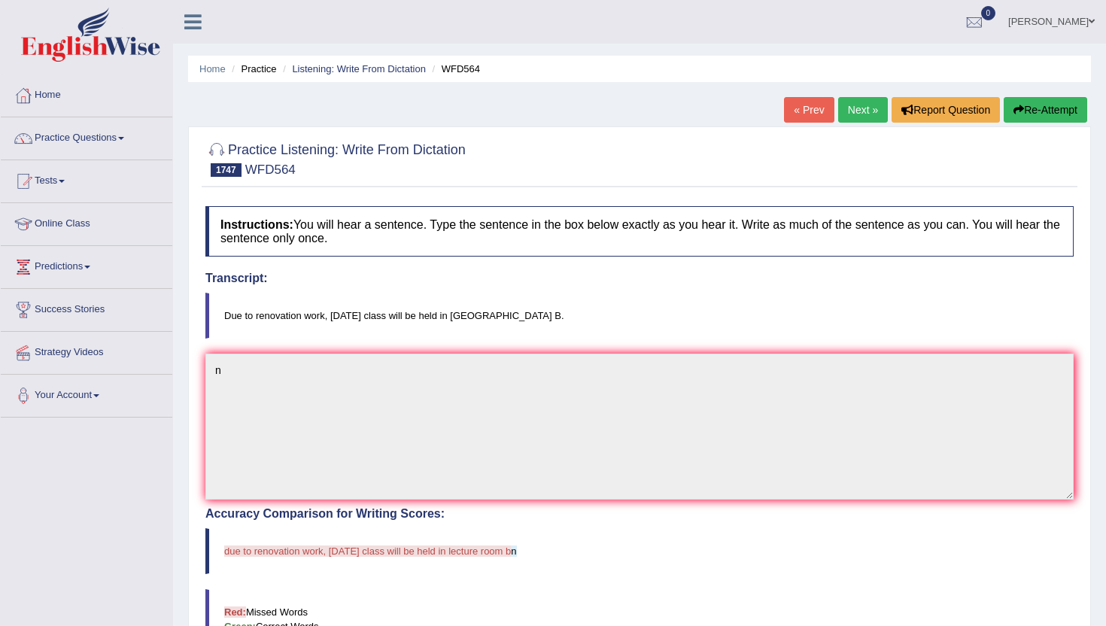
click at [852, 114] on link "Next »" at bounding box center [863, 110] width 50 height 26
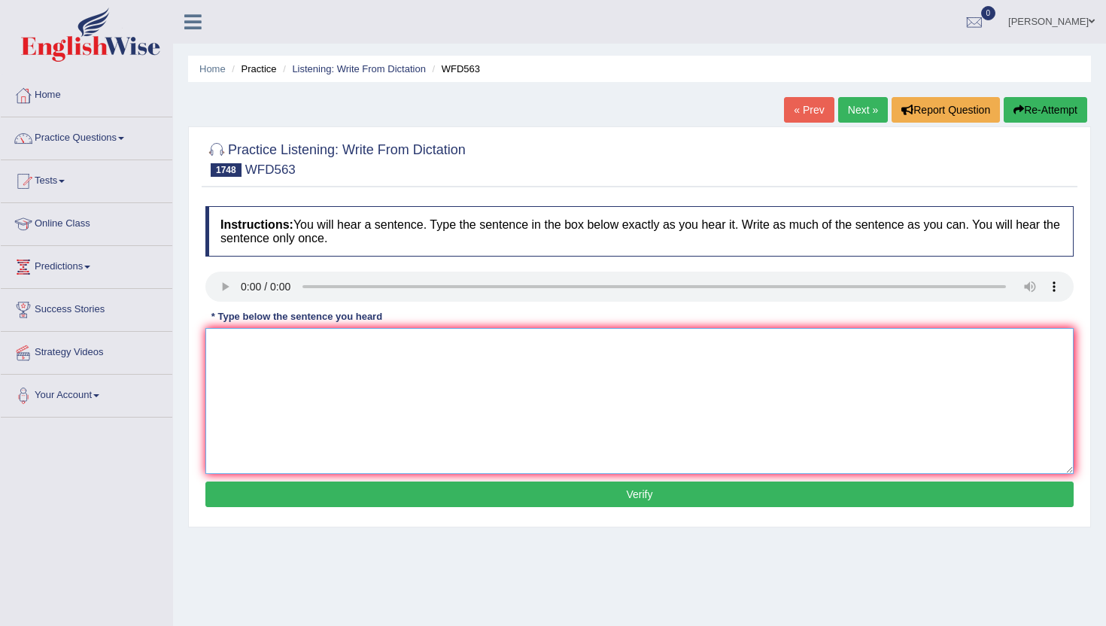
click at [252, 461] on textarea at bounding box center [639, 401] width 868 height 146
type textarea "n"
click at [220, 506] on button "Verify" at bounding box center [639, 494] width 868 height 26
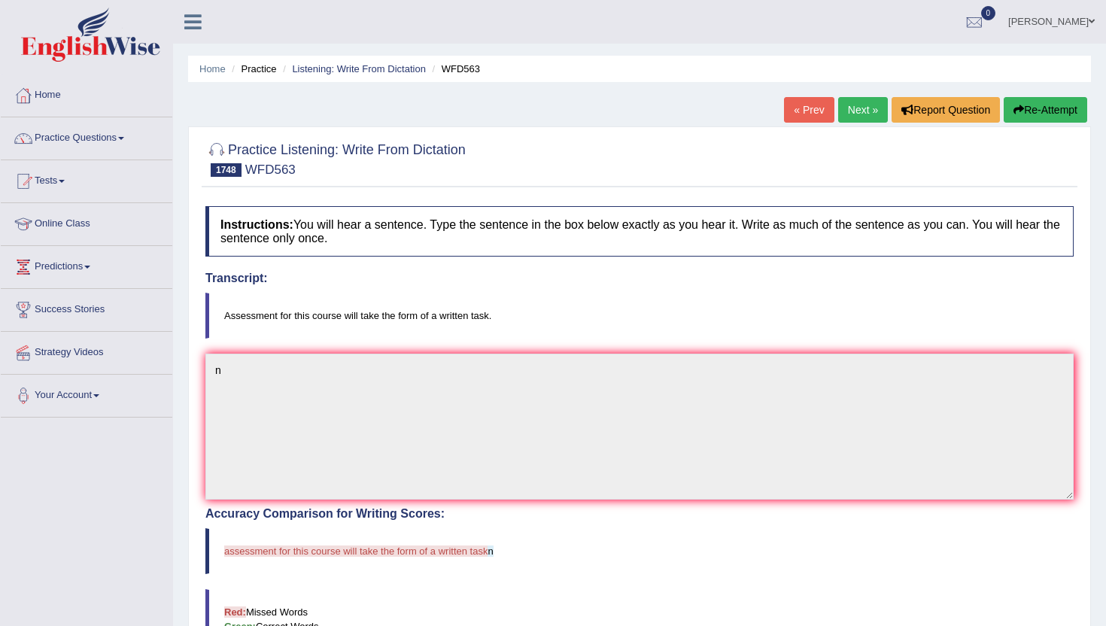
click at [853, 108] on link "Next »" at bounding box center [863, 110] width 50 height 26
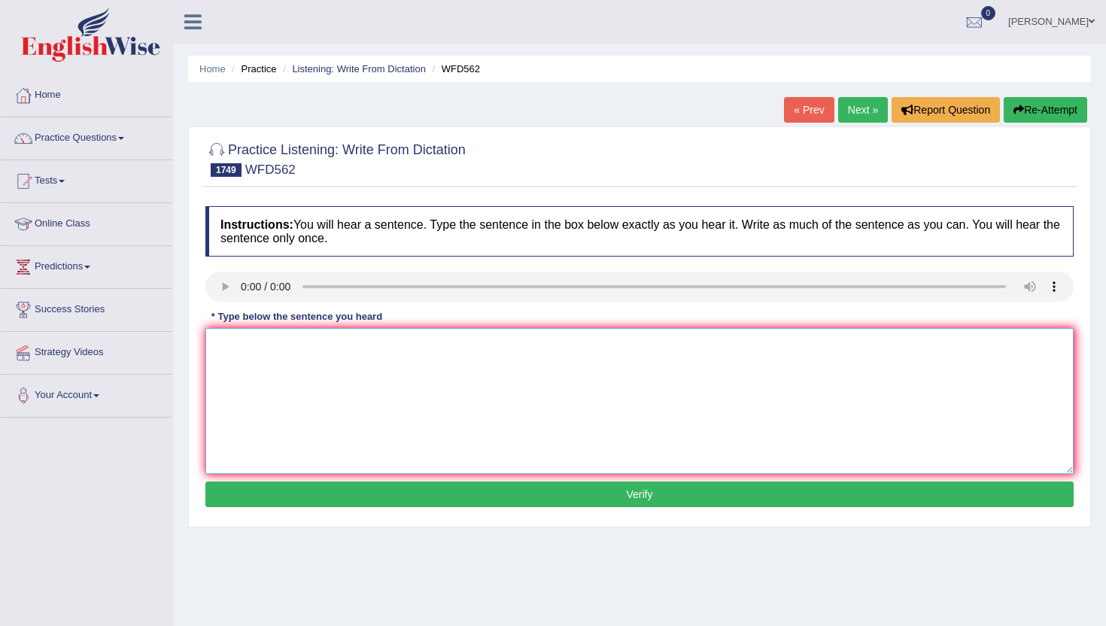
click at [231, 383] on textarea at bounding box center [639, 401] width 868 height 146
type textarea "n"
click at [241, 495] on button "Verify" at bounding box center [639, 494] width 868 height 26
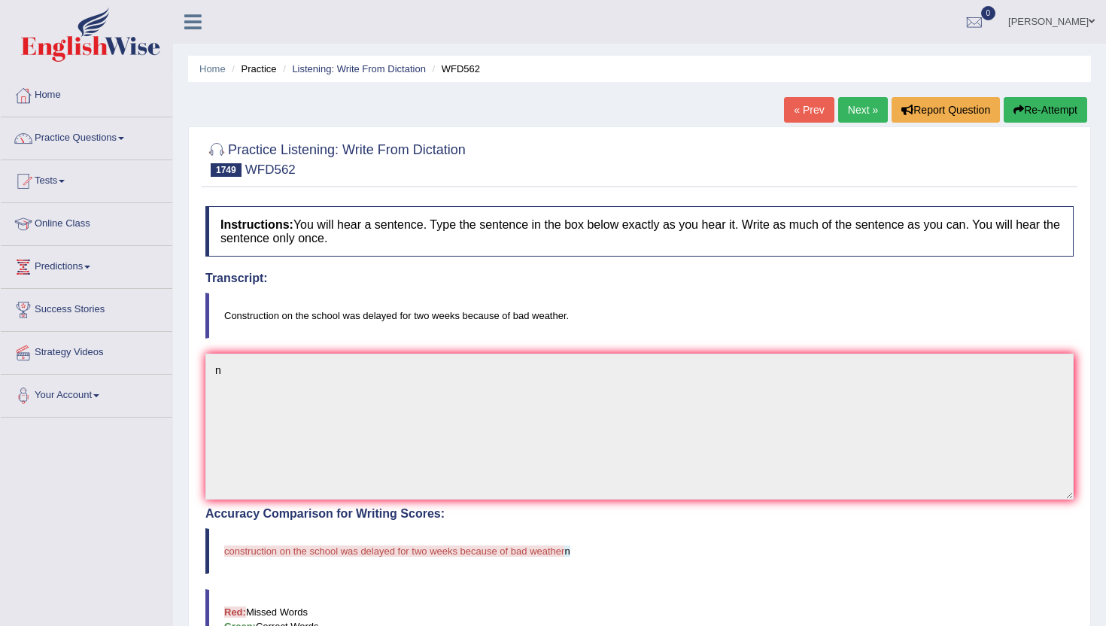
click at [867, 108] on link "Next »" at bounding box center [863, 110] width 50 height 26
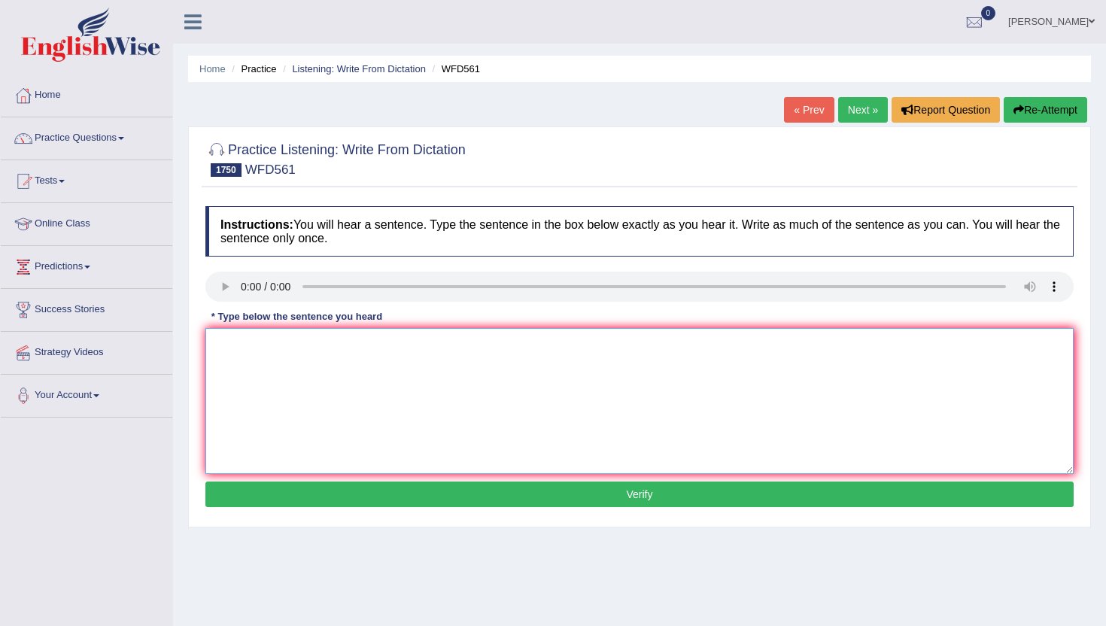
click at [255, 351] on textarea at bounding box center [639, 401] width 868 height 146
type textarea "n"
click at [260, 491] on button "Verify" at bounding box center [639, 494] width 868 height 26
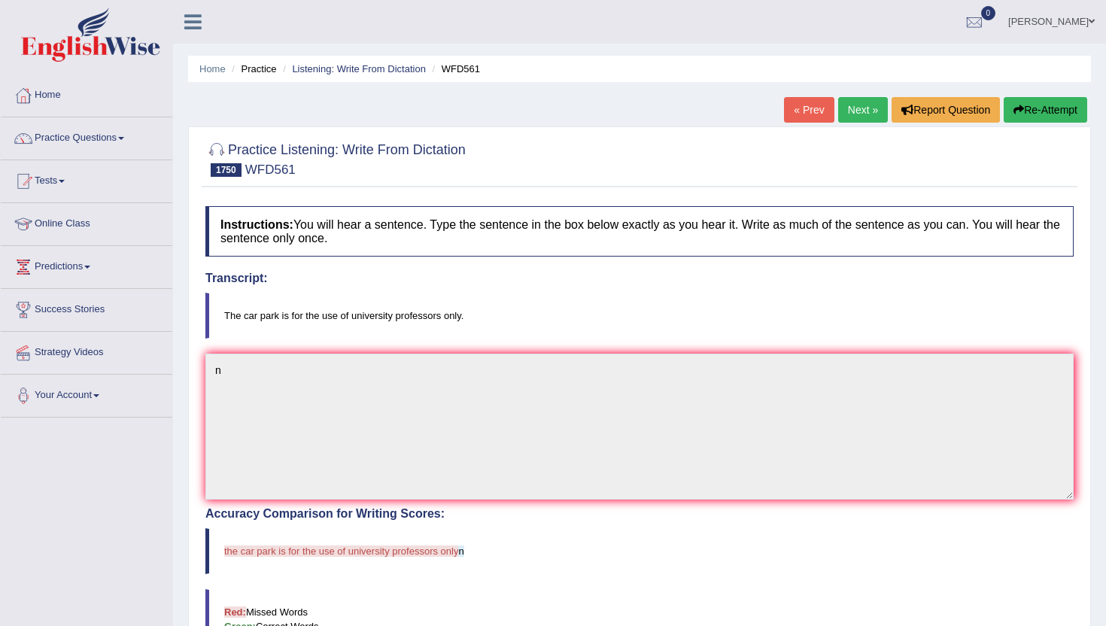
click at [856, 106] on link "Next »" at bounding box center [863, 110] width 50 height 26
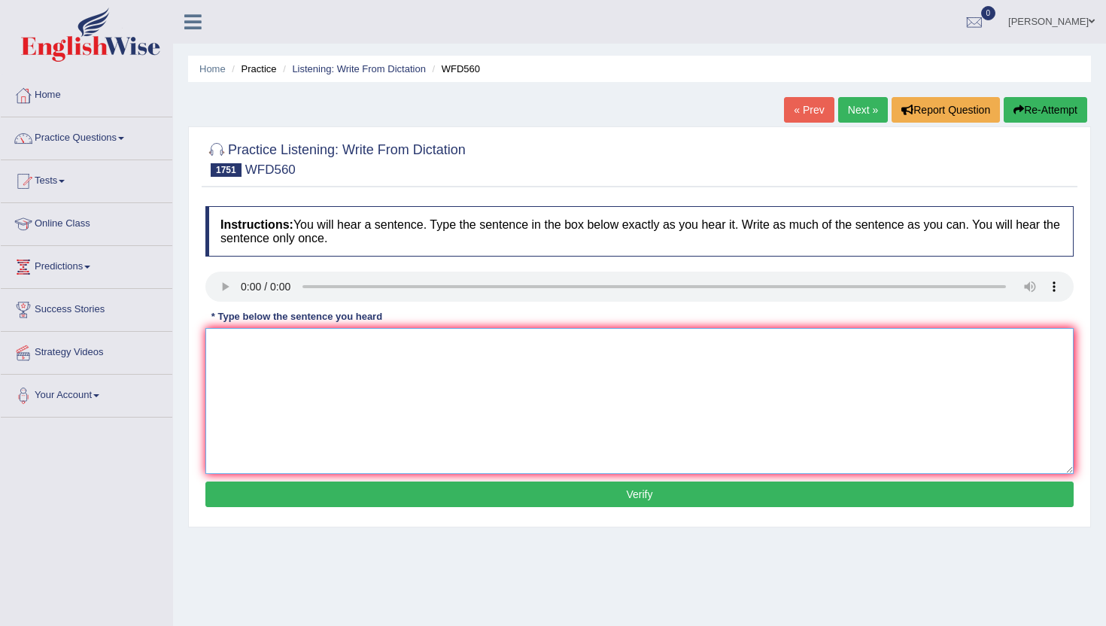
click at [263, 400] on textarea at bounding box center [639, 401] width 868 height 146
type textarea "n"
click at [287, 493] on button "Verify" at bounding box center [639, 494] width 868 height 26
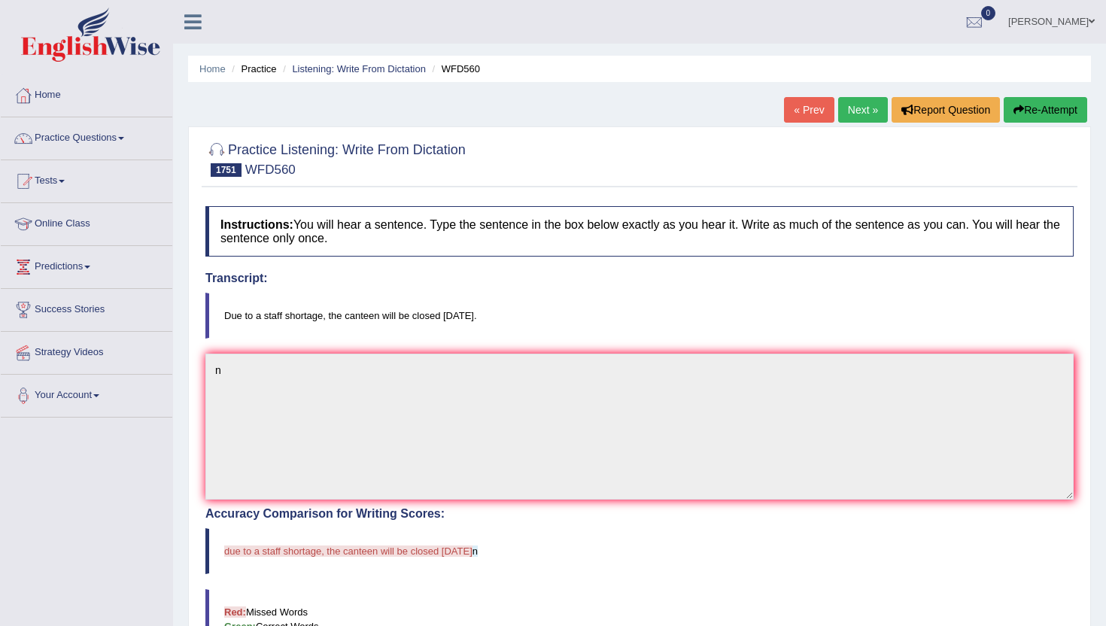
click at [865, 111] on link "Next »" at bounding box center [863, 110] width 50 height 26
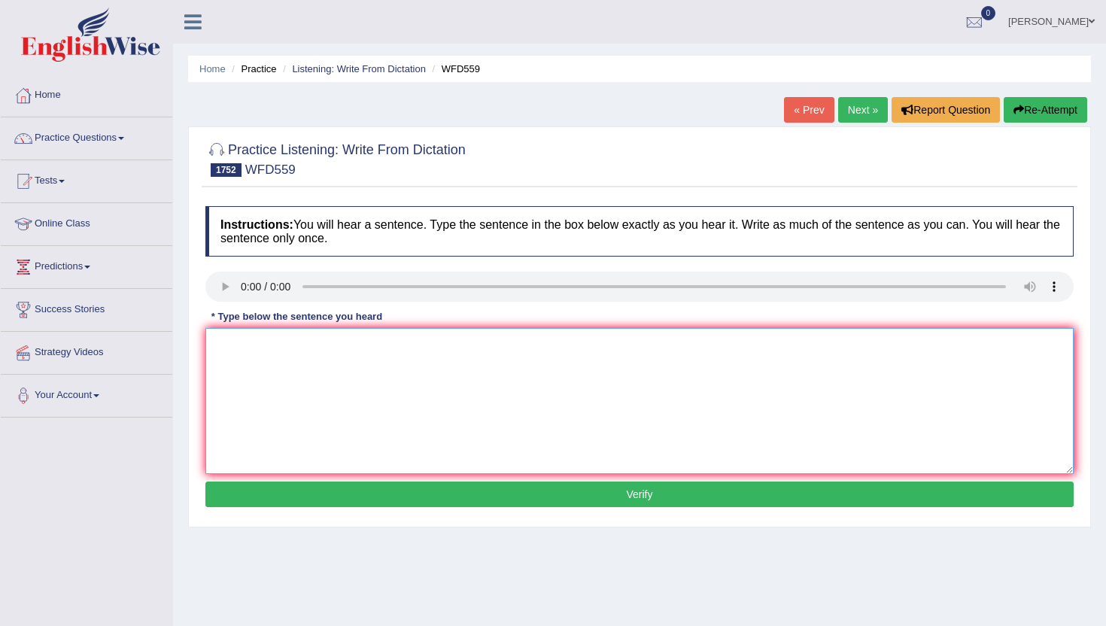
click at [332, 466] on textarea at bounding box center [639, 401] width 868 height 146
type textarea "n"
click at [348, 501] on button "Verify" at bounding box center [639, 494] width 868 height 26
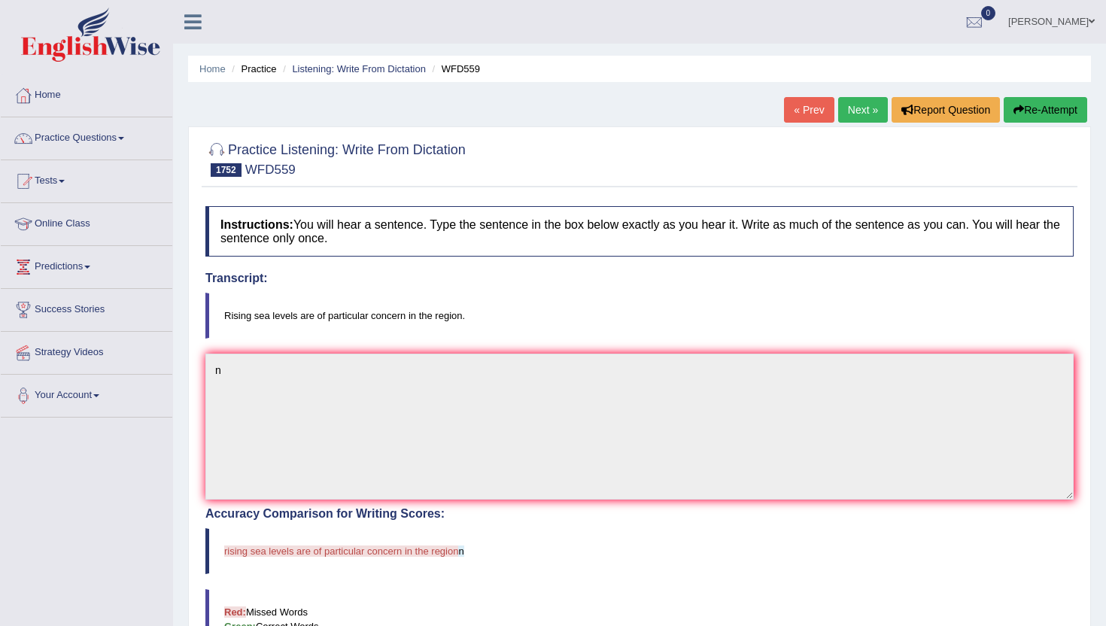
click at [841, 114] on link "Next »" at bounding box center [863, 110] width 50 height 26
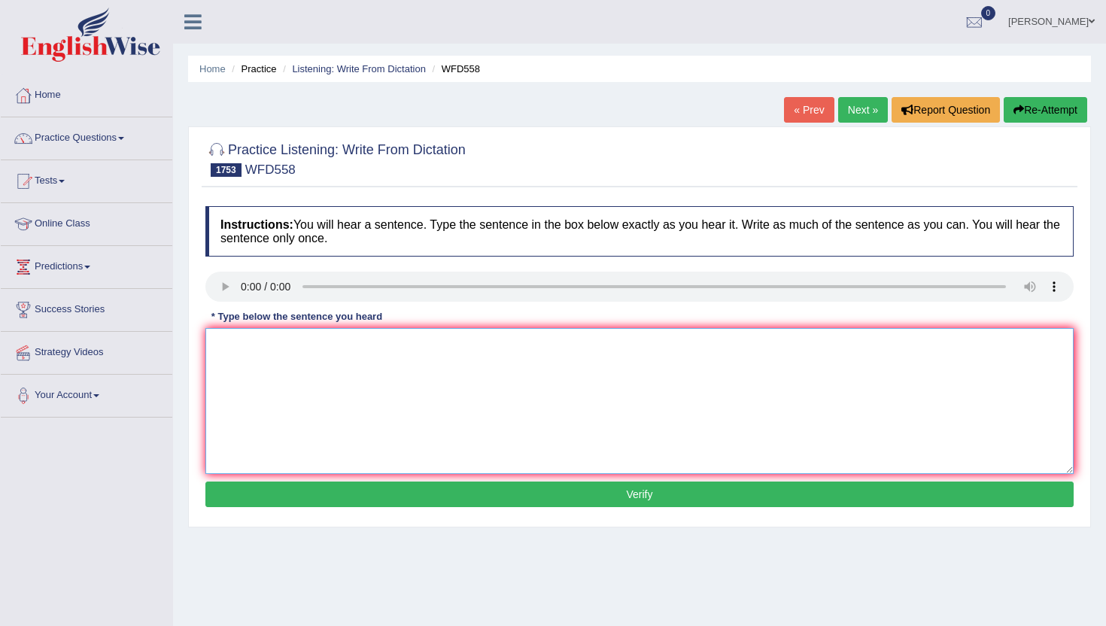
click at [375, 454] on textarea at bounding box center [639, 401] width 868 height 146
type textarea "m"
click at [337, 490] on button "Verify" at bounding box center [639, 494] width 868 height 26
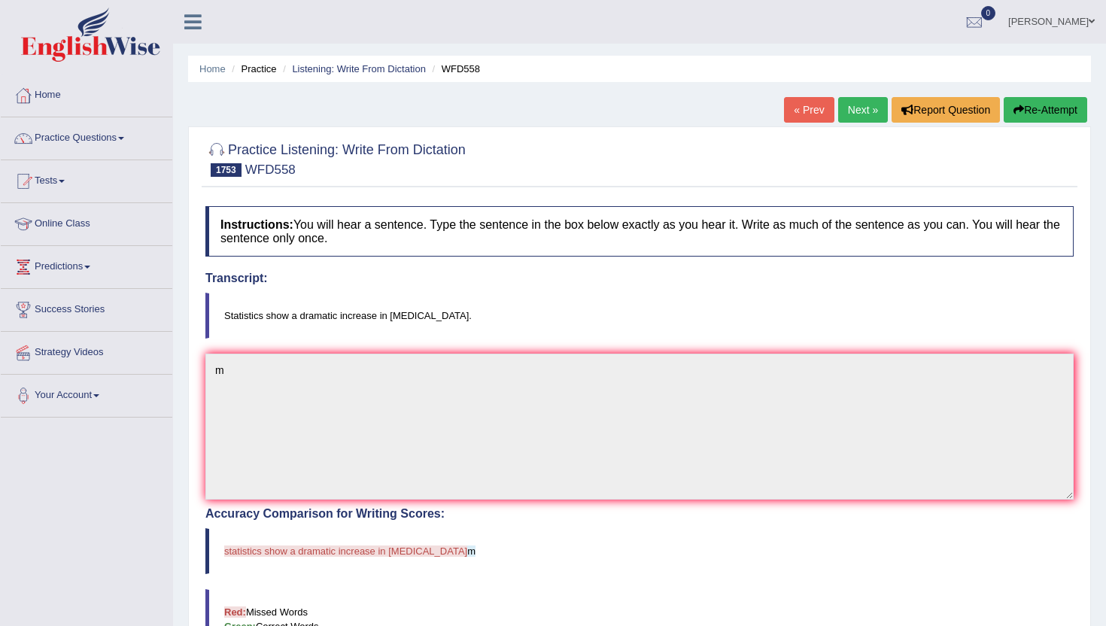
click at [855, 108] on link "Next »" at bounding box center [863, 110] width 50 height 26
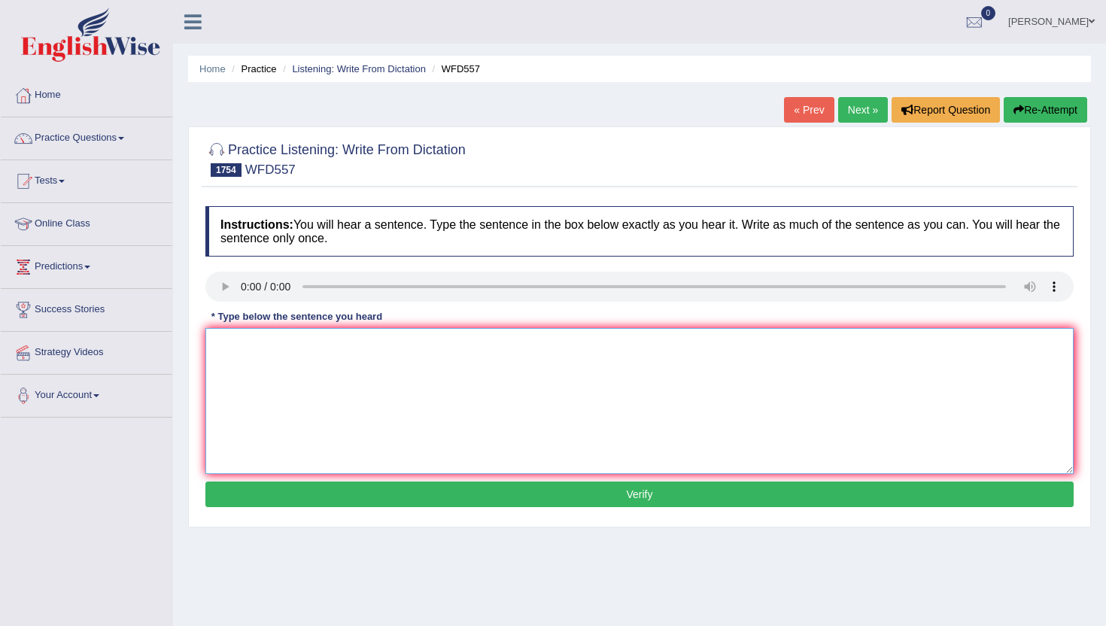
click at [279, 462] on textarea at bounding box center [639, 401] width 868 height 146
type textarea "n"
click at [286, 484] on button "Verify" at bounding box center [639, 494] width 868 height 26
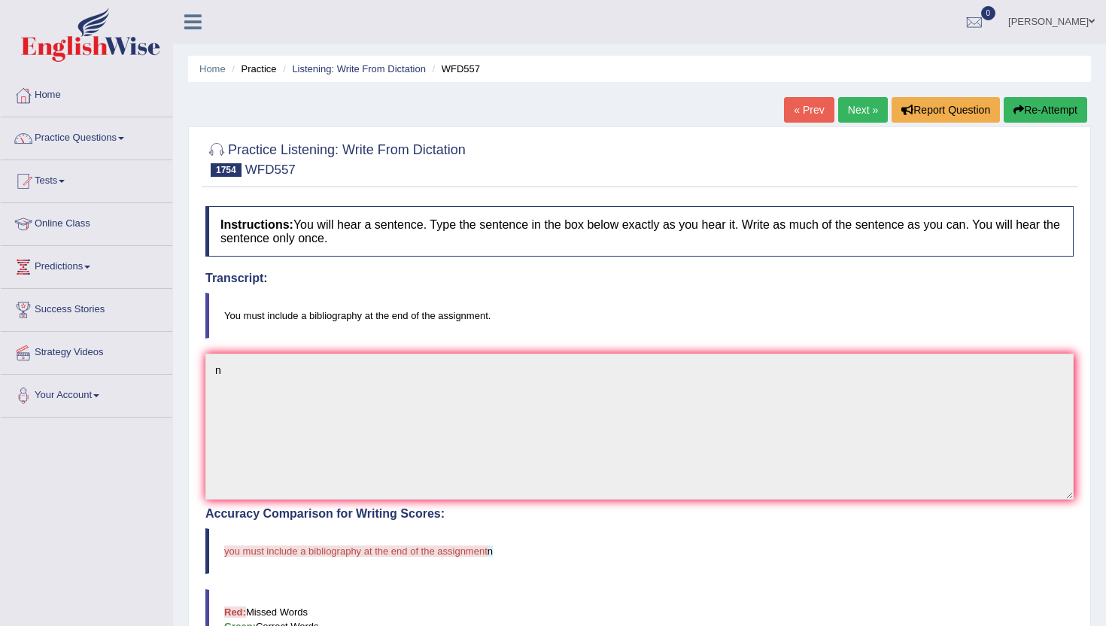
click at [867, 106] on link "Next »" at bounding box center [863, 110] width 50 height 26
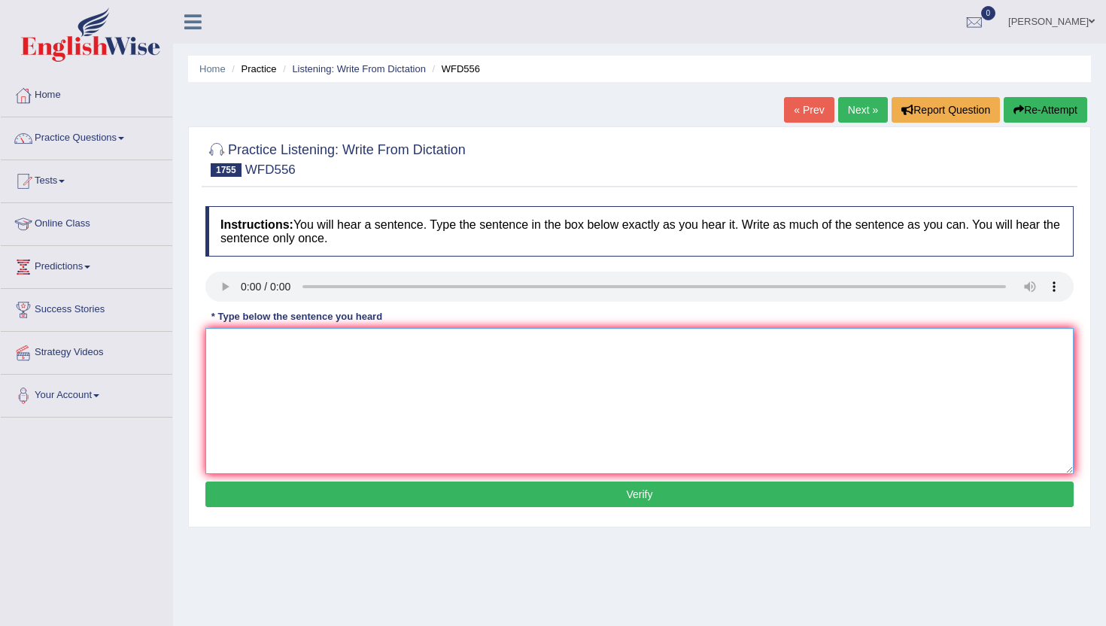
click at [273, 382] on textarea at bounding box center [639, 401] width 868 height 146
type textarea "n"
click at [269, 499] on button "Verify" at bounding box center [639, 494] width 868 height 26
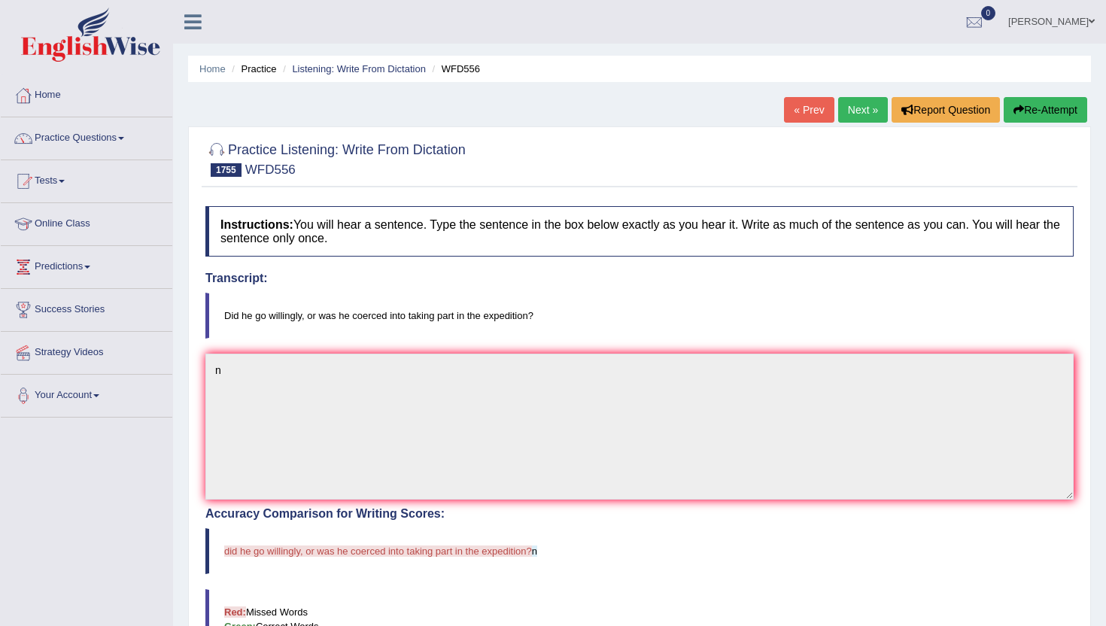
click at [859, 111] on link "Next »" at bounding box center [863, 110] width 50 height 26
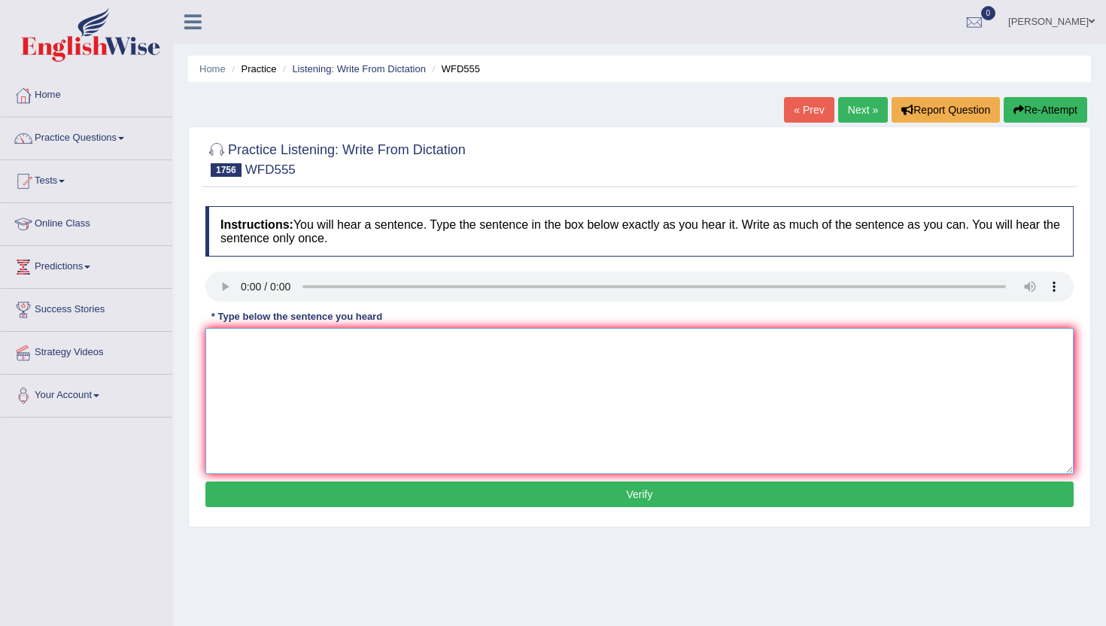
click at [269, 405] on textarea at bounding box center [639, 401] width 868 height 146
type textarea "n"
click at [254, 486] on button "Verify" at bounding box center [639, 494] width 868 height 26
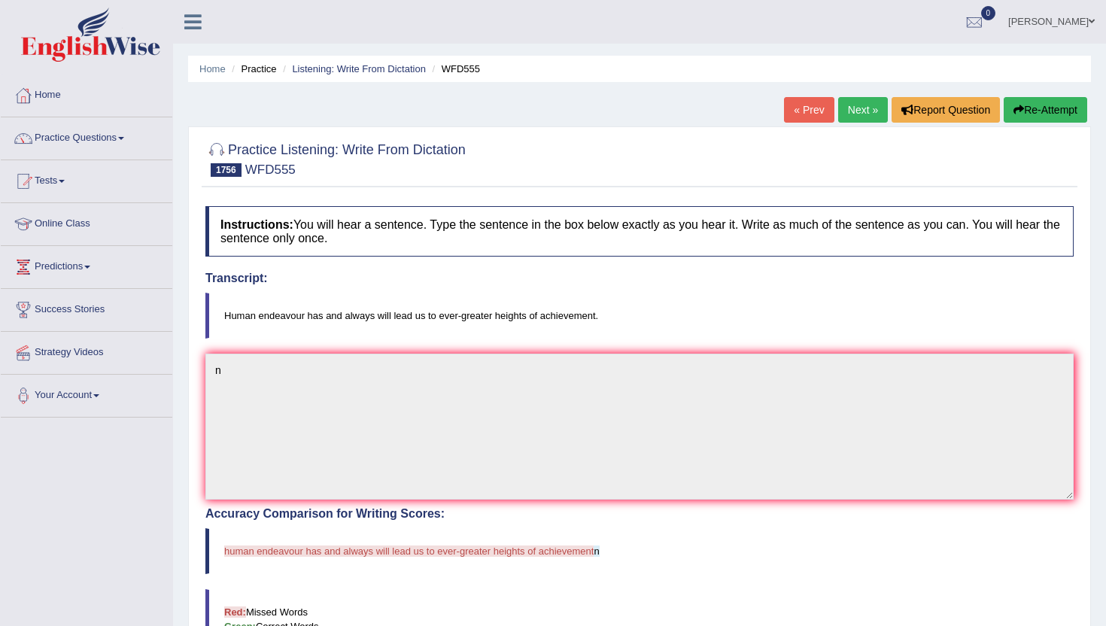
click at [841, 111] on link "Next »" at bounding box center [863, 110] width 50 height 26
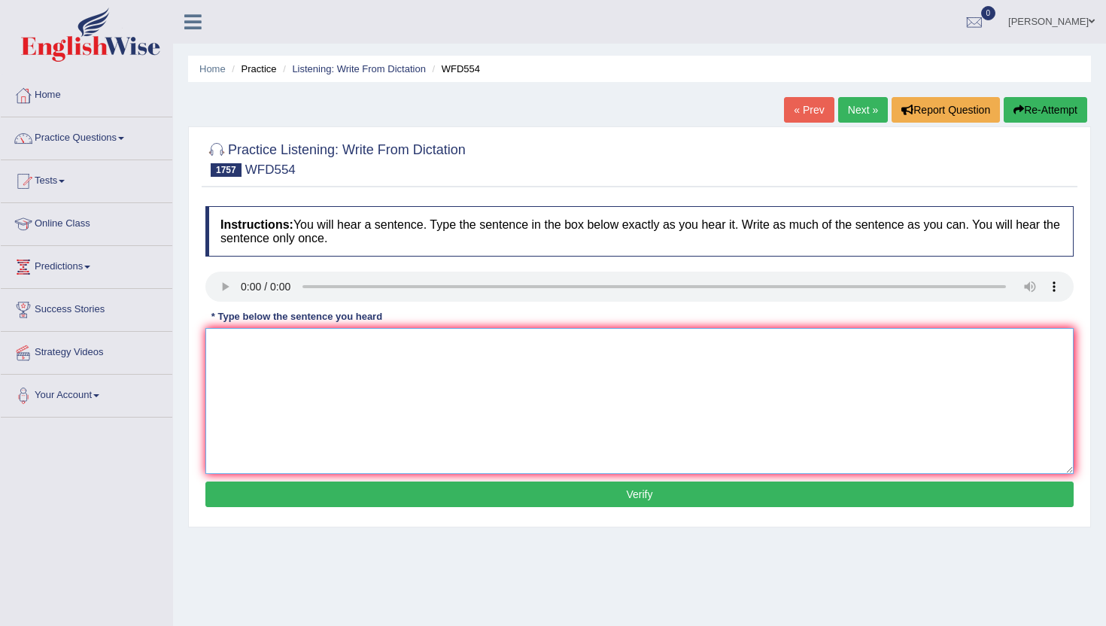
click at [284, 390] on textarea at bounding box center [639, 401] width 868 height 146
type textarea "m"
click at [299, 497] on button "Verify" at bounding box center [639, 494] width 868 height 26
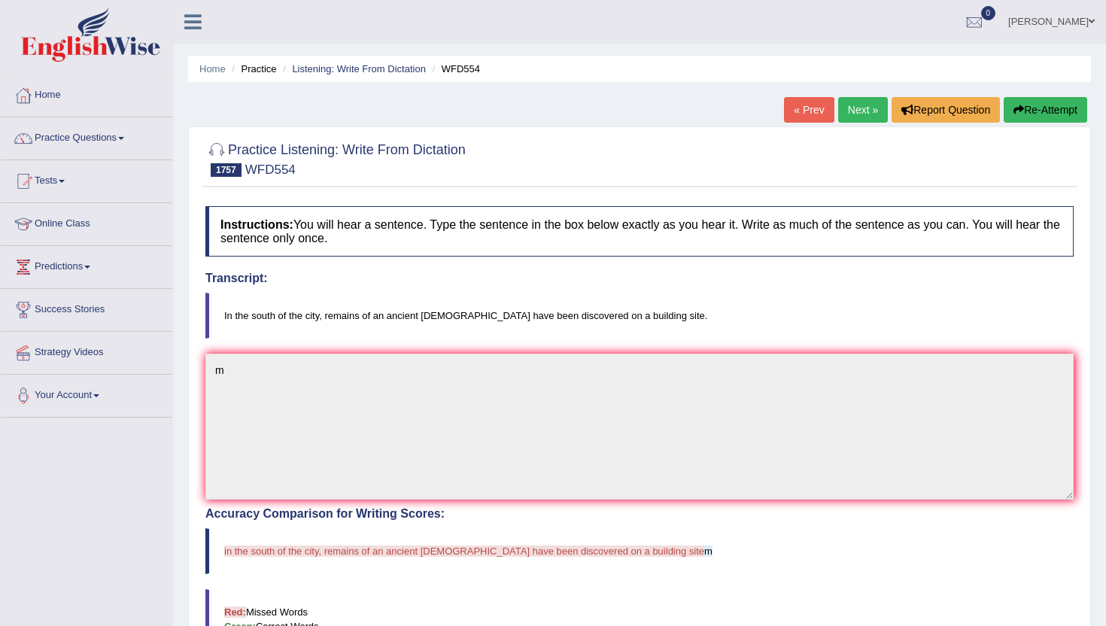
click at [849, 96] on div "Home Practice Listening: Write From Dictation WFD554 « Prev Next » Report Quest…" at bounding box center [639, 468] width 933 height 937
click at [852, 111] on link "Next »" at bounding box center [863, 110] width 50 height 26
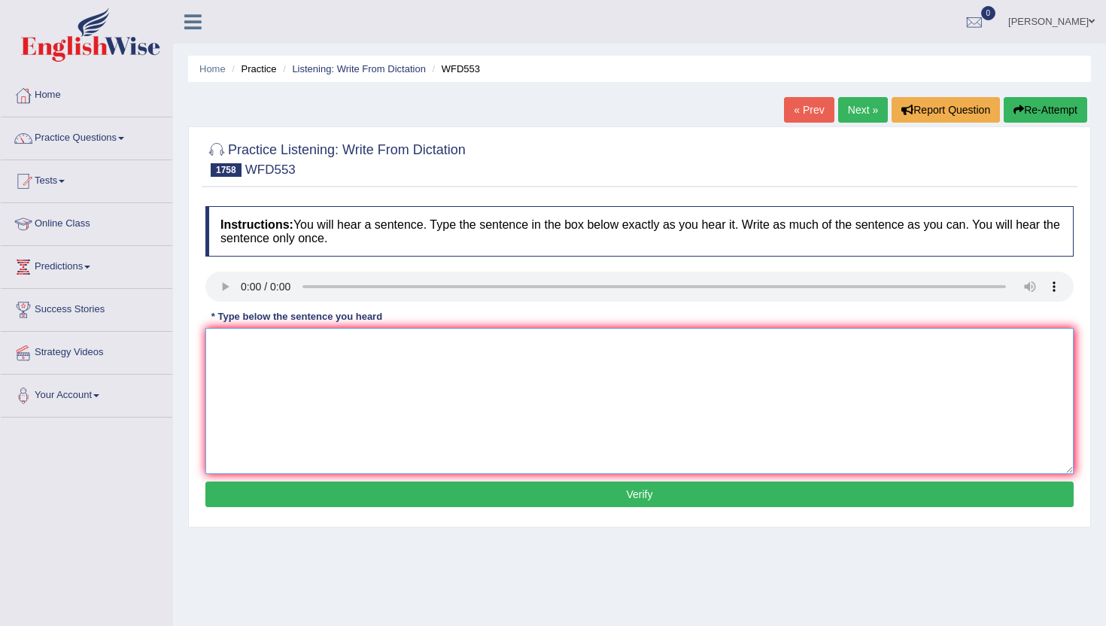
click at [282, 408] on textarea at bounding box center [639, 401] width 868 height 146
type textarea "n"
click at [271, 481] on button "Verify" at bounding box center [639, 494] width 868 height 26
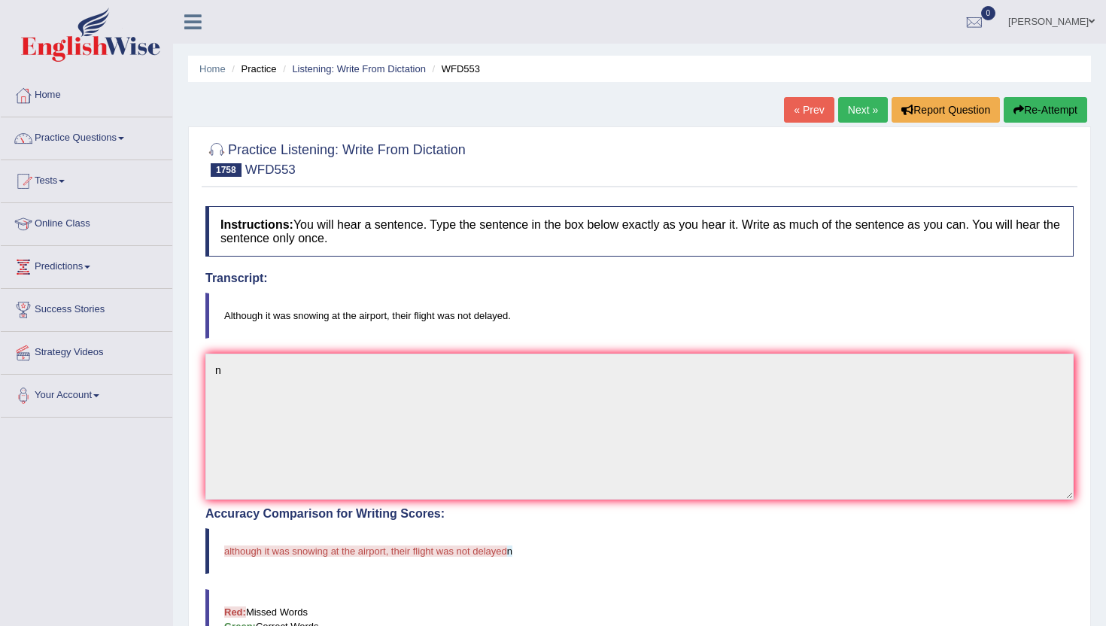
click at [854, 114] on link "Next »" at bounding box center [863, 110] width 50 height 26
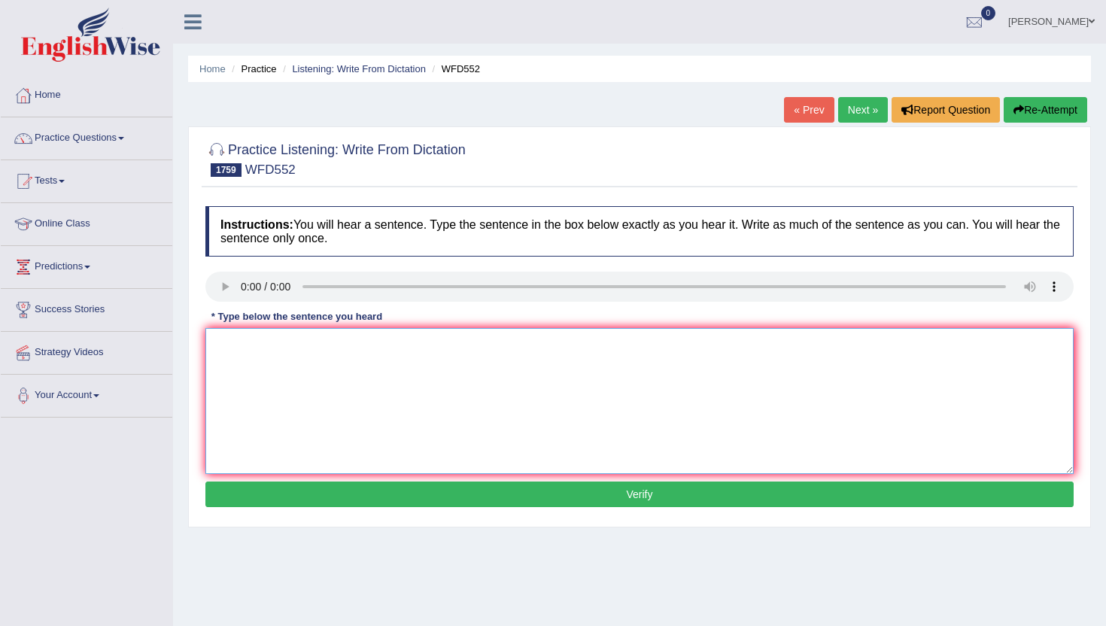
click at [268, 372] on textarea at bounding box center [639, 401] width 868 height 146
type textarea "n"
click at [235, 505] on button "Verify" at bounding box center [639, 494] width 868 height 26
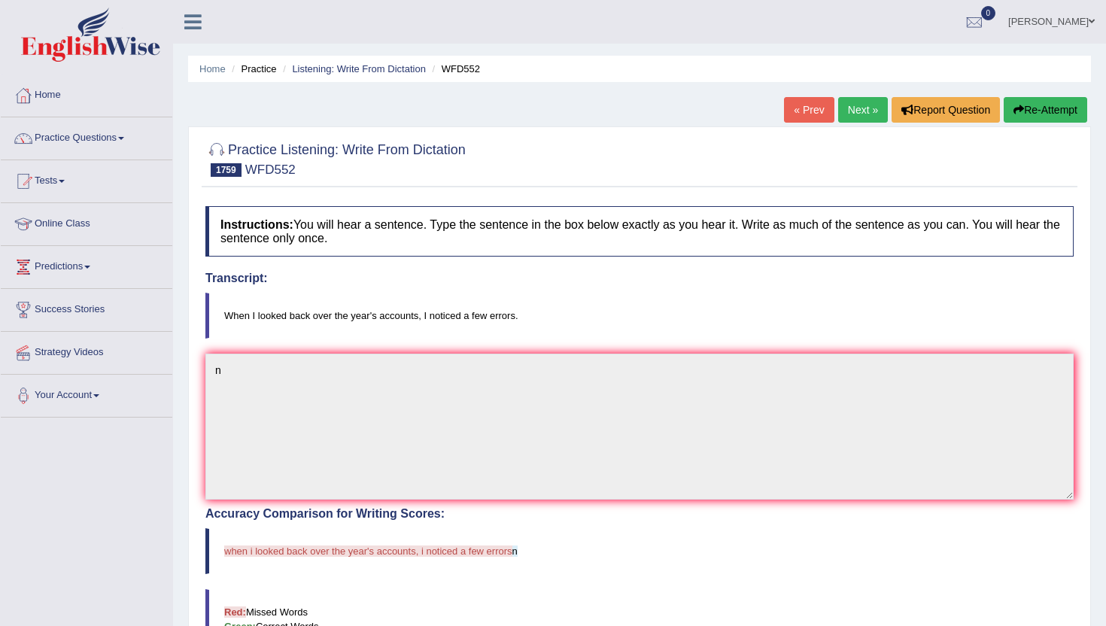
click at [861, 108] on link "Next »" at bounding box center [863, 110] width 50 height 26
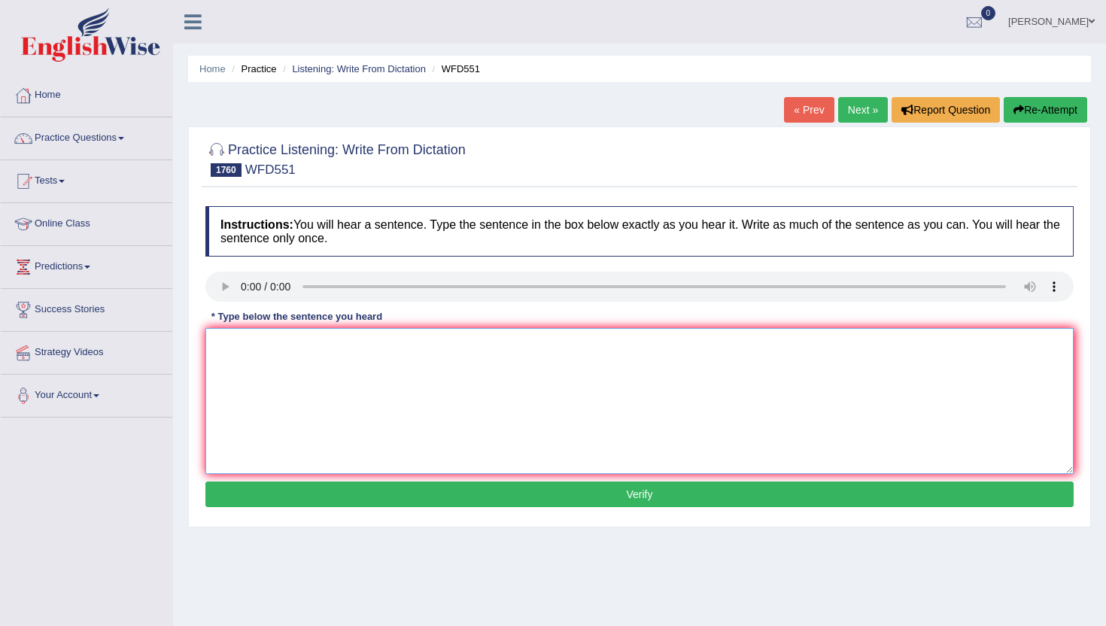
click at [266, 396] on textarea at bounding box center [639, 401] width 868 height 146
type textarea "n"
click at [245, 500] on button "Verify" at bounding box center [639, 494] width 868 height 26
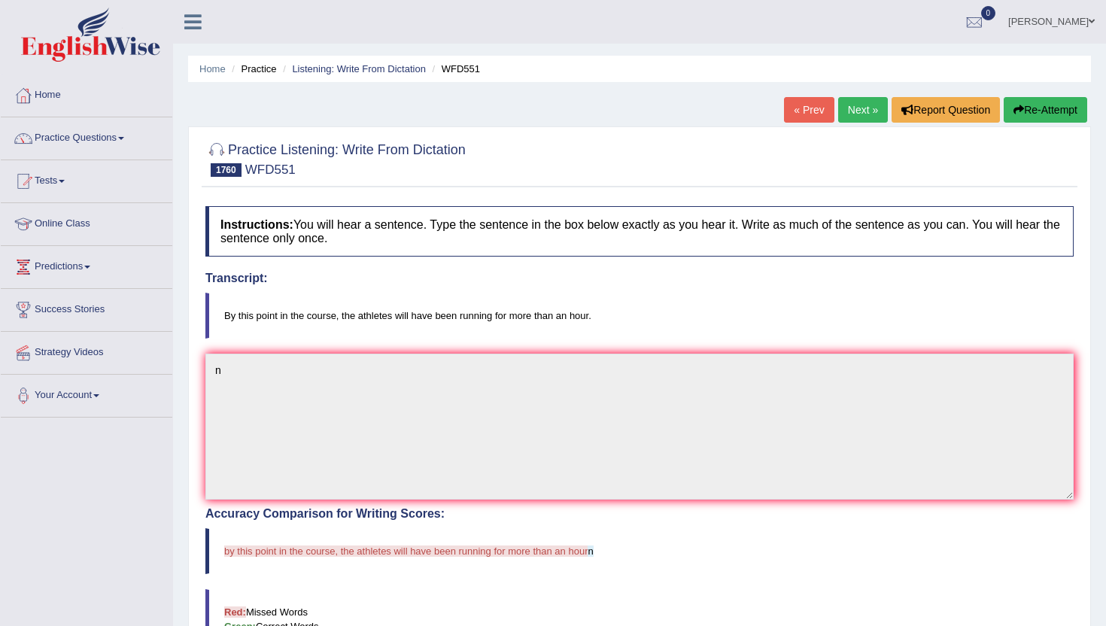
click at [841, 121] on link "Next »" at bounding box center [863, 110] width 50 height 26
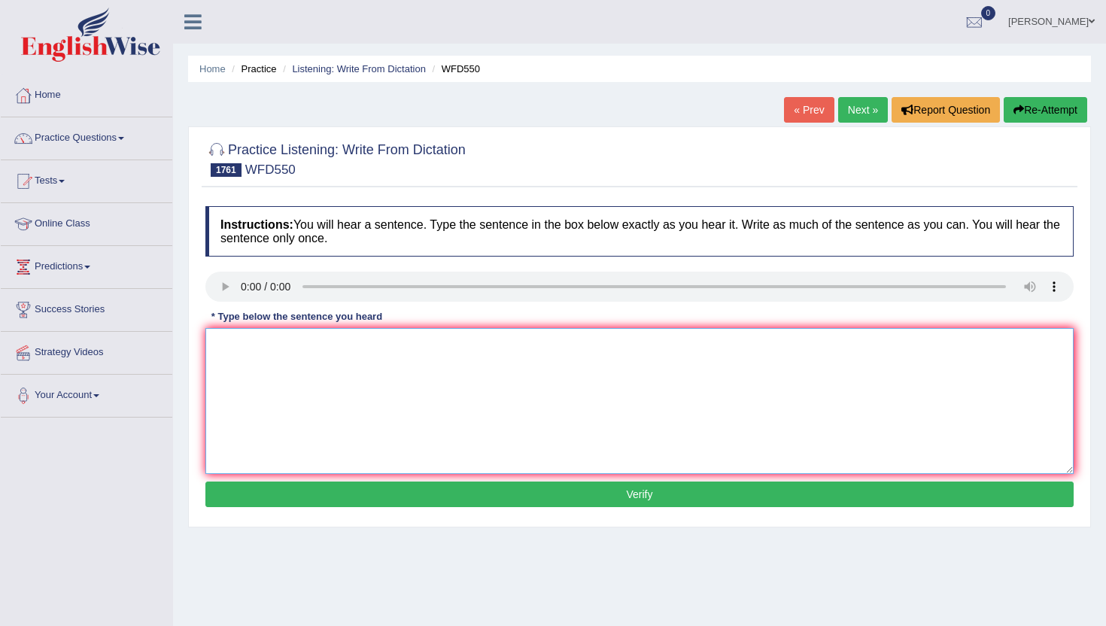
click at [269, 372] on textarea at bounding box center [639, 401] width 868 height 146
type textarea "m"
click at [276, 478] on div "Instructions: You will hear a sentence. Type the sentence in the box below exac…" at bounding box center [640, 359] width 876 height 320
click at [276, 484] on button "Verify" at bounding box center [639, 494] width 868 height 26
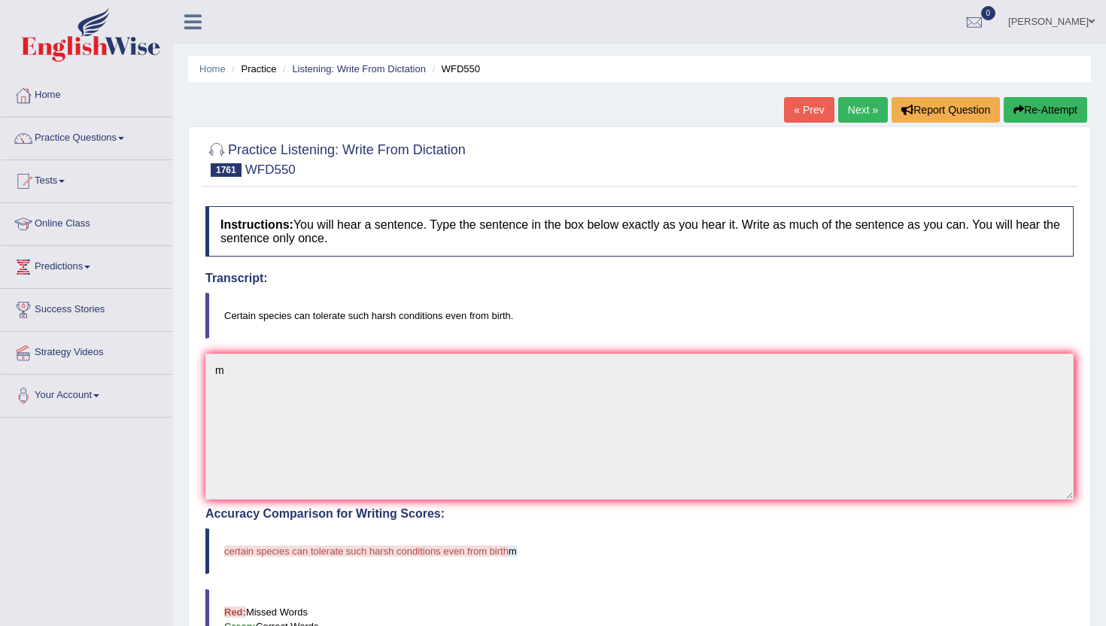
click at [857, 103] on link "Next »" at bounding box center [863, 110] width 50 height 26
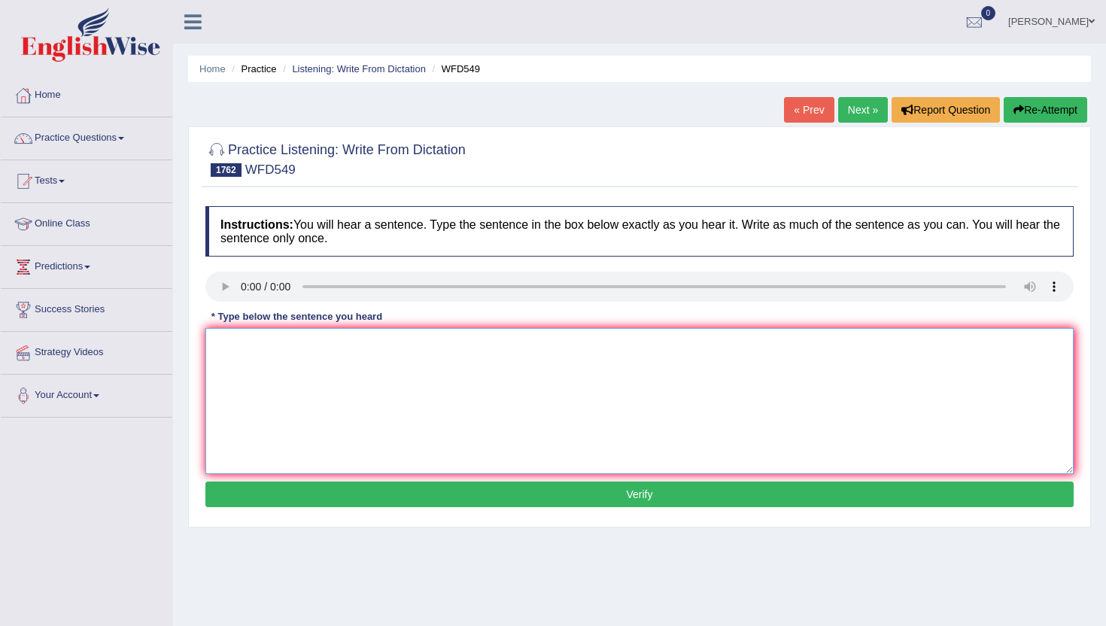
click at [269, 333] on textarea at bounding box center [639, 401] width 868 height 146
type textarea "n"
click at [269, 488] on button "Verify" at bounding box center [639, 494] width 868 height 26
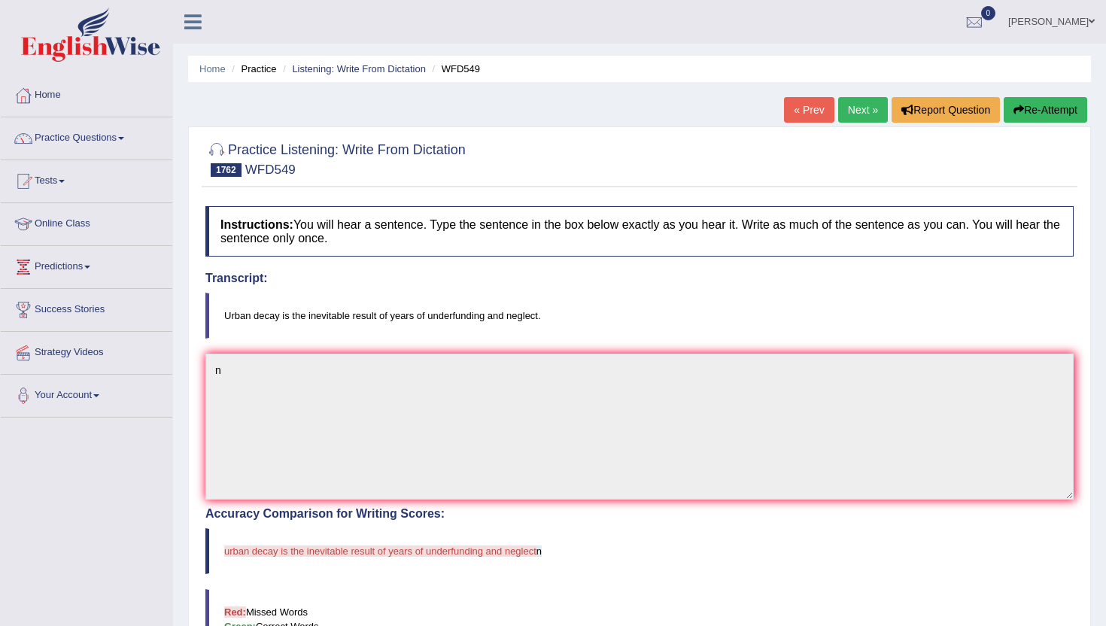
click at [844, 114] on link "Next »" at bounding box center [863, 110] width 50 height 26
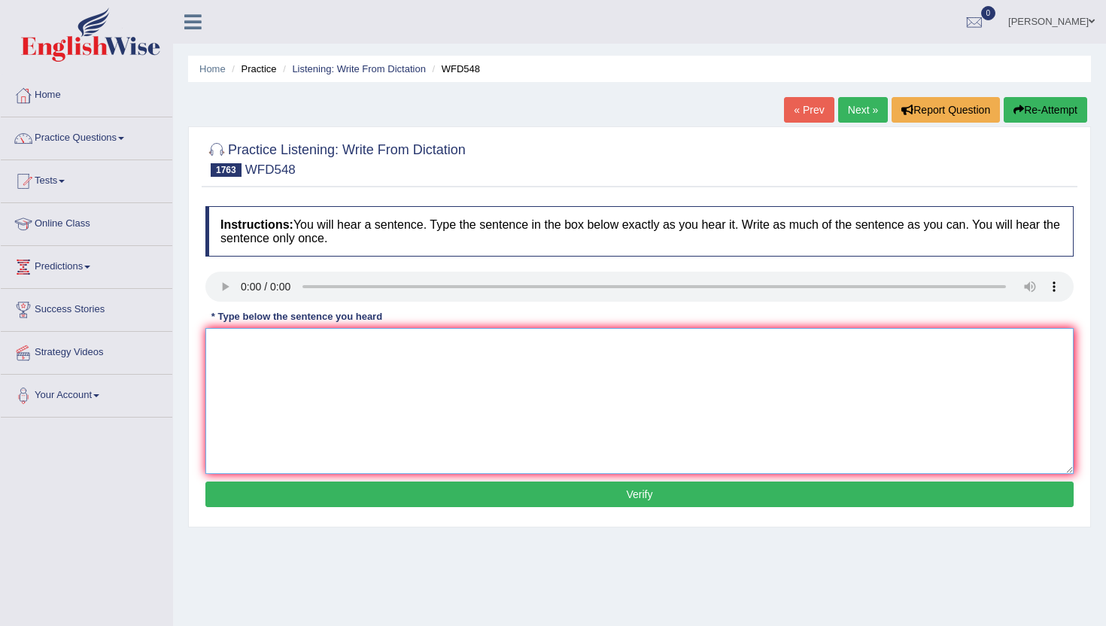
click at [251, 390] on textarea at bounding box center [639, 401] width 868 height 146
type textarea "n"
click at [255, 498] on button "Verify" at bounding box center [639, 494] width 868 height 26
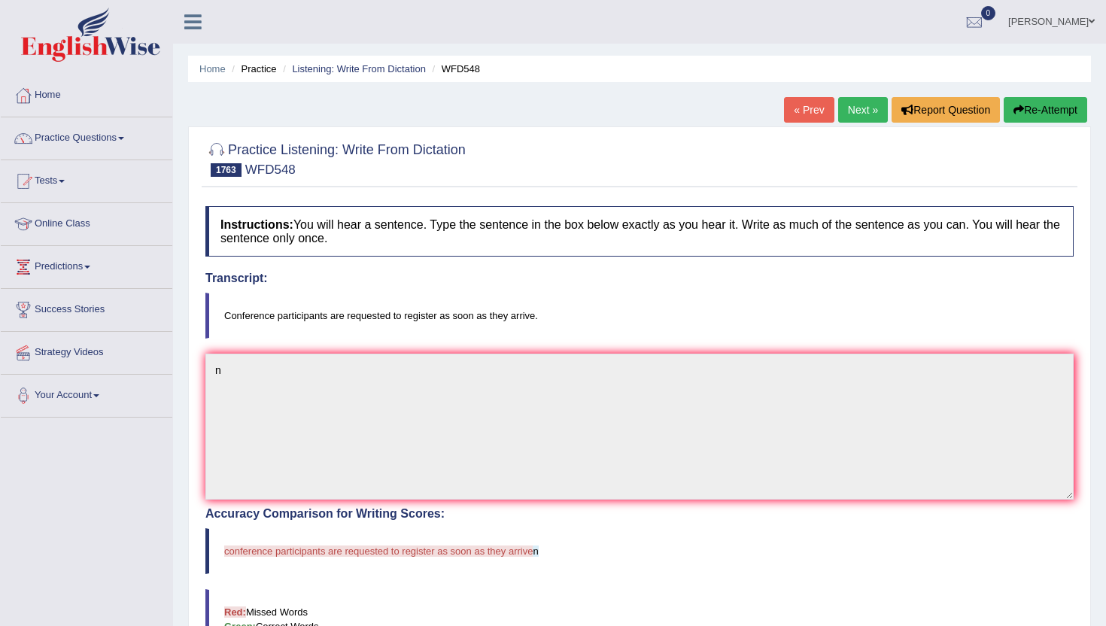
click at [843, 109] on link "Next »" at bounding box center [863, 110] width 50 height 26
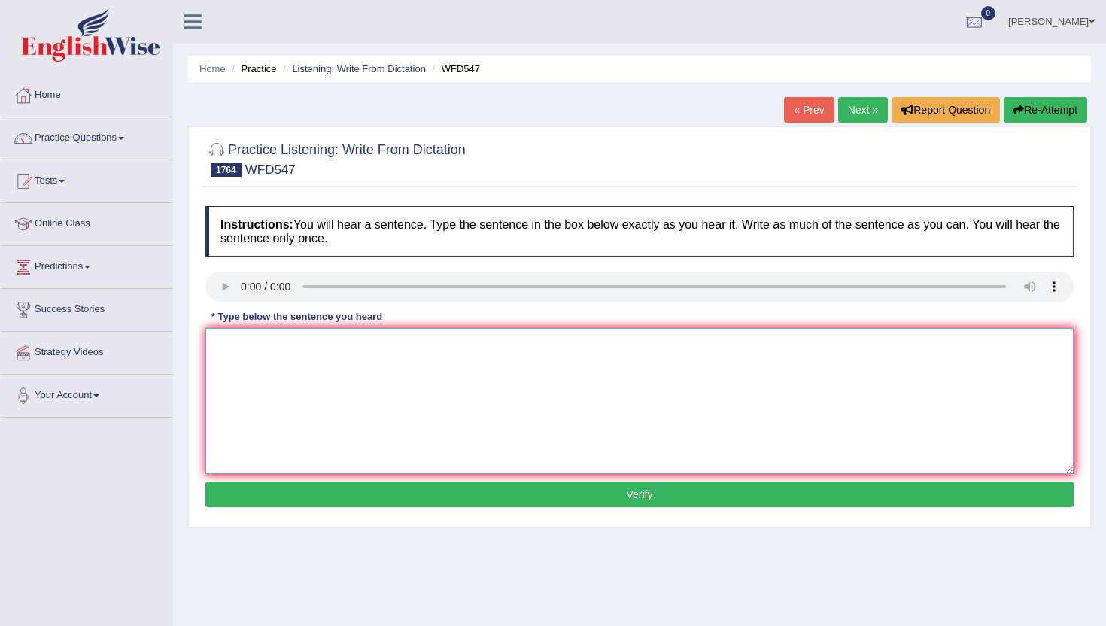
click at [275, 392] on textarea at bounding box center [639, 401] width 868 height 146
type textarea "n"
click at [276, 487] on button "Verify" at bounding box center [639, 494] width 868 height 26
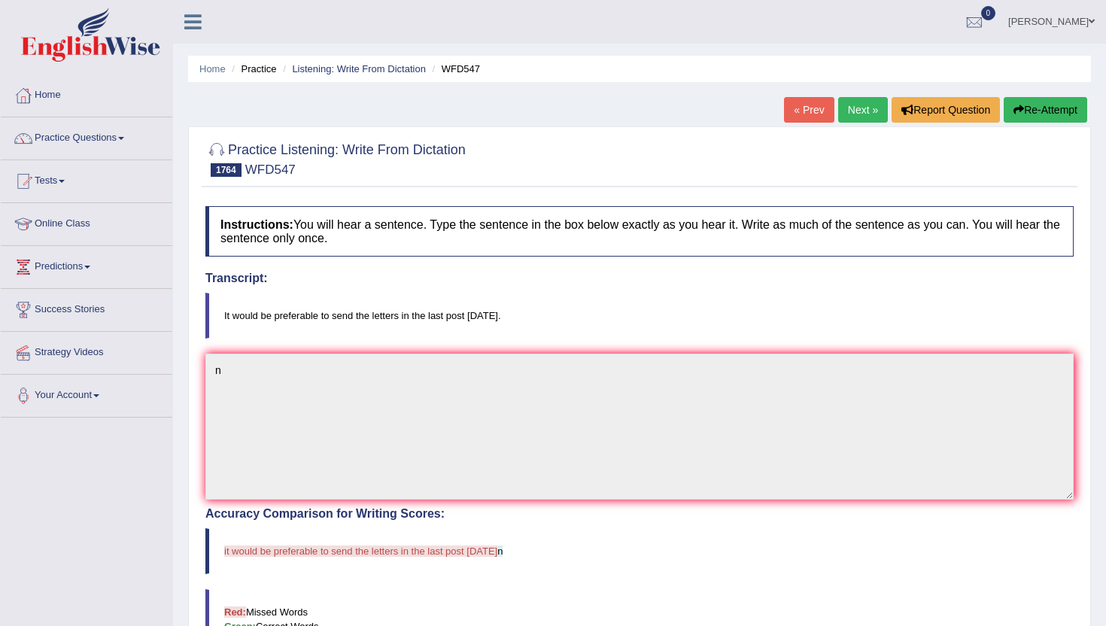
click at [866, 105] on link "Next »" at bounding box center [863, 110] width 50 height 26
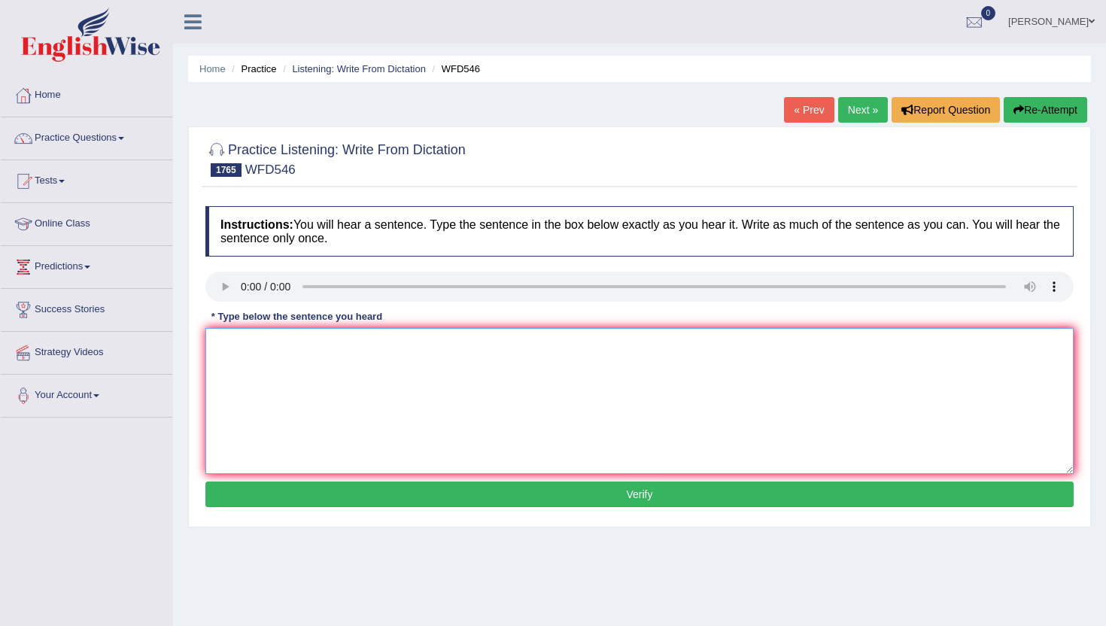
click at [299, 417] on textarea at bounding box center [639, 401] width 868 height 146
type textarea "m"
click at [279, 507] on button "Verify" at bounding box center [639, 494] width 868 height 26
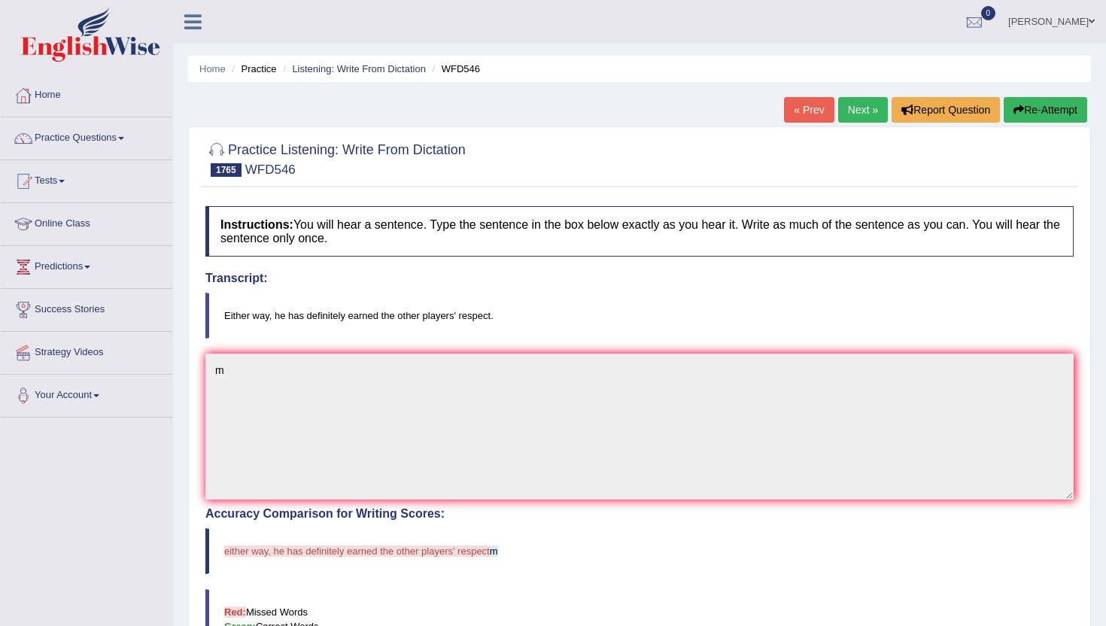
click at [867, 118] on link "Next »" at bounding box center [863, 110] width 50 height 26
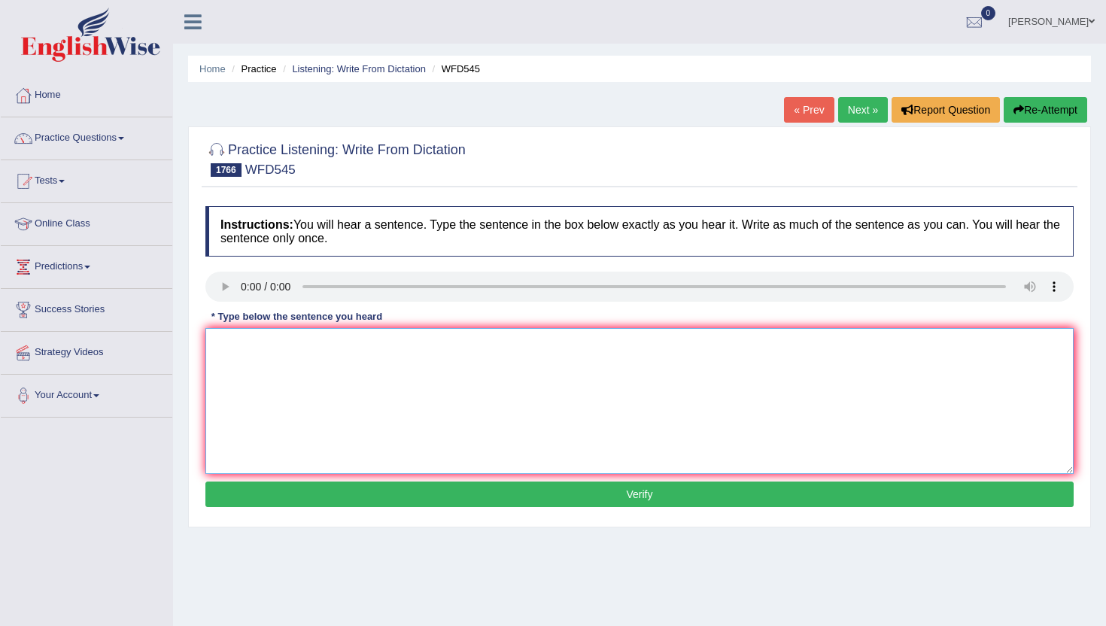
click at [232, 363] on textarea at bounding box center [639, 401] width 868 height 146
type textarea "n"
click at [230, 490] on button "Verify" at bounding box center [639, 494] width 868 height 26
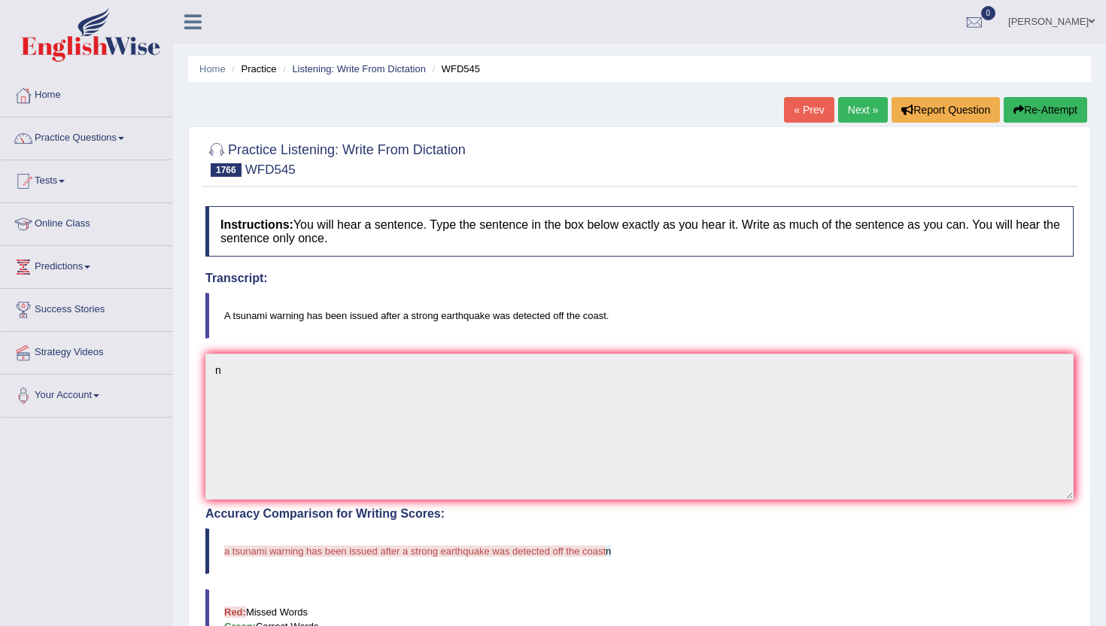
click at [859, 116] on link "Next »" at bounding box center [863, 110] width 50 height 26
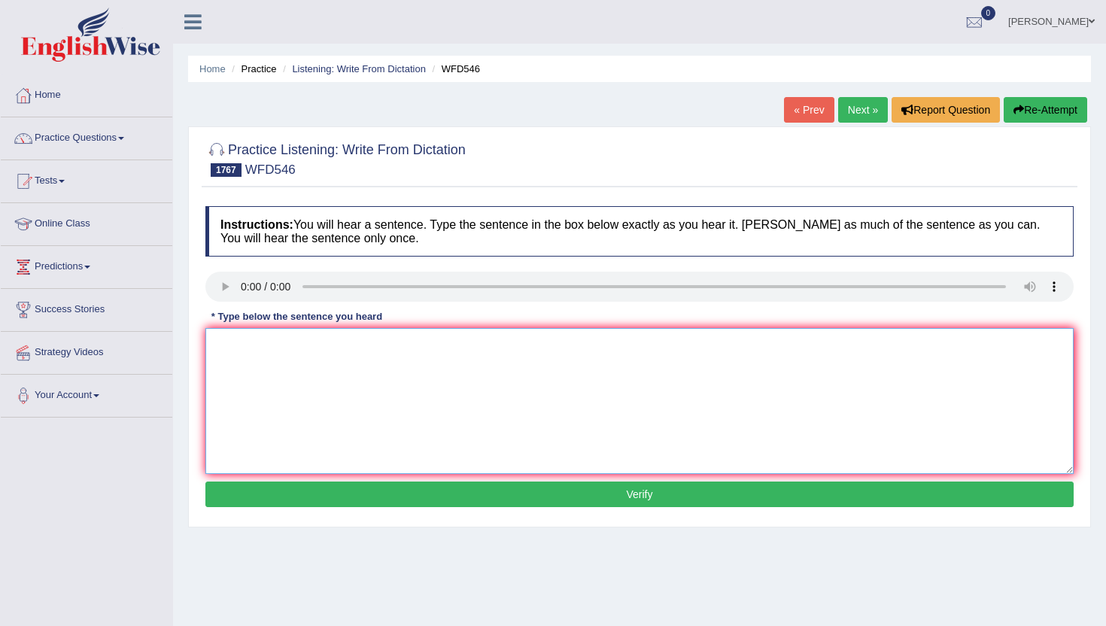
click at [243, 354] on textarea at bounding box center [639, 401] width 868 height 146
type textarea "m"
click at [220, 486] on button "Verify" at bounding box center [639, 494] width 868 height 26
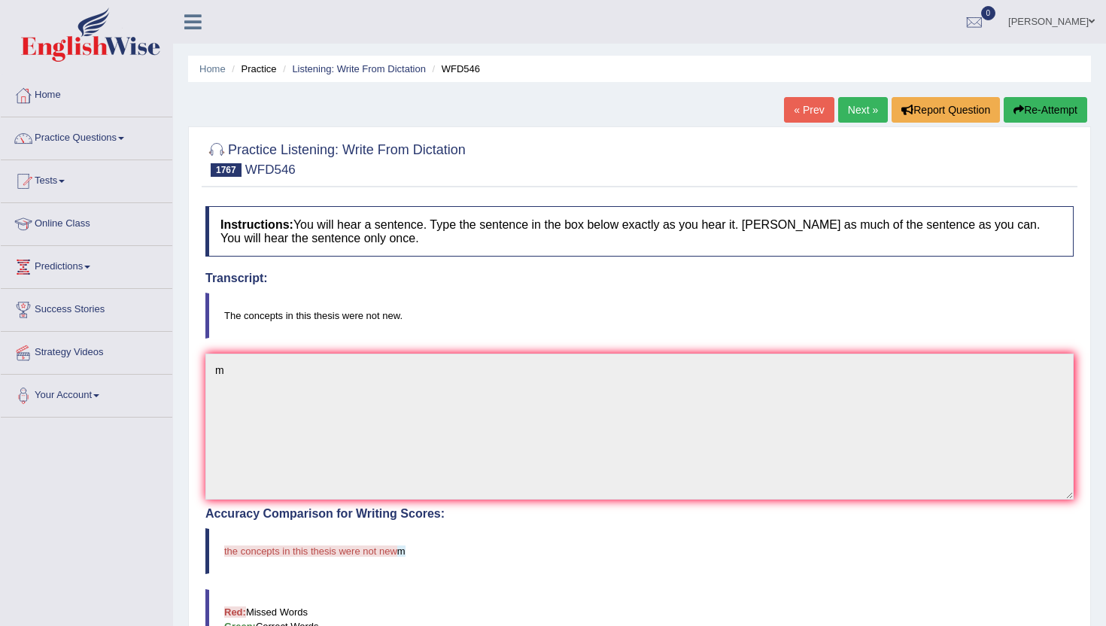
click at [862, 106] on link "Next »" at bounding box center [863, 110] width 50 height 26
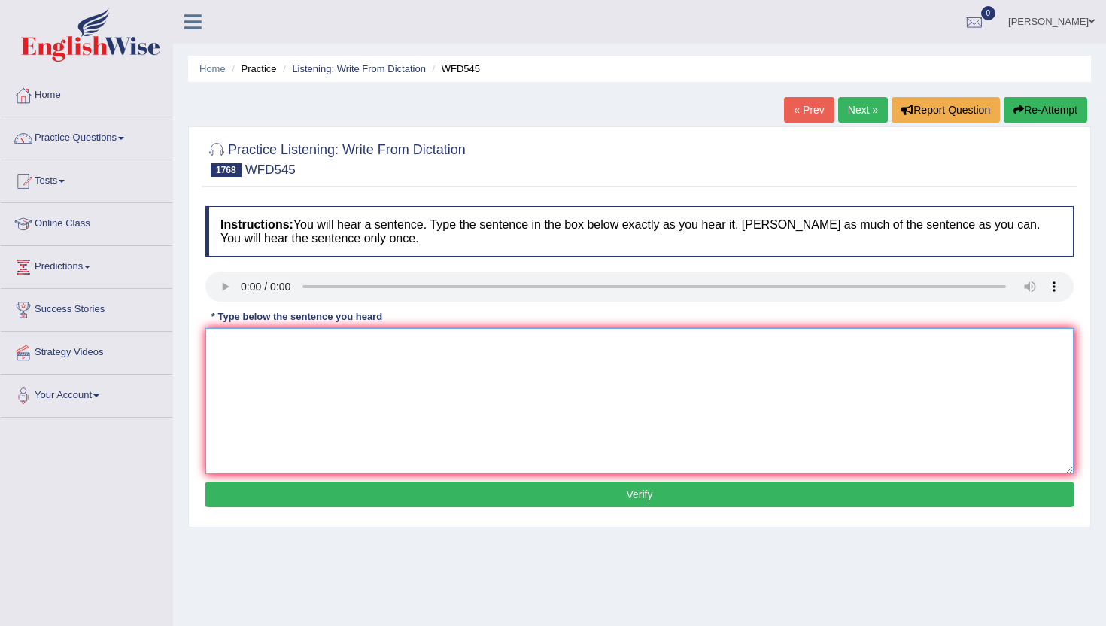
drag, startPoint x: 270, startPoint y: 441, endPoint x: 290, endPoint y: 396, distance: 49.2
click at [270, 439] on textarea at bounding box center [639, 401] width 868 height 146
type textarea "n"
click at [274, 493] on button "Verify" at bounding box center [639, 494] width 868 height 26
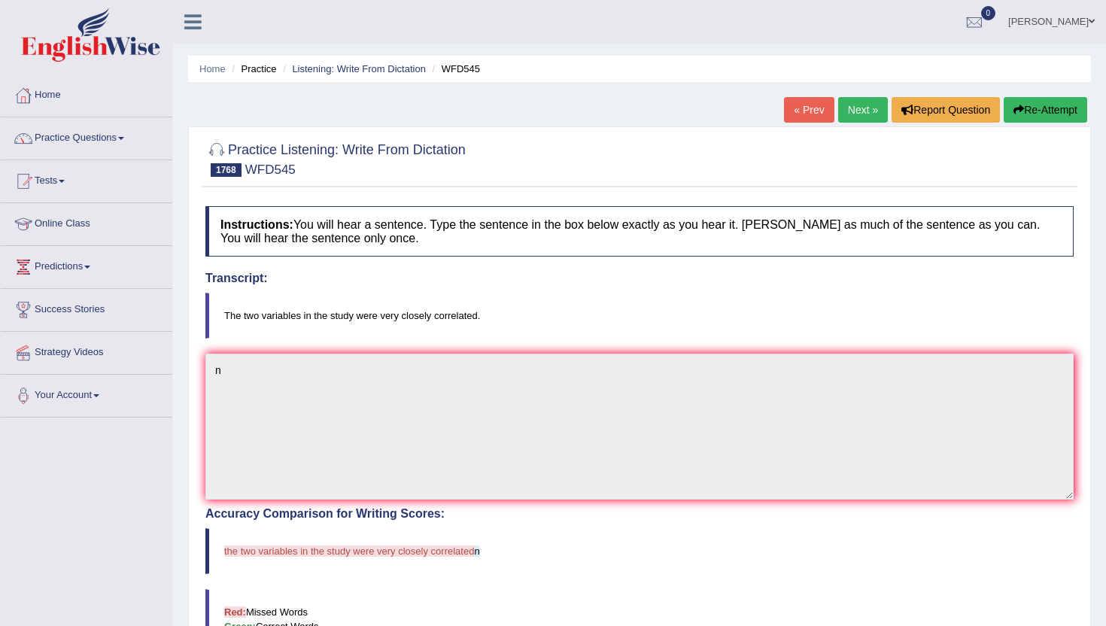
click at [855, 103] on link "Next »" at bounding box center [863, 110] width 50 height 26
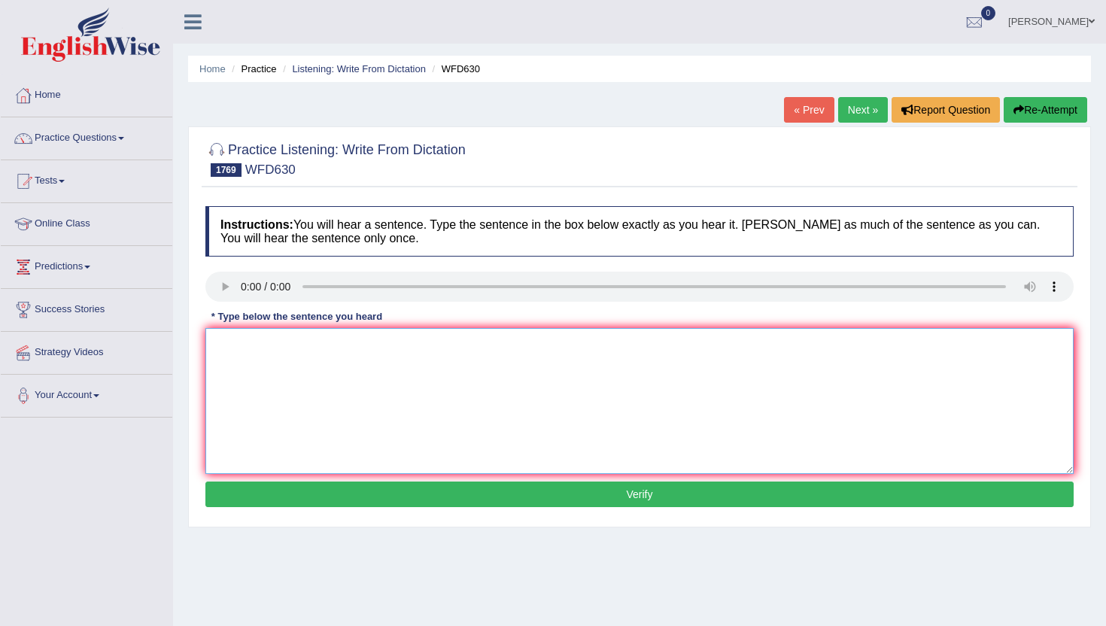
click at [275, 386] on textarea at bounding box center [639, 401] width 868 height 146
type textarea "n"
click at [258, 486] on button "Verify" at bounding box center [639, 494] width 868 height 26
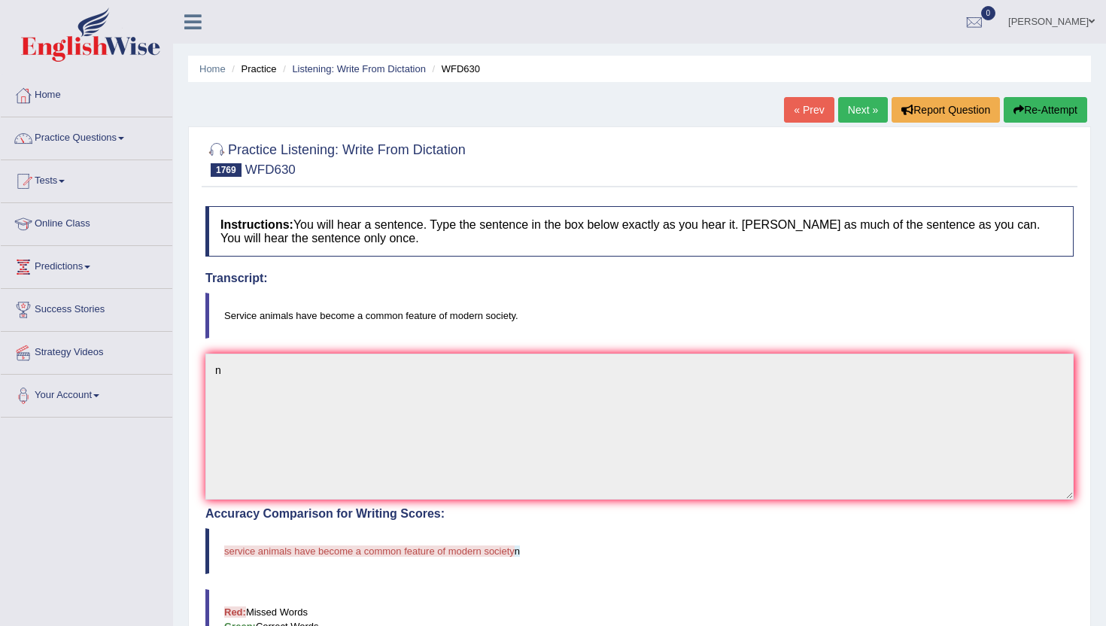
click at [857, 111] on link "Next »" at bounding box center [863, 110] width 50 height 26
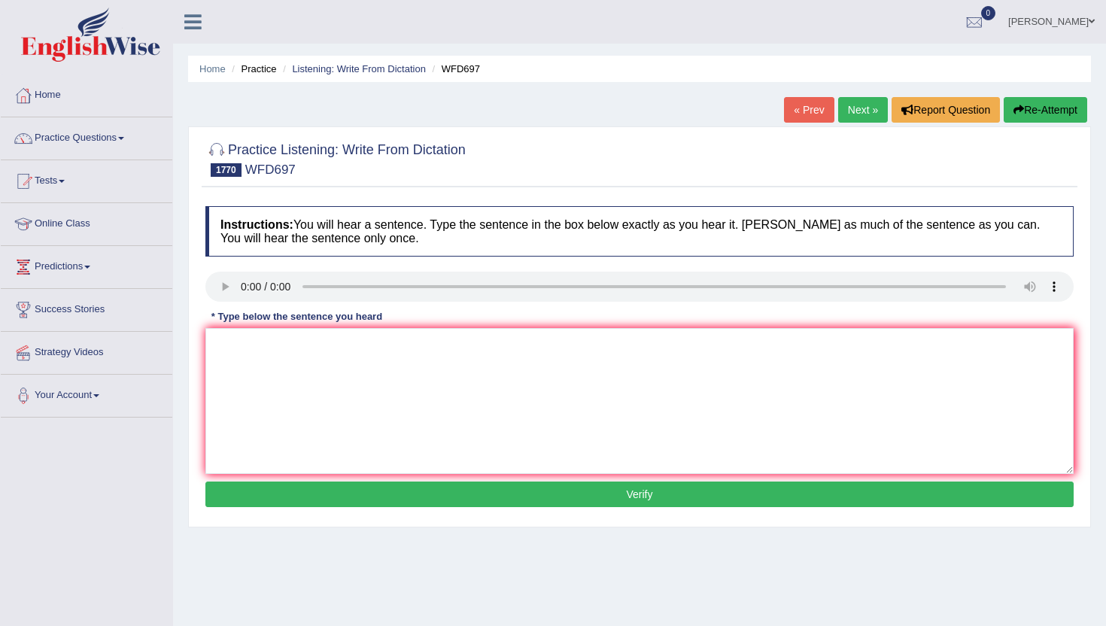
drag, startPoint x: 539, startPoint y: 573, endPoint x: 539, endPoint y: 492, distance: 81.2
click at [539, 493] on div "Home Practice Listening: Write From Dictation WFD697 « Prev Next » Report Quest…" at bounding box center [639, 376] width 933 height 752
click at [545, 435] on textarea at bounding box center [639, 401] width 868 height 146
type textarea "m"
click at [509, 518] on div "Instructions: You will hear a sentence. Type the sentence in the box below exac…" at bounding box center [640, 359] width 876 height 320
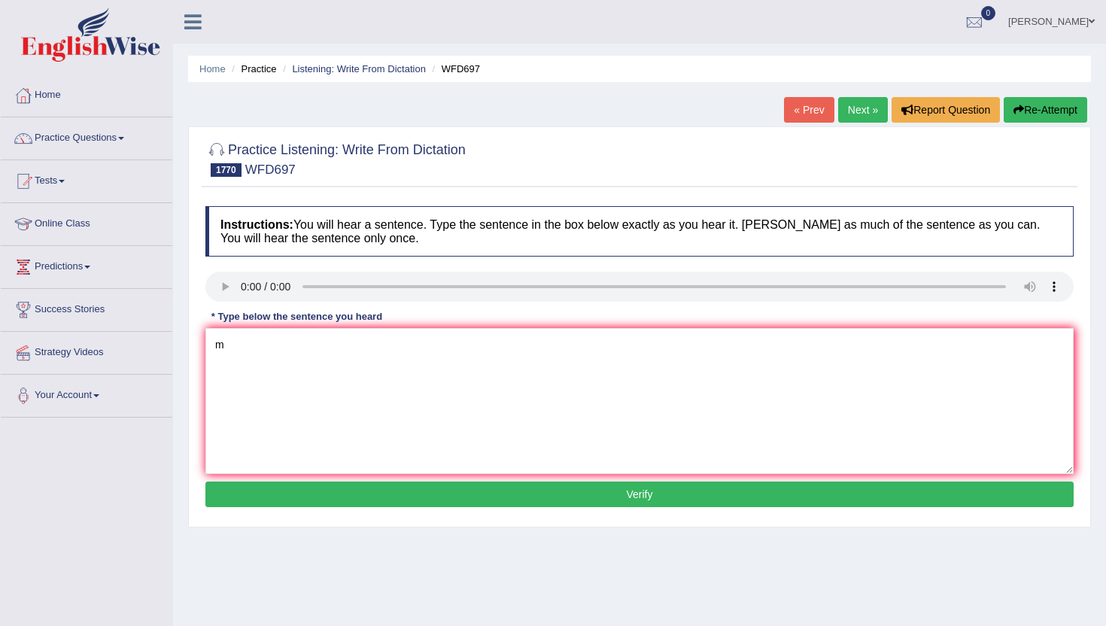
click at [509, 513] on div "Instructions: You will hear a sentence. Type the sentence in the box below exac…" at bounding box center [640, 359] width 876 height 320
click at [512, 495] on button "Verify" at bounding box center [639, 494] width 868 height 26
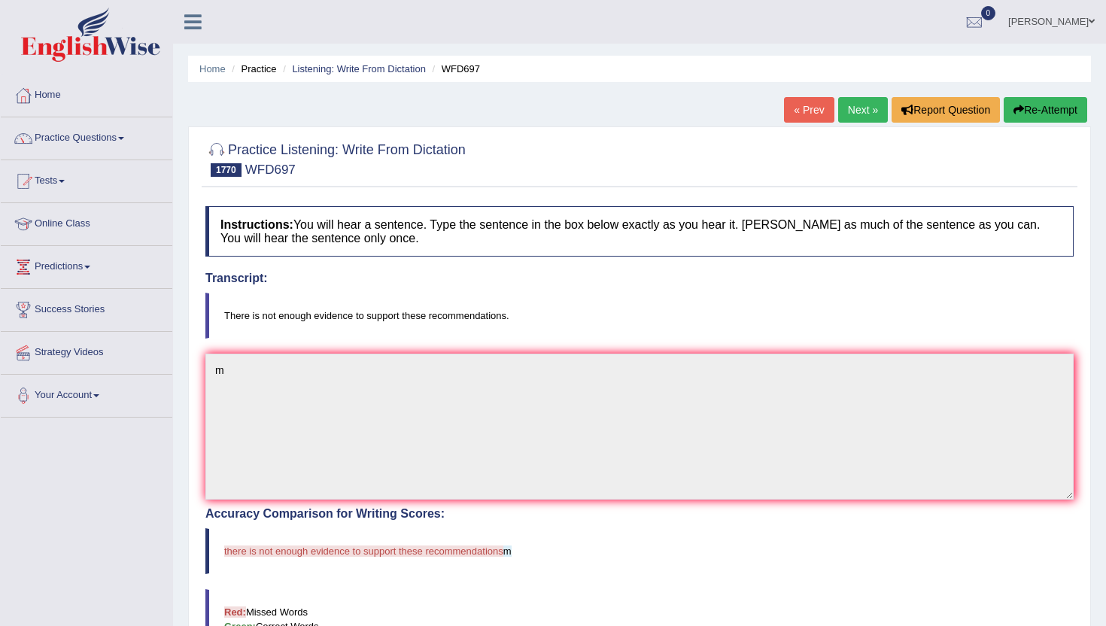
click at [812, 117] on link "« Prev" at bounding box center [809, 110] width 50 height 26
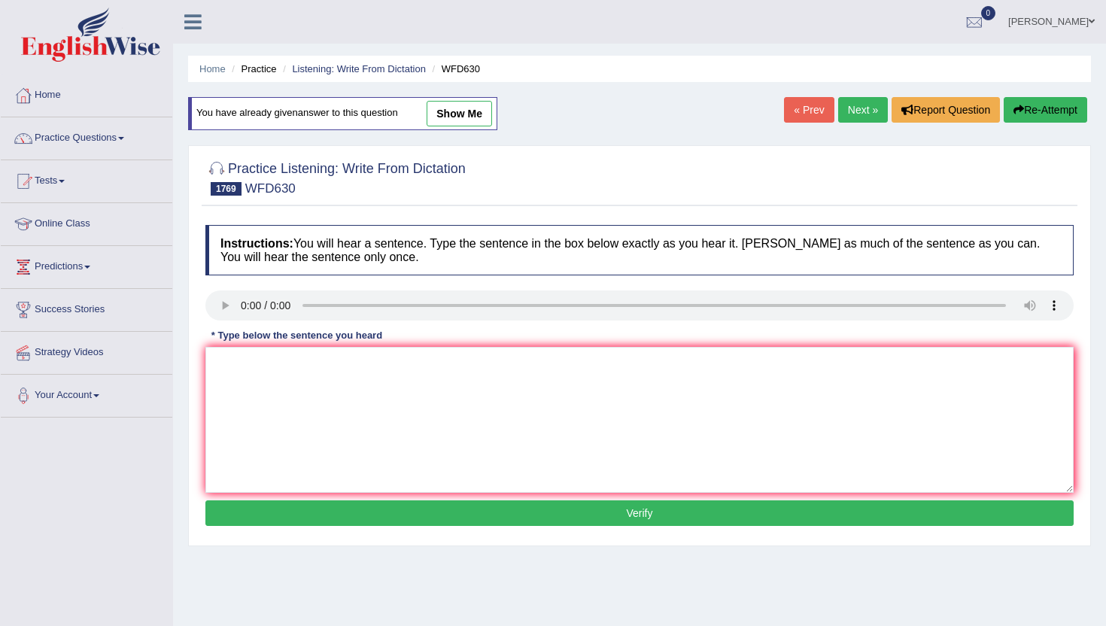
click at [458, 108] on link "show me" at bounding box center [459, 114] width 65 height 26
type textarea "n"
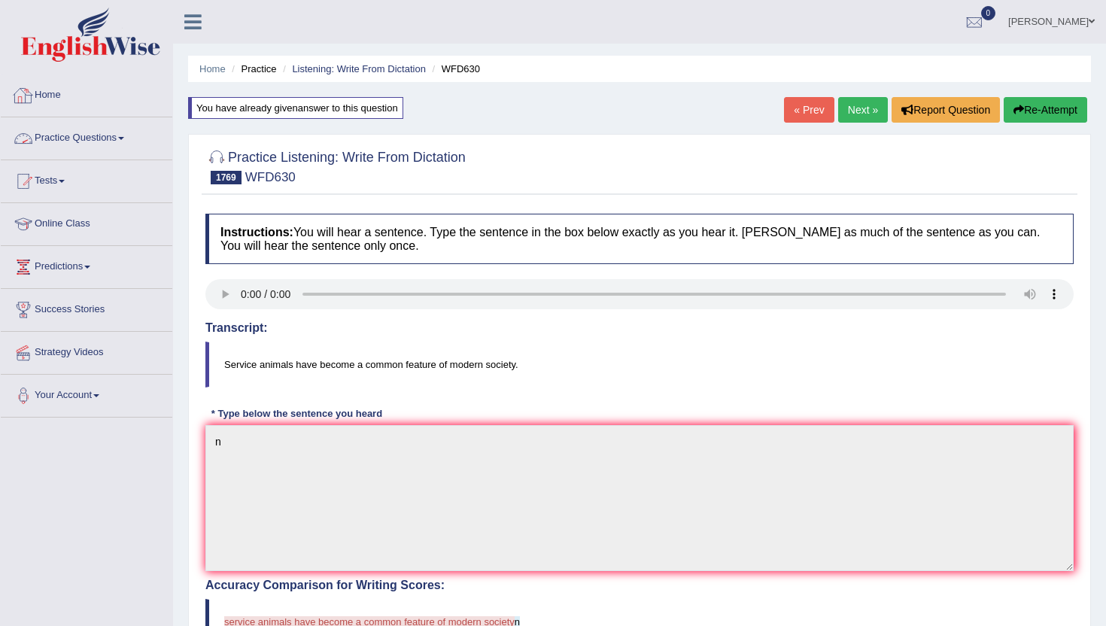
click at [120, 142] on link "Practice Questions" at bounding box center [87, 136] width 172 height 38
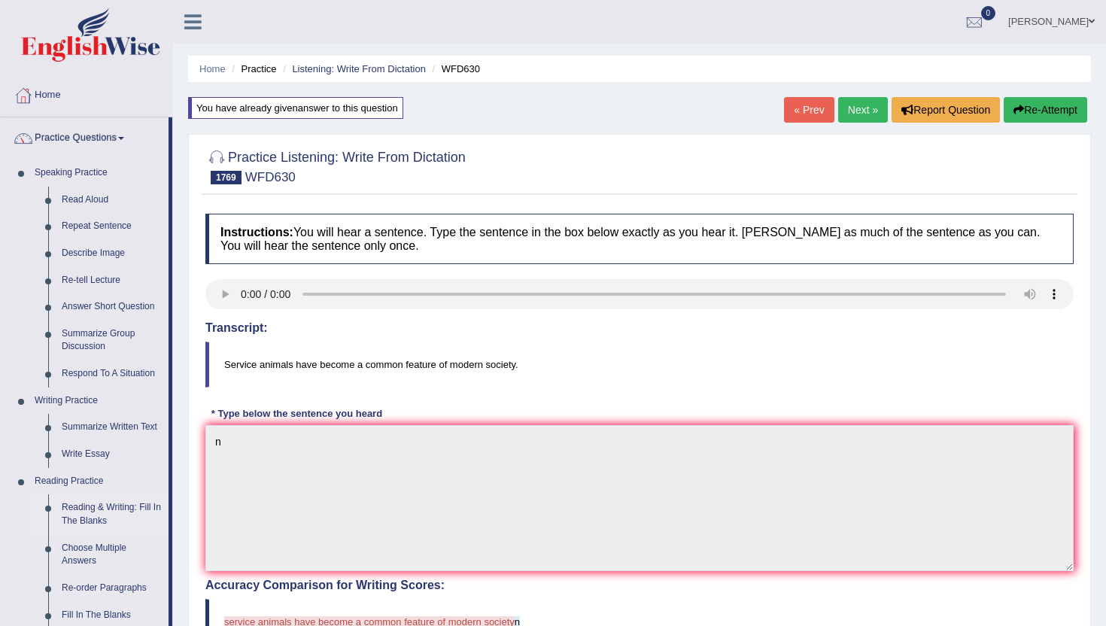
click at [98, 499] on link "Reading & Writing: Fill In The Blanks" at bounding box center [112, 514] width 114 height 40
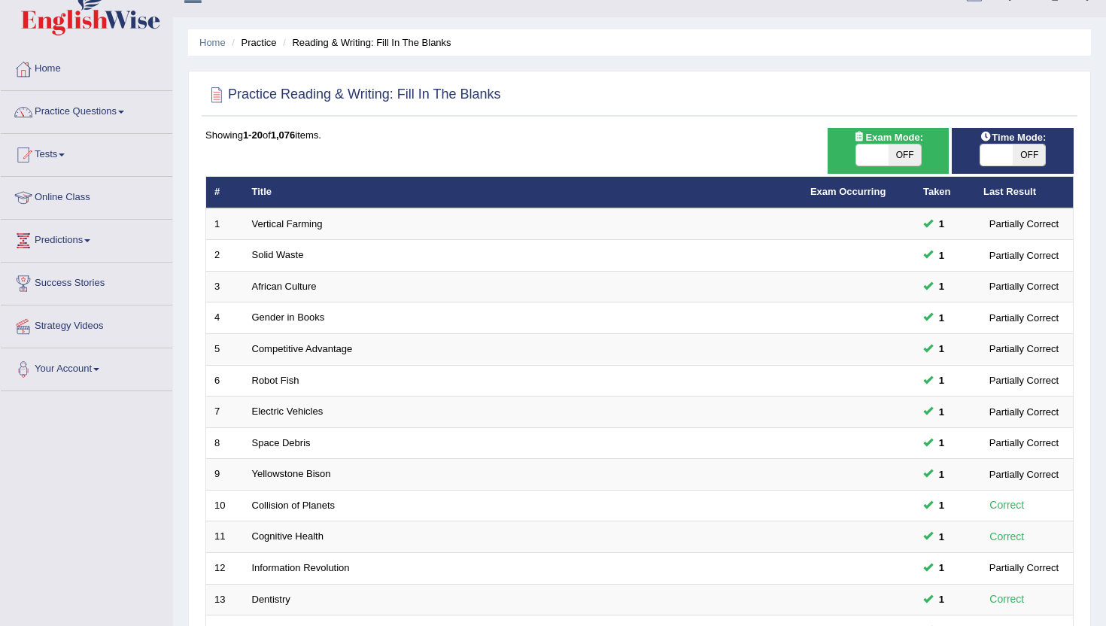
scroll to position [30, 0]
